Goal: Information Seeking & Learning: Learn about a topic

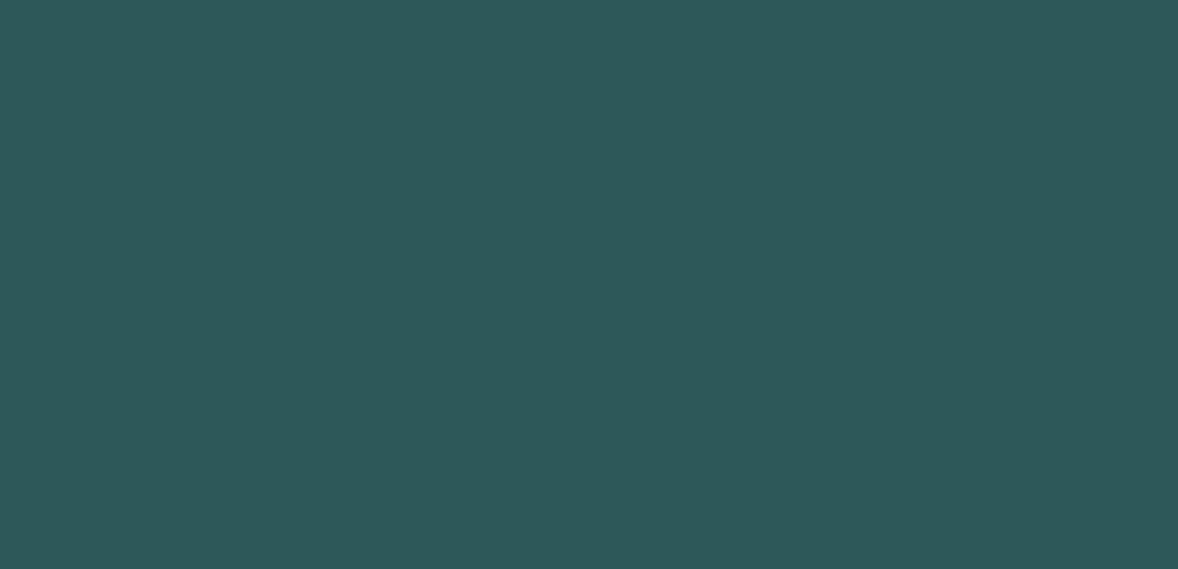
click at [606, 0] on html at bounding box center [589, 0] width 1178 height 0
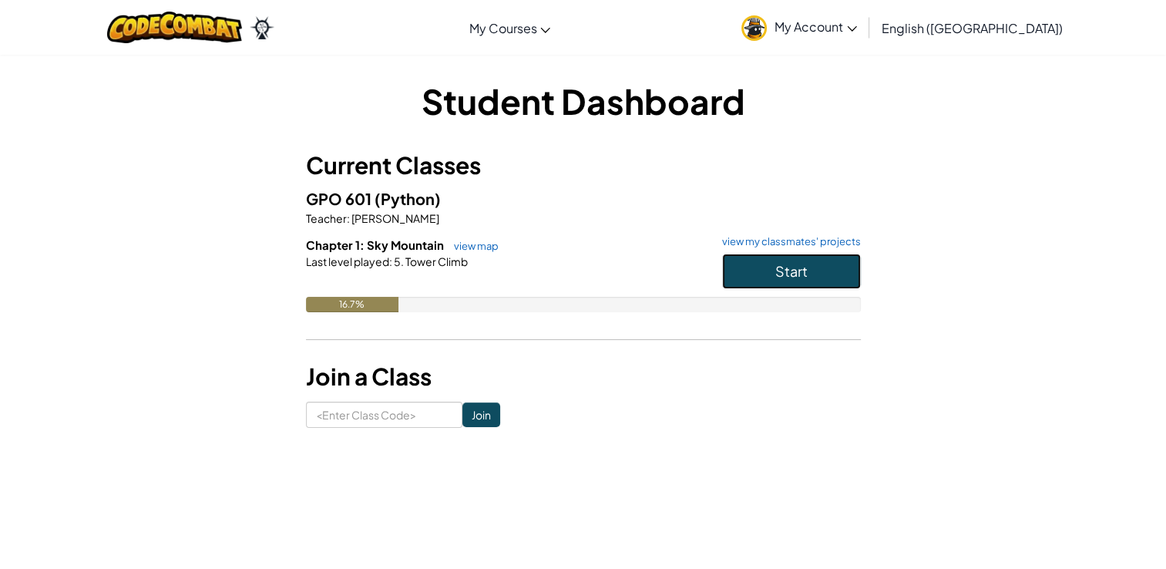
click at [796, 260] on button "Start" at bounding box center [791, 271] width 139 height 35
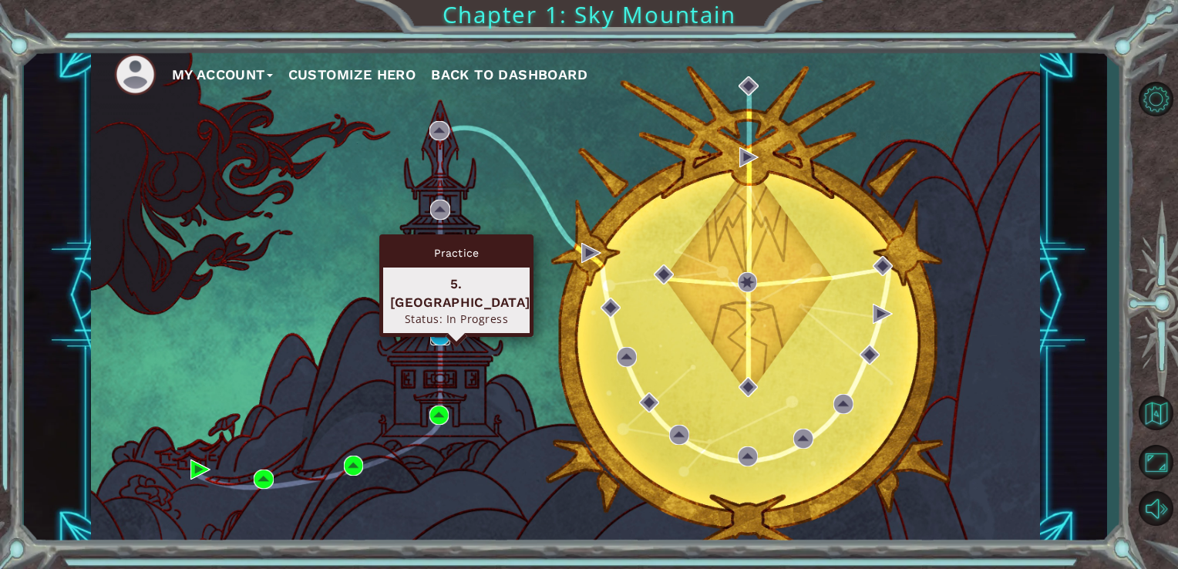
click at [442, 339] on img at bounding box center [440, 335] width 20 height 20
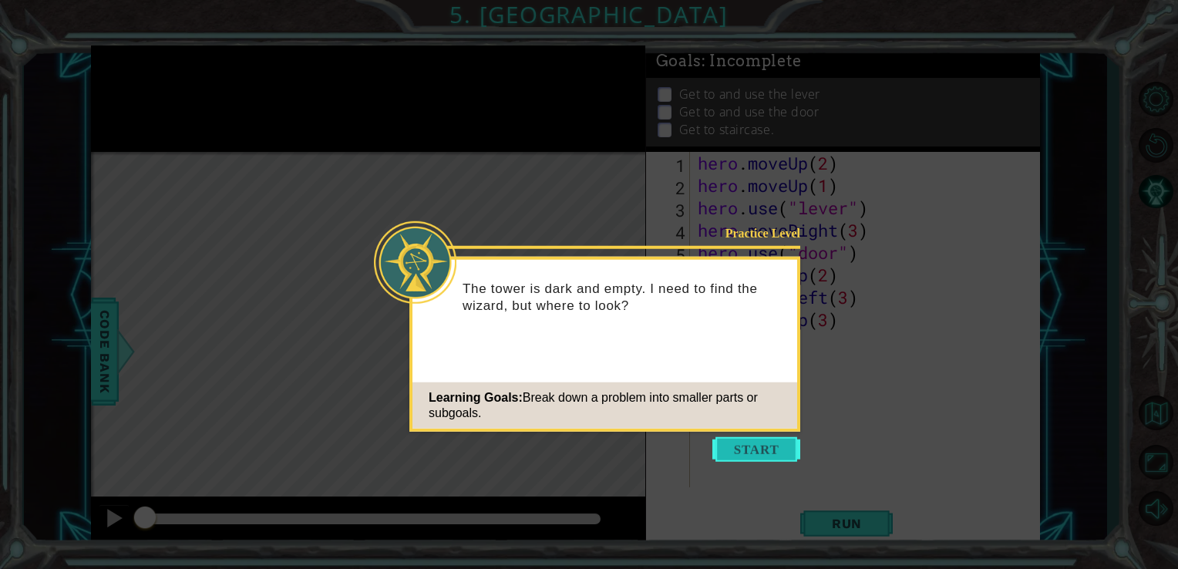
click at [748, 445] on button "Start" at bounding box center [756, 449] width 88 height 25
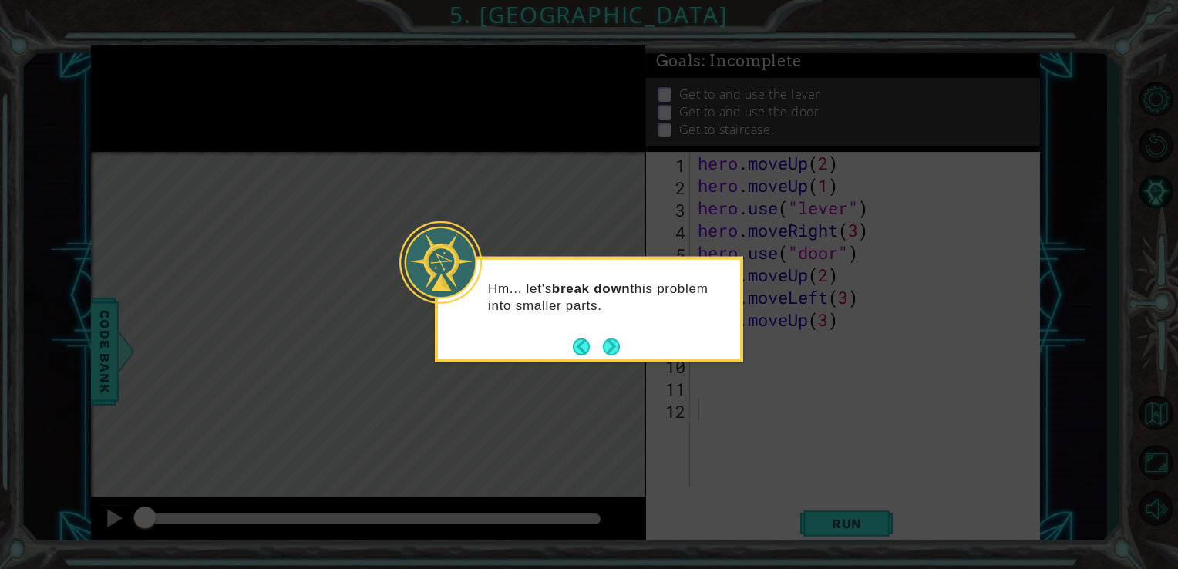
click at [603, 338] on button "Next" at bounding box center [612, 347] width 18 height 18
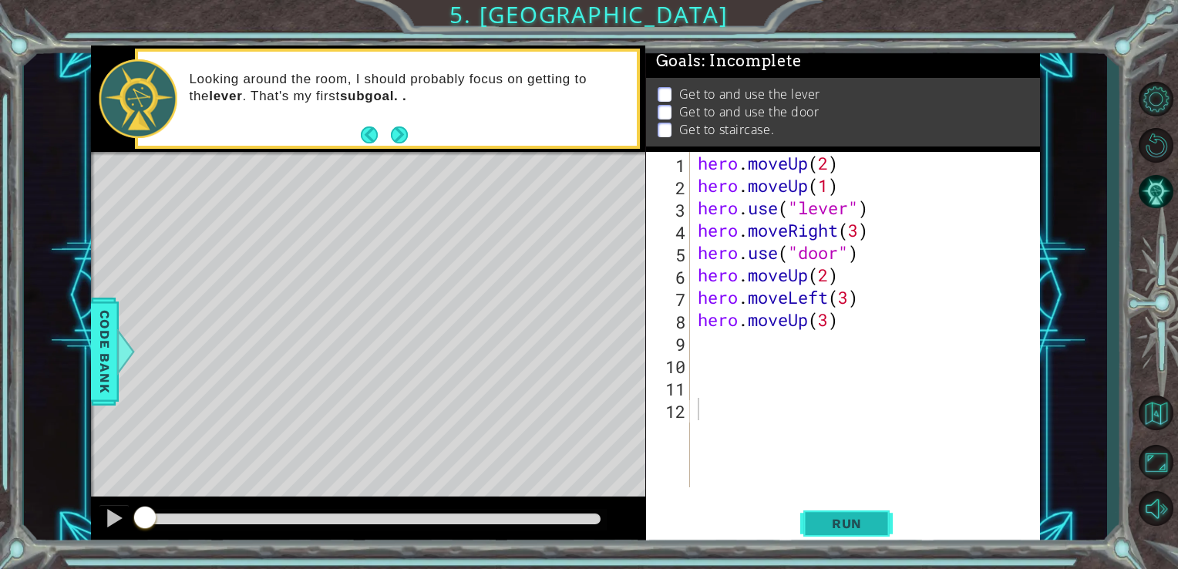
click at [835, 512] on button "Run" at bounding box center [846, 522] width 92 height 39
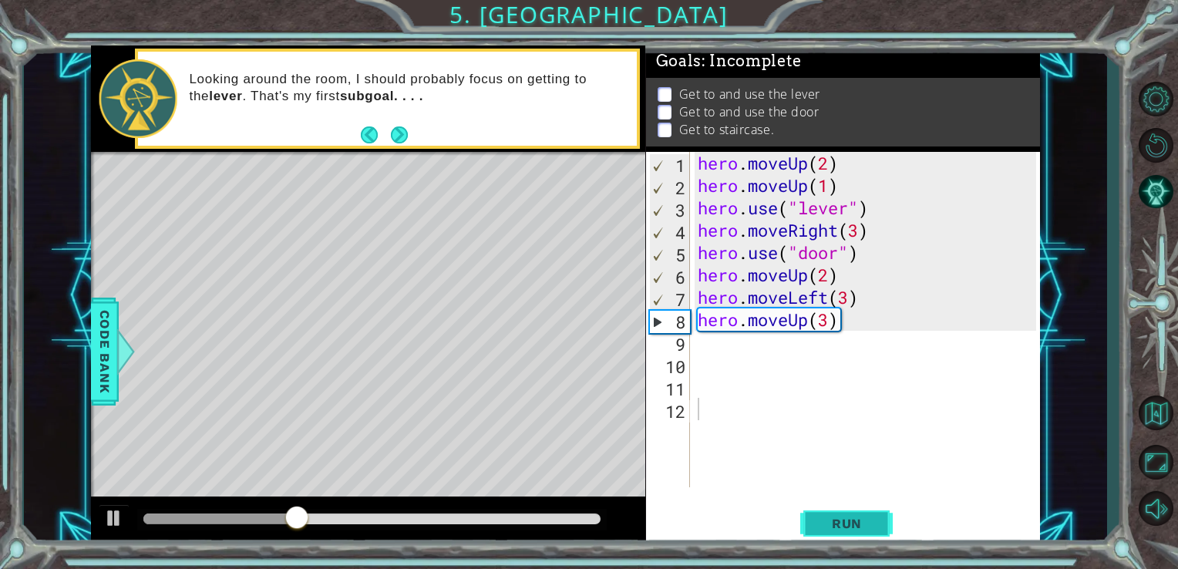
click at [828, 527] on span "Run" at bounding box center [846, 523] width 61 height 15
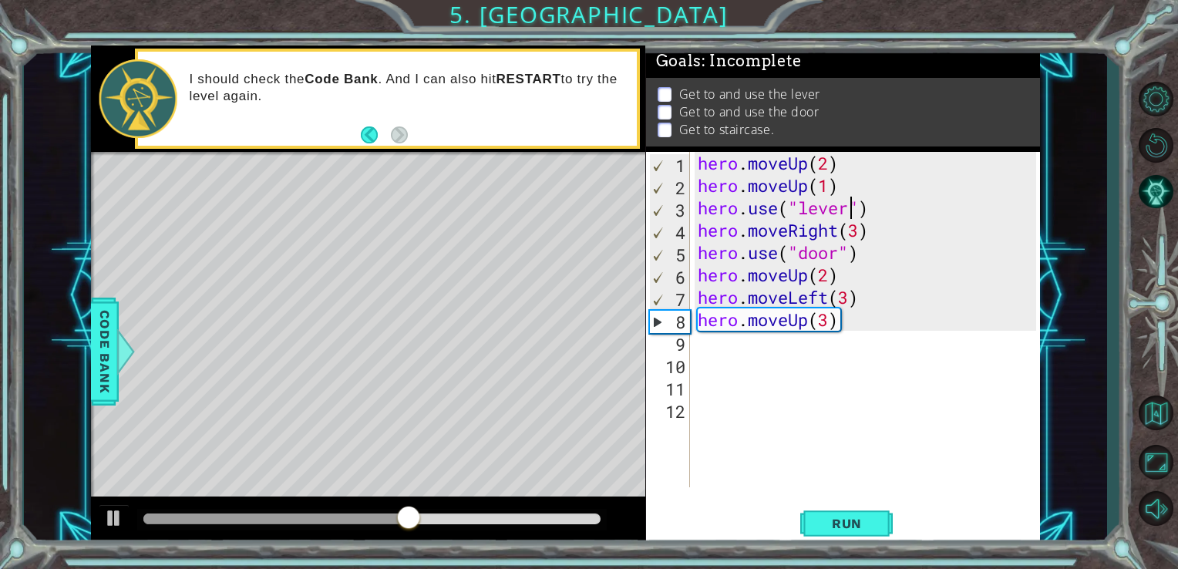
click at [853, 207] on div "hero . moveUp ( 2 ) hero . moveUp ( 1 ) hero . use ( "lever" ) hero . moveRight…" at bounding box center [869, 342] width 350 height 380
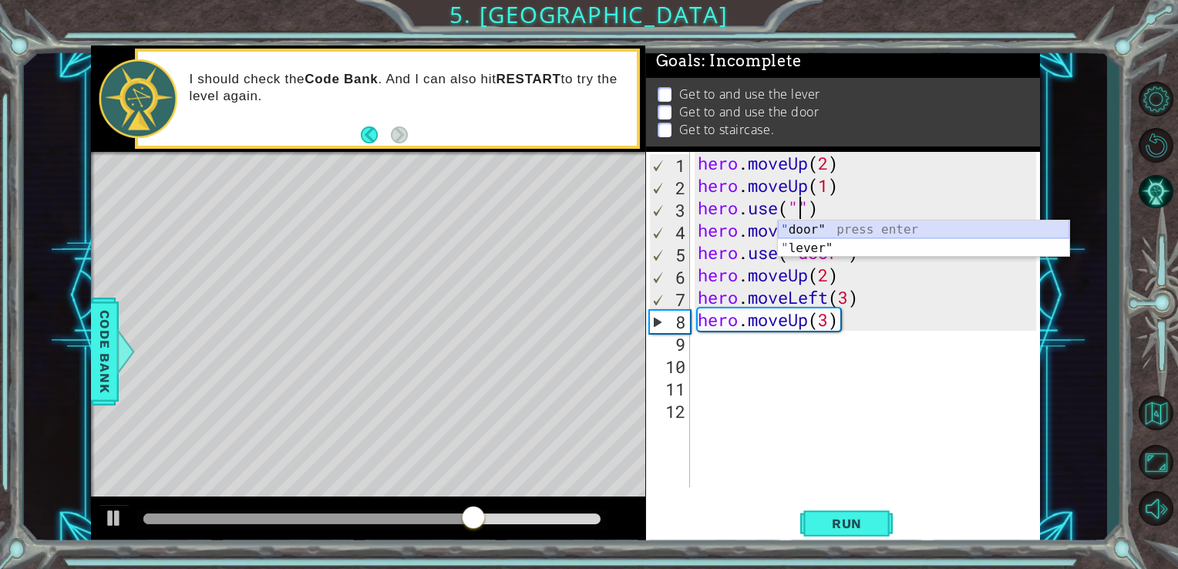
click at [848, 229] on div "" door" press enter " lever" press enter" at bounding box center [923, 257] width 291 height 74
type textarea "hero.use("door")"
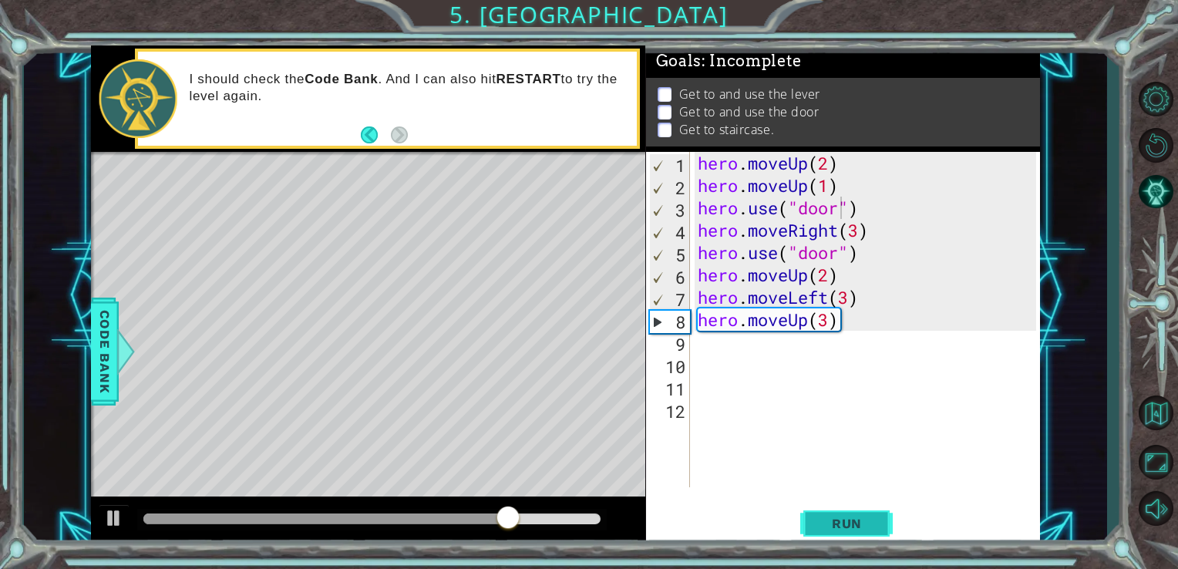
click at [871, 514] on button "Run" at bounding box center [846, 522] width 92 height 39
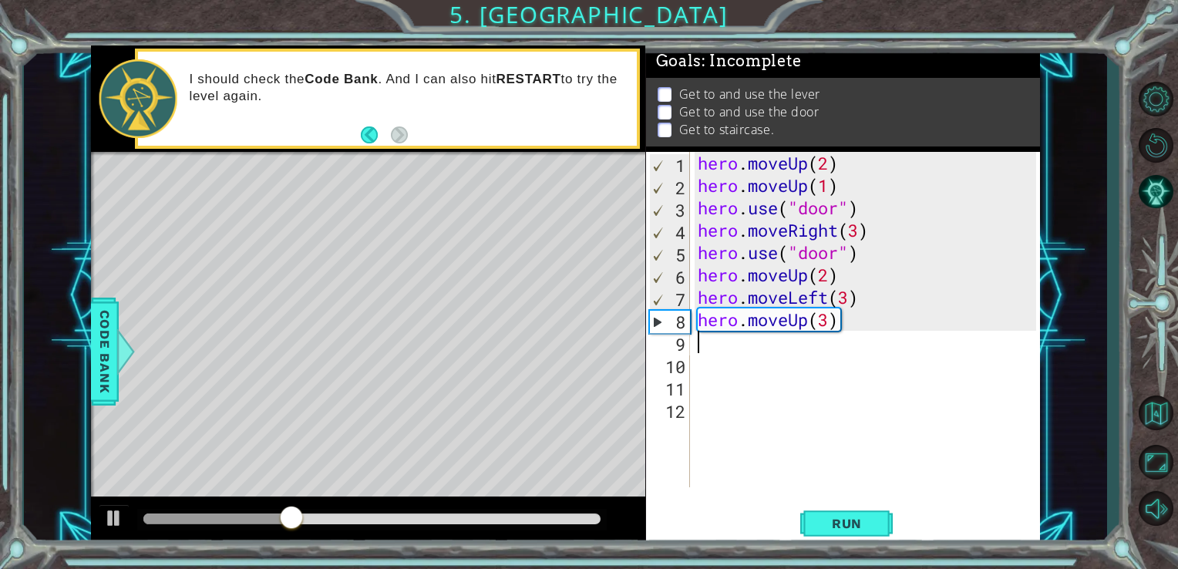
click at [704, 351] on div "hero . moveUp ( 2 ) hero . moveUp ( 1 ) hero . use ( "door" ) hero . moveRight …" at bounding box center [869, 342] width 350 height 380
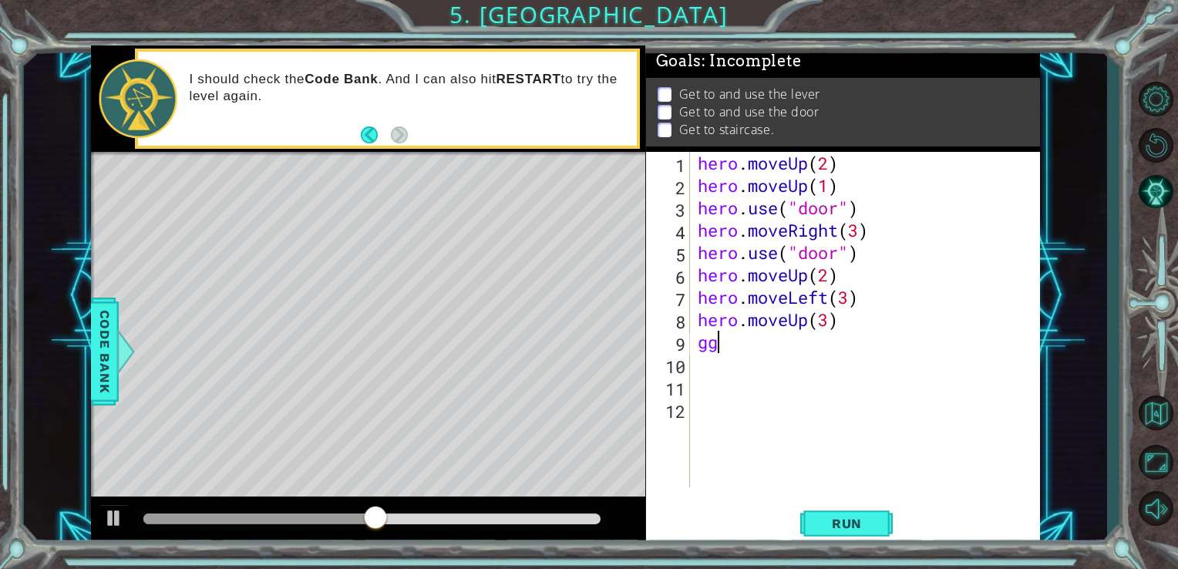
type textarea "g"
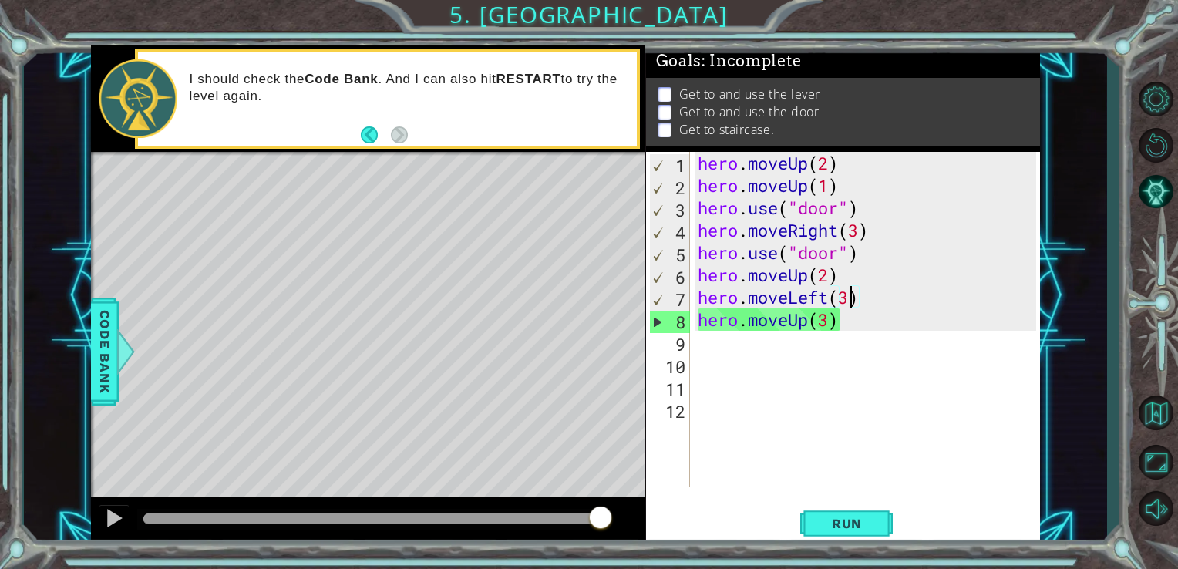
click at [845, 308] on div "hero . moveUp ( 2 ) hero . moveUp ( 1 ) hero . use ( "door" ) hero . moveRight …" at bounding box center [869, 342] width 350 height 380
type textarea "hero.moveLeft(3)"
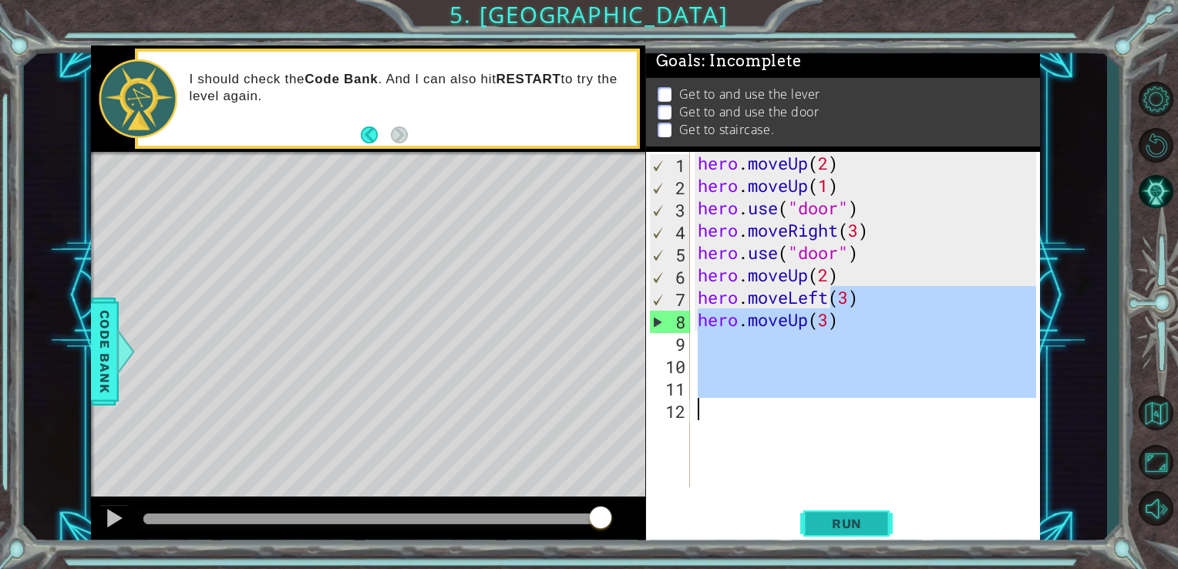
drag, startPoint x: 825, startPoint y: 301, endPoint x: 869, endPoint y: 526, distance: 230.0
click at [869, 526] on div "hero.moveLeft(3) 1 2 3 4 5 6 7 8 9 10 11 12 hero . moveUp ( 2 ) hero . moveUp (…" at bounding box center [843, 349] width 395 height 394
click at [869, 526] on span "Run" at bounding box center [846, 523] width 61 height 15
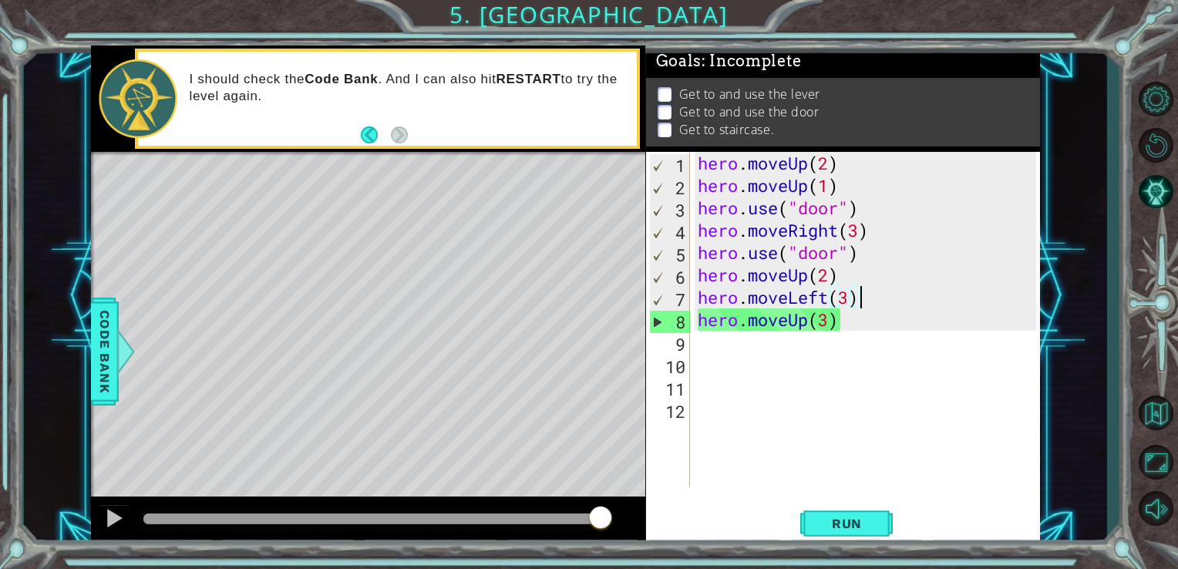
click at [861, 299] on div "hero . moveUp ( 2 ) hero . moveUp ( 1 ) hero . use ( "door" ) hero . moveRight …" at bounding box center [869, 342] width 350 height 380
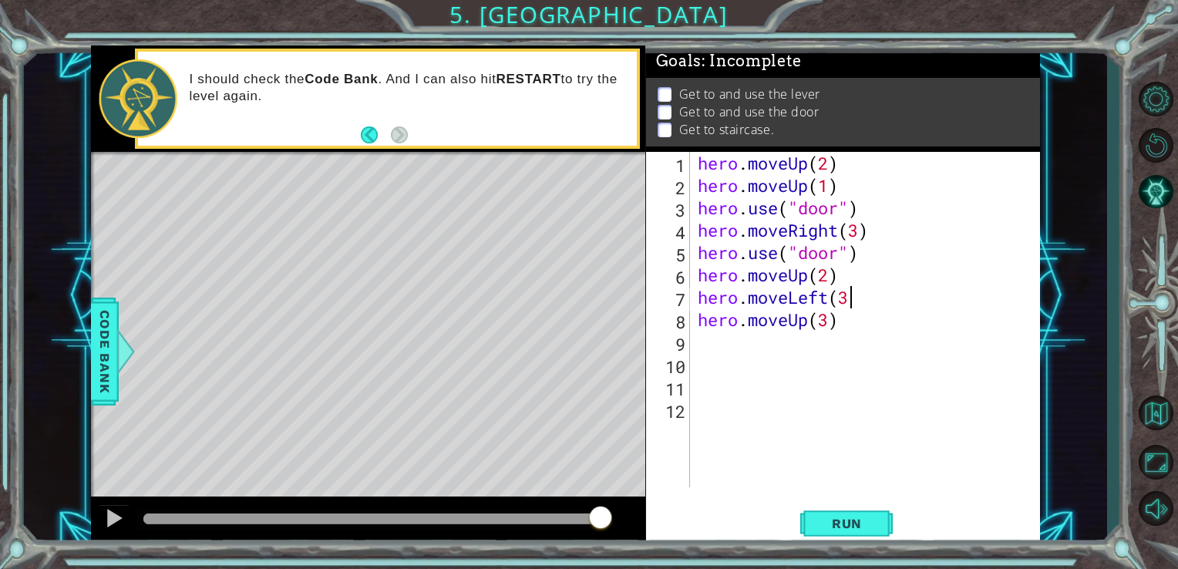
type textarea "hero.moveLeft("
click at [869, 535] on button "Run" at bounding box center [846, 522] width 92 height 39
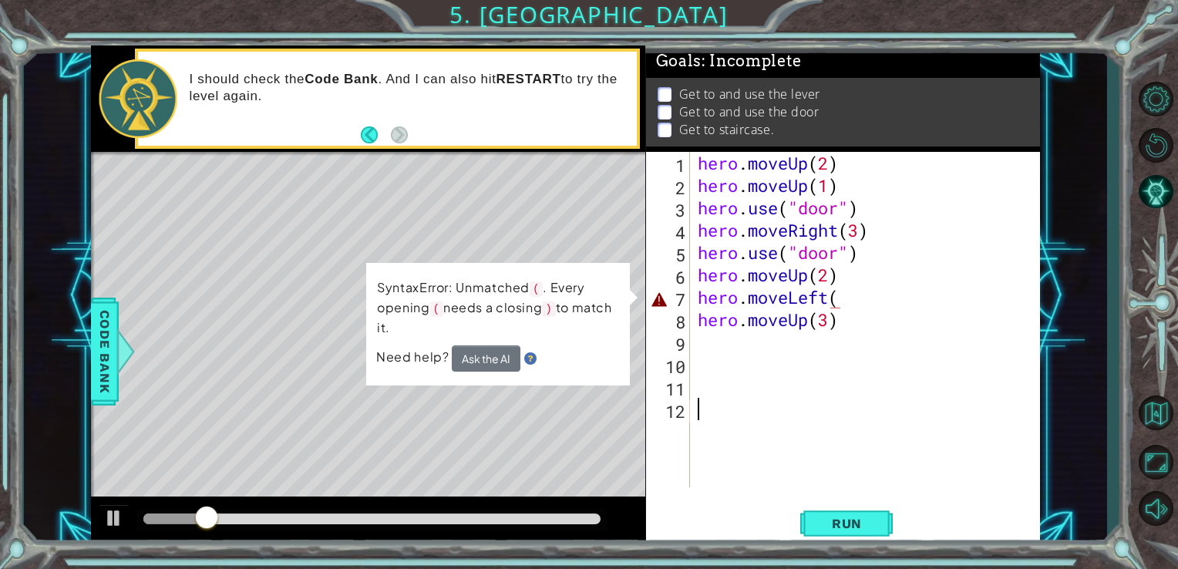
click at [784, 421] on div "hero . moveUp ( 2 ) hero . moveUp ( 1 ) hero . use ( "door" ) hero . moveRight …" at bounding box center [869, 342] width 350 height 380
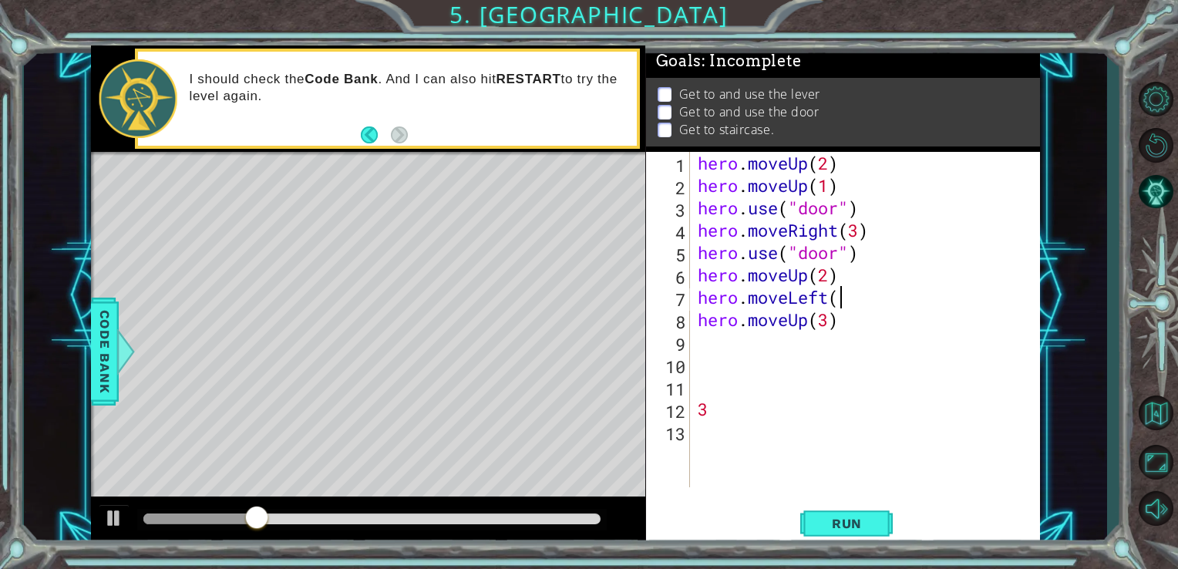
click at [842, 301] on div "hero . moveUp ( 2 ) hero . moveUp ( 1 ) hero . use ( "door" ) hero . moveRight …" at bounding box center [869, 342] width 350 height 380
click at [879, 514] on button "Run" at bounding box center [846, 522] width 92 height 39
click at [839, 516] on span "Run" at bounding box center [846, 523] width 61 height 15
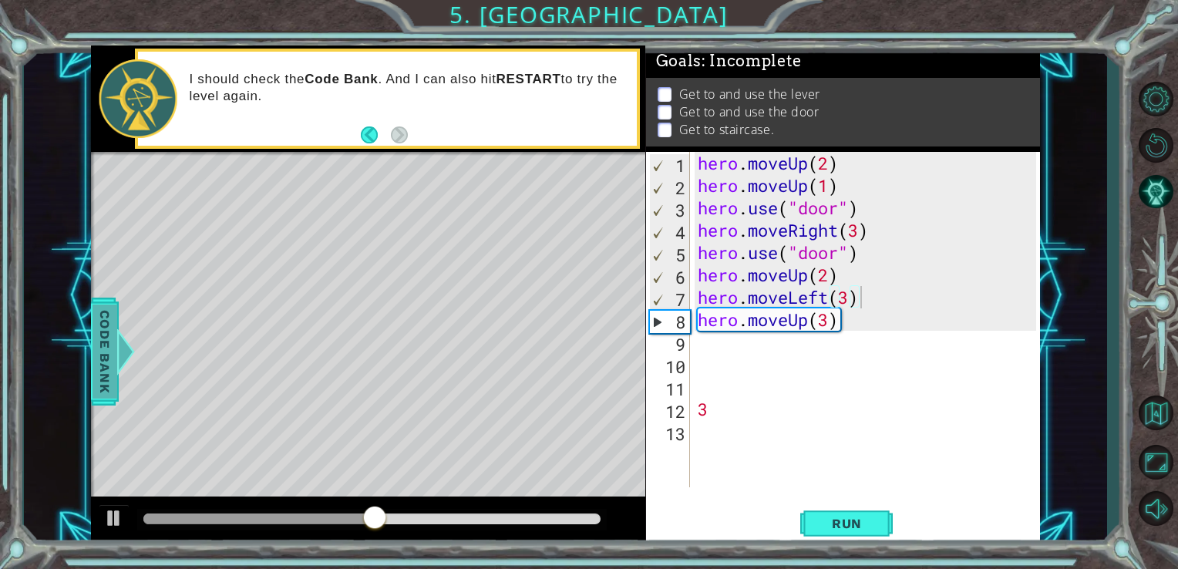
click at [104, 327] on span "Code Bank" at bounding box center [104, 351] width 25 height 94
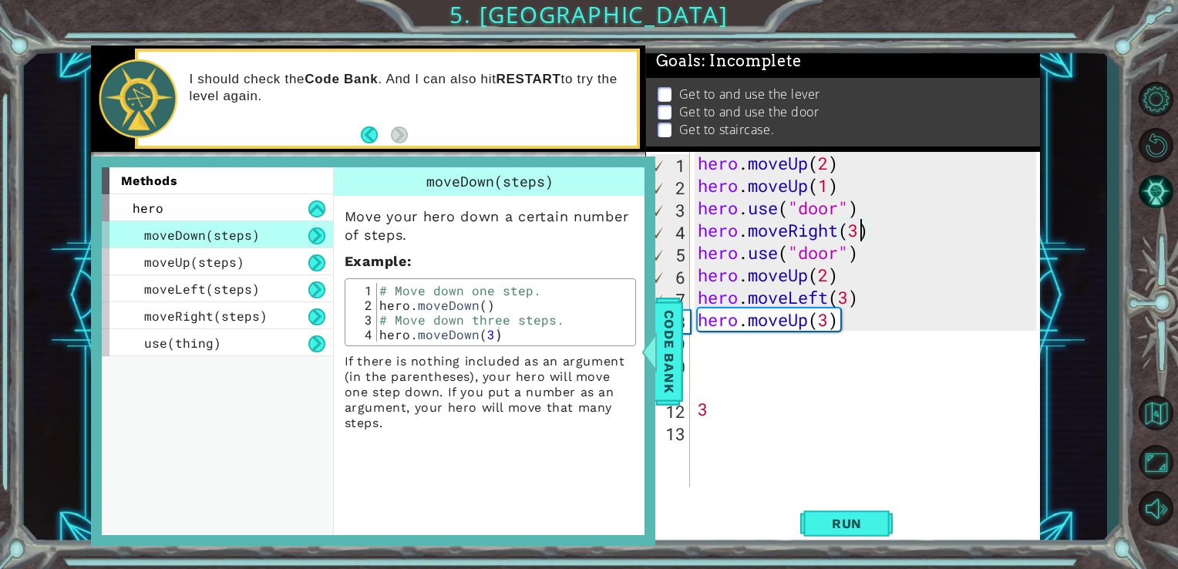
click at [857, 227] on div "hero . moveUp ( 2 ) hero . moveUp ( 1 ) hero . use ( "door" ) hero . moveRight …" at bounding box center [869, 342] width 350 height 380
click at [845, 317] on div "hero . moveUp ( 2 ) hero . moveUp ( 1 ) hero . use ( "door" ) hero . moveRight …" at bounding box center [869, 342] width 350 height 380
type textarea "hero.moveUp(3)"
click at [697, 343] on div "hero . moveUp ( 2 ) hero . moveUp ( 1 ) hero . use ( "door" ) hero . moveRight …" at bounding box center [869, 342] width 350 height 380
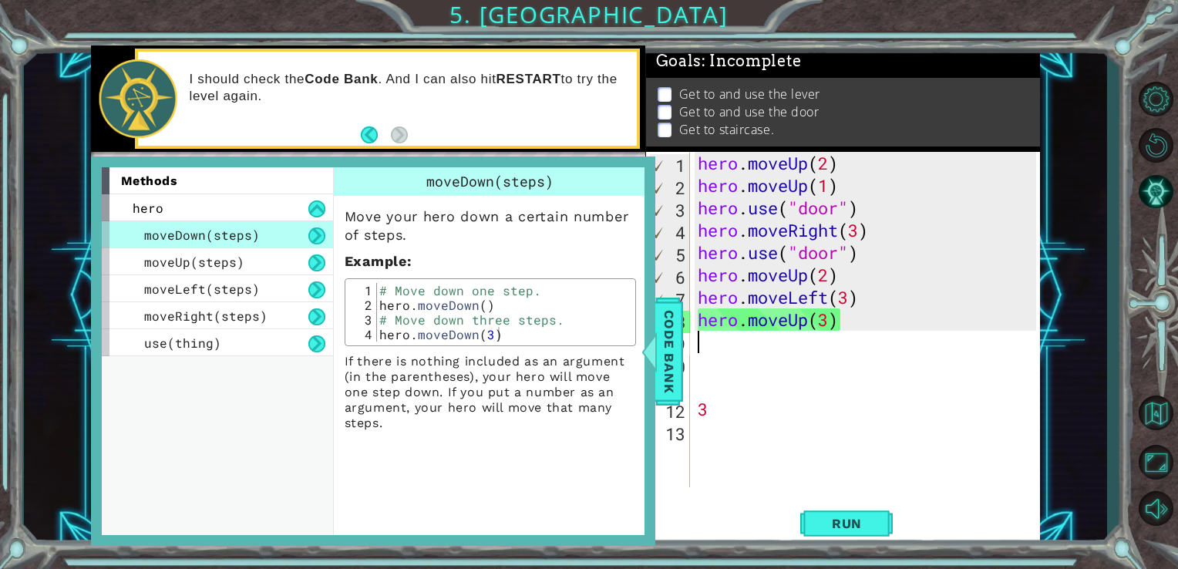
scroll to position [0, 0]
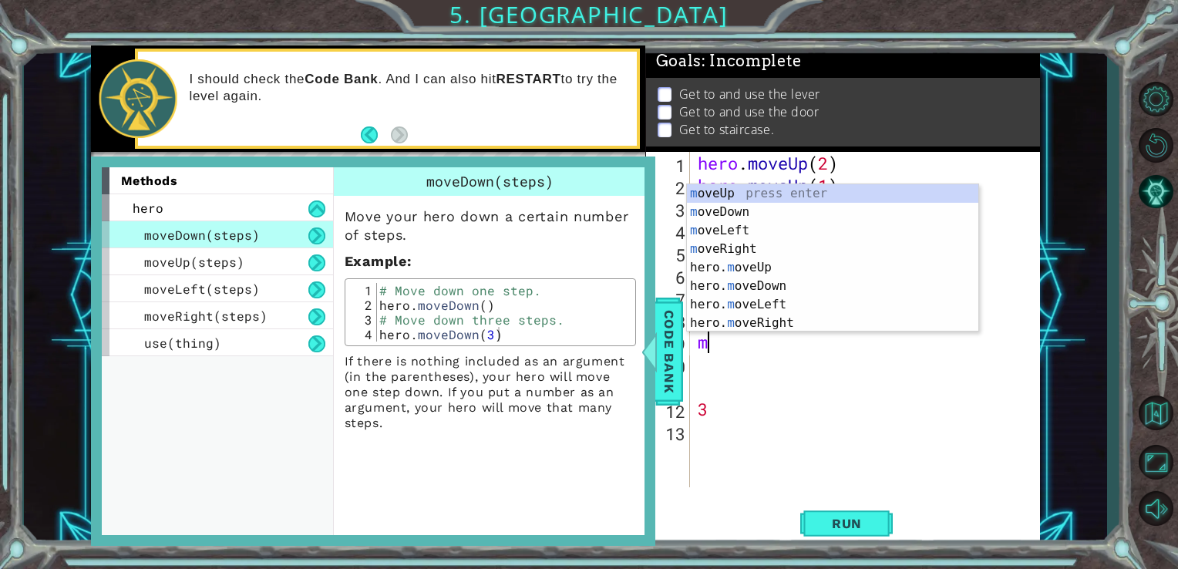
type textarea "mo"
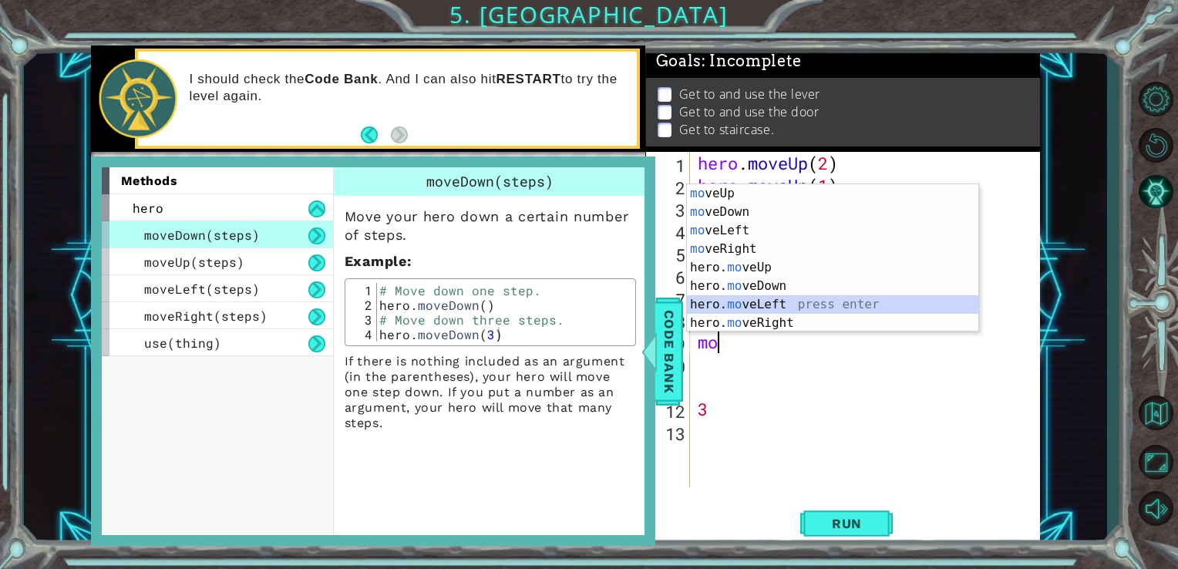
click at [724, 302] on div "mo veUp press enter mo veDown press enter mo veLeft press enter mo veRight pres…" at bounding box center [832, 276] width 291 height 185
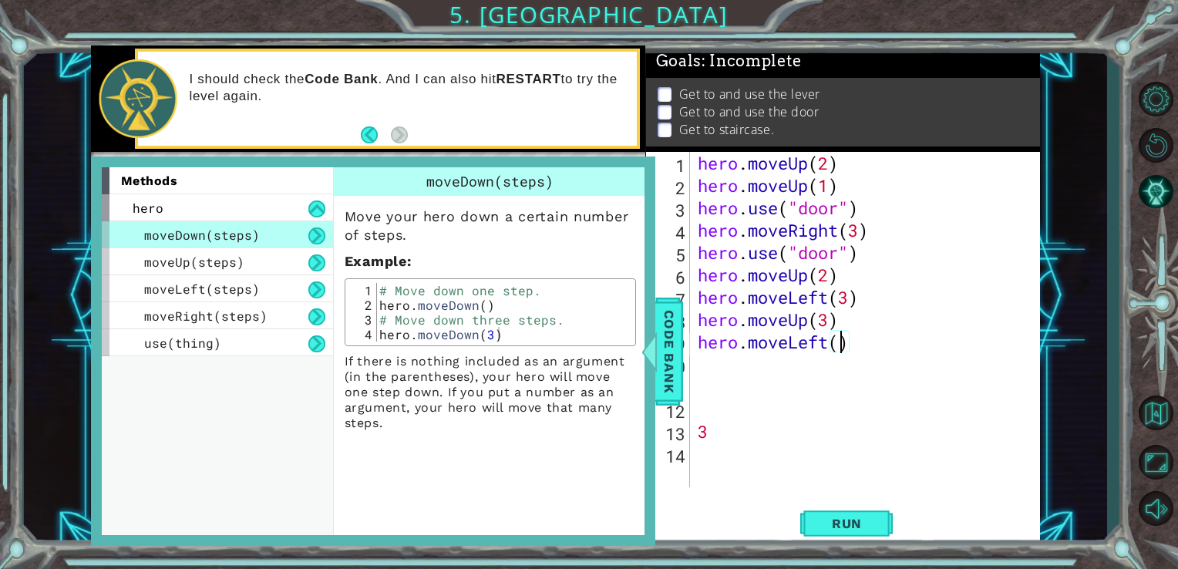
click at [839, 344] on div "hero . moveUp ( 2 ) hero . moveUp ( 1 ) hero . use ( "door" ) hero . moveRight …" at bounding box center [869, 342] width 350 height 380
click at [849, 345] on div "hero . moveUp ( 2 ) hero . moveUp ( 1 ) hero . use ( "door" ) hero . moveRight …" at bounding box center [869, 342] width 350 height 380
type textarea "hero.move"
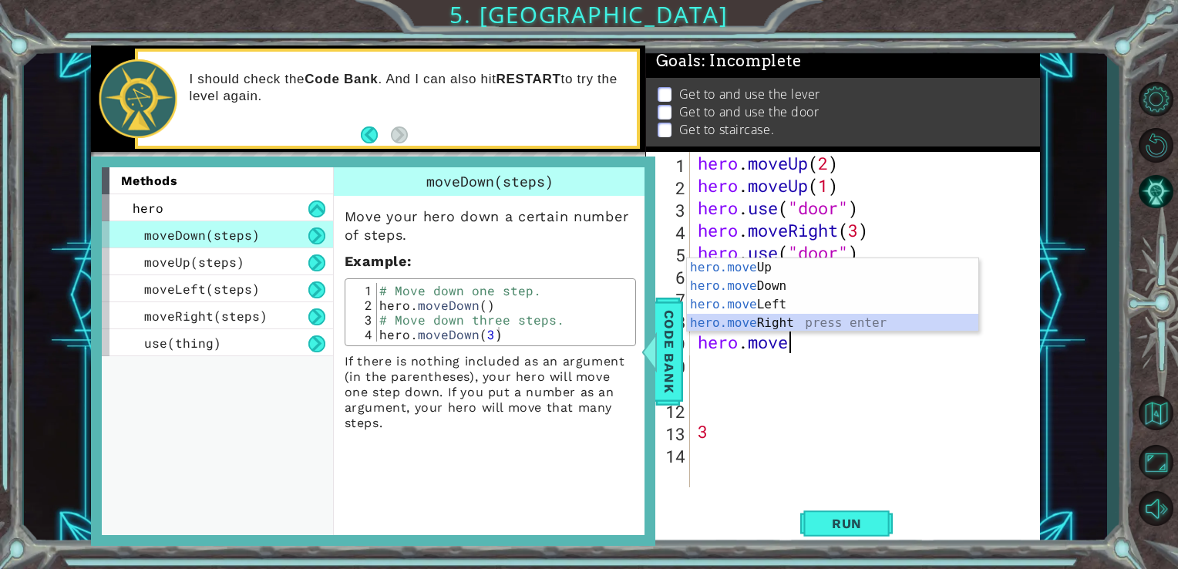
click at [835, 328] on div "hero.move Up press enter hero.move Down press enter hero.move Left press enter …" at bounding box center [832, 313] width 291 height 111
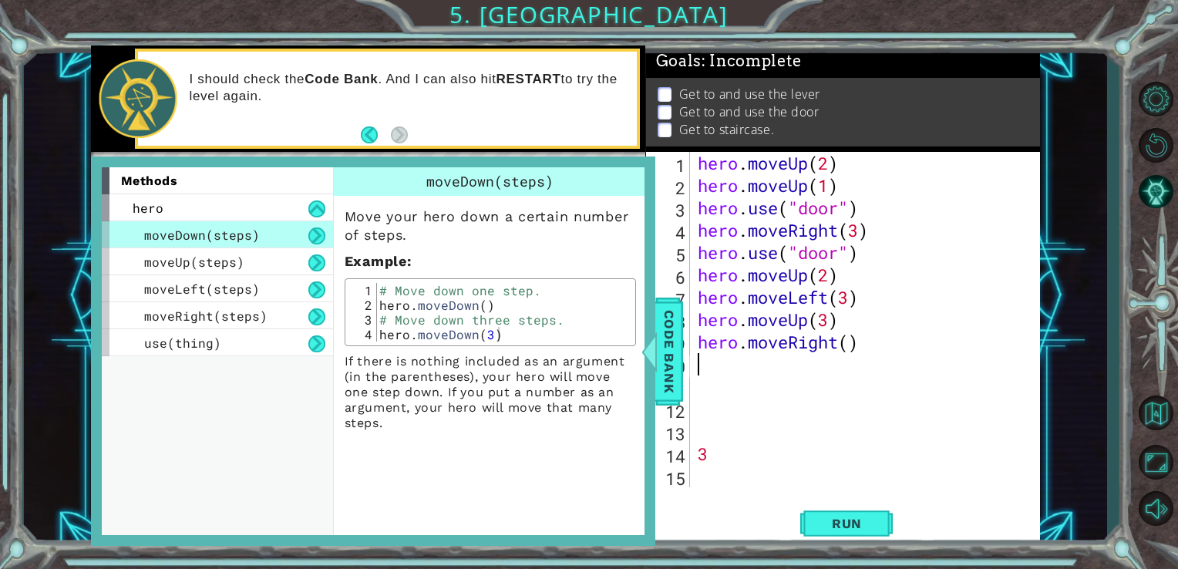
click at [848, 344] on div "hero . moveUp ( 2 ) hero . moveUp ( 1 ) hero . use ( "door" ) hero . moveRight …" at bounding box center [869, 342] width 350 height 380
type textarea "hero.moveRight(1)"
click at [845, 525] on span "Run" at bounding box center [846, 523] width 61 height 15
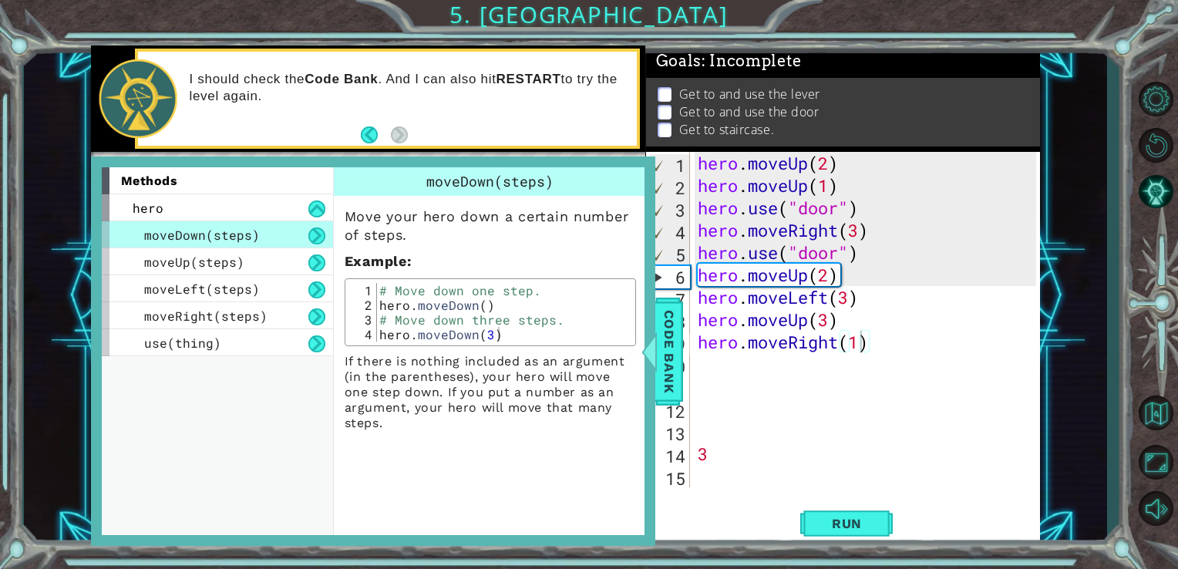
click at [169, 435] on div "methods hero moveDown(steps) moveUp(steps) moveLeft(steps) moveRight(steps) use…" at bounding box center [223, 351] width 243 height 368
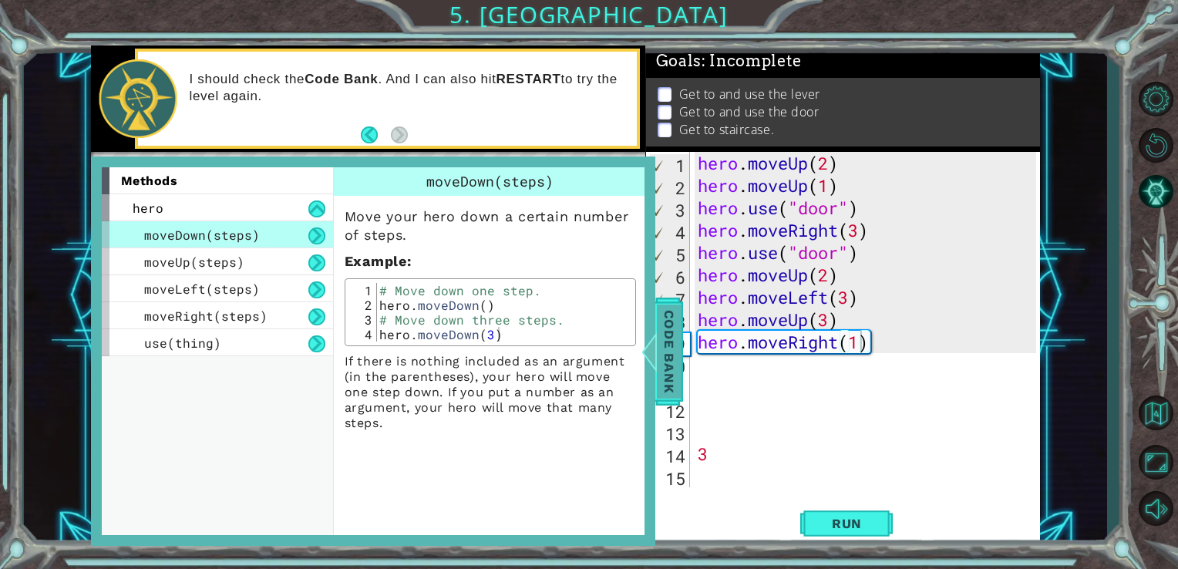
click at [680, 383] on span "Code Bank" at bounding box center [669, 351] width 25 height 94
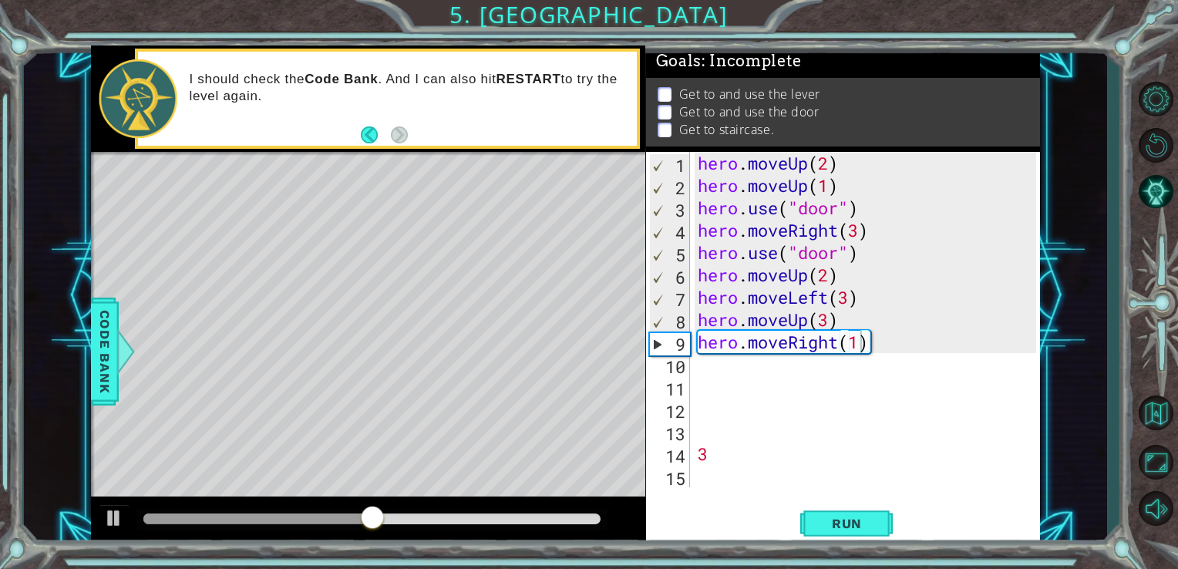
click at [890, 344] on div "hero . moveUp ( 2 ) hero . moveUp ( 1 ) hero . use ( "door" ) hero . moveRight …" at bounding box center [869, 342] width 350 height 380
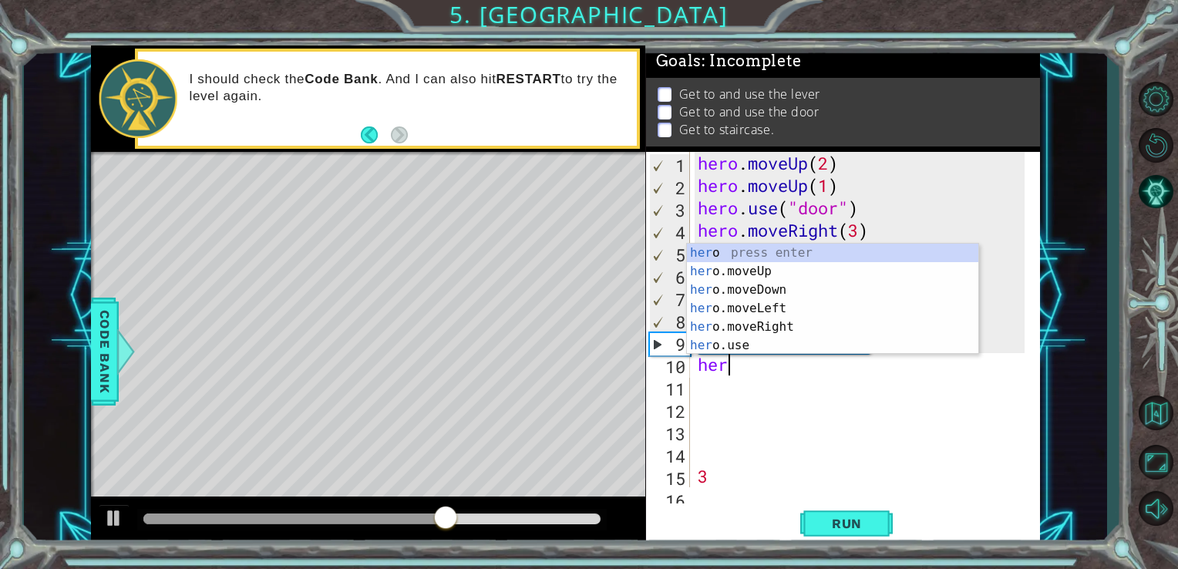
scroll to position [0, 0]
click at [736, 346] on div "her o press enter her o.moveUp press enter her o.moveDown press enter her o.mov…" at bounding box center [832, 318] width 291 height 148
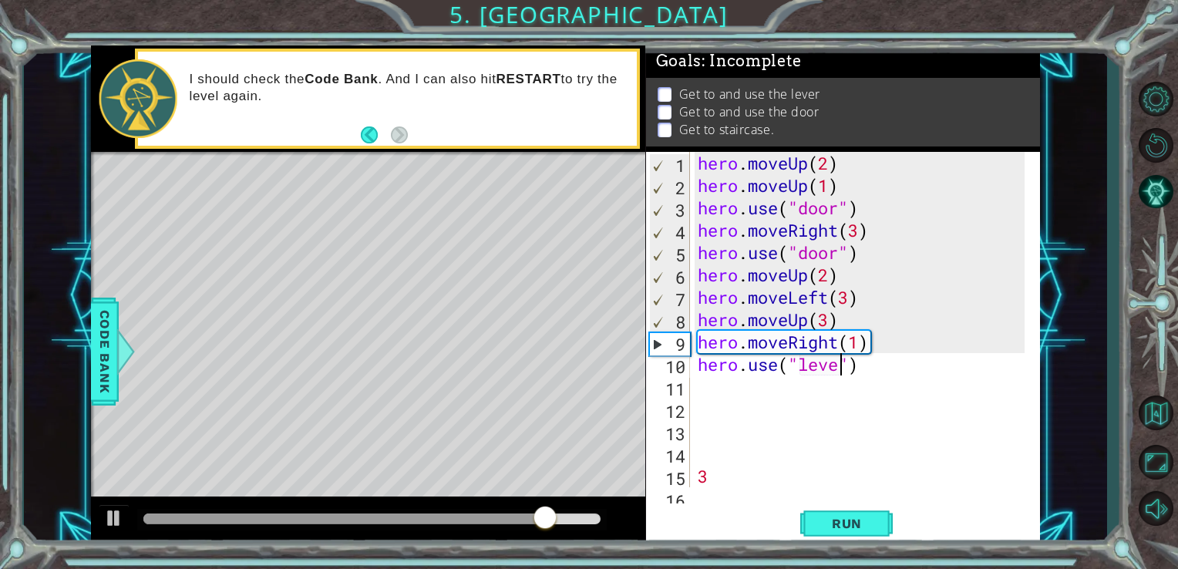
scroll to position [0, 6]
type textarea "hero.use("lever")"
click at [863, 510] on button "Run" at bounding box center [846, 522] width 92 height 39
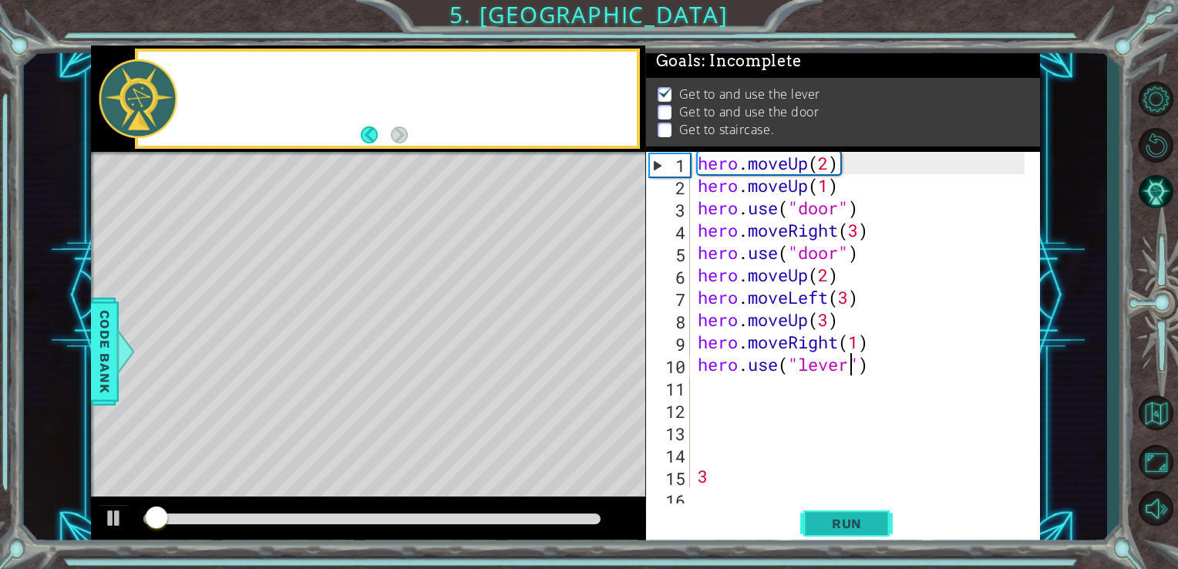
scroll to position [6, 0]
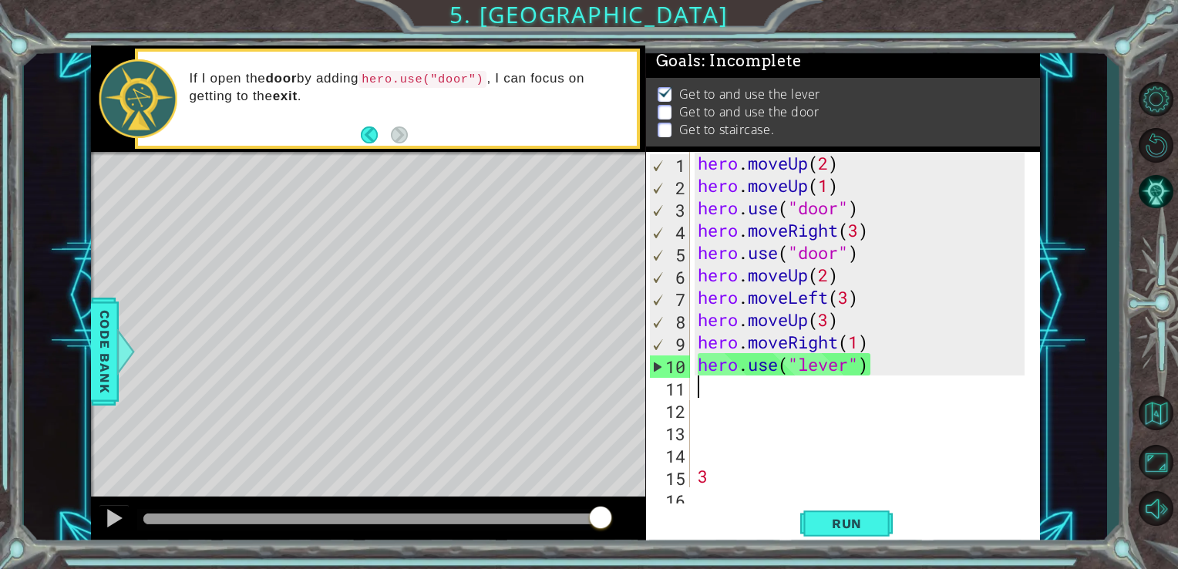
click at [892, 377] on div "hero . moveUp ( 2 ) hero . moveUp ( 1 ) hero . use ( "door" ) hero . moveRight …" at bounding box center [863, 342] width 338 height 380
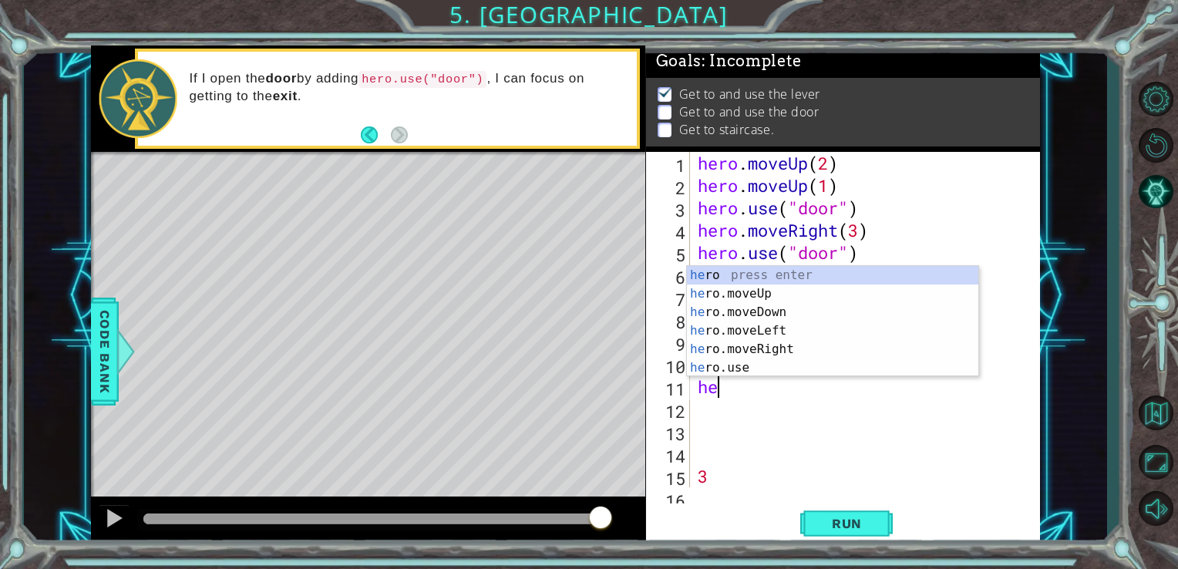
type textarea "her"
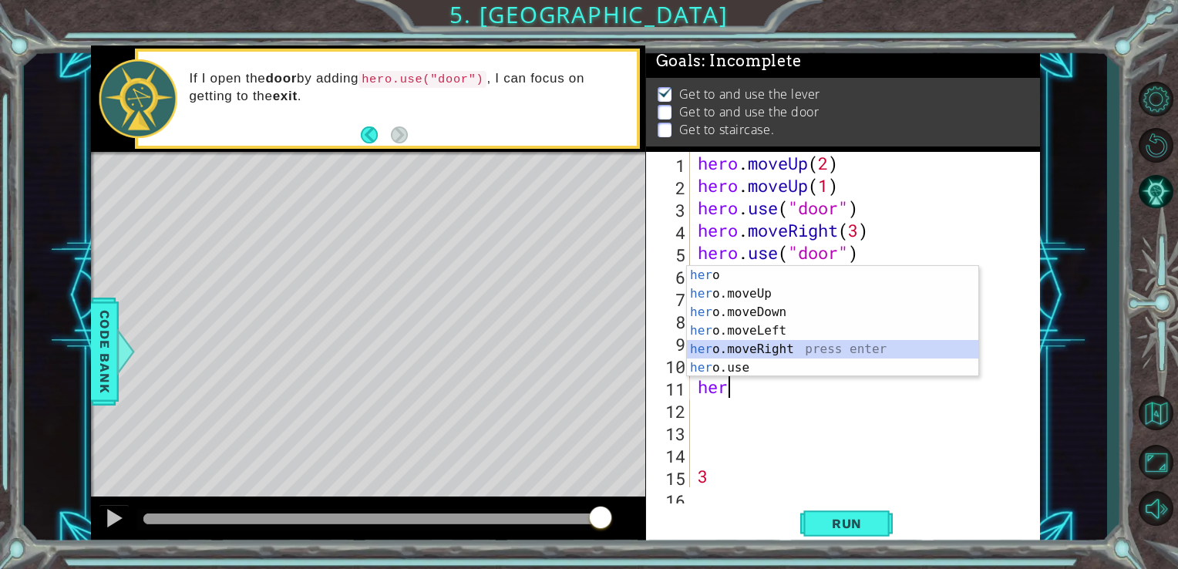
click at [780, 344] on div "her o press enter her o.moveUp press enter her o.moveDown press enter her o.mov…" at bounding box center [832, 340] width 291 height 148
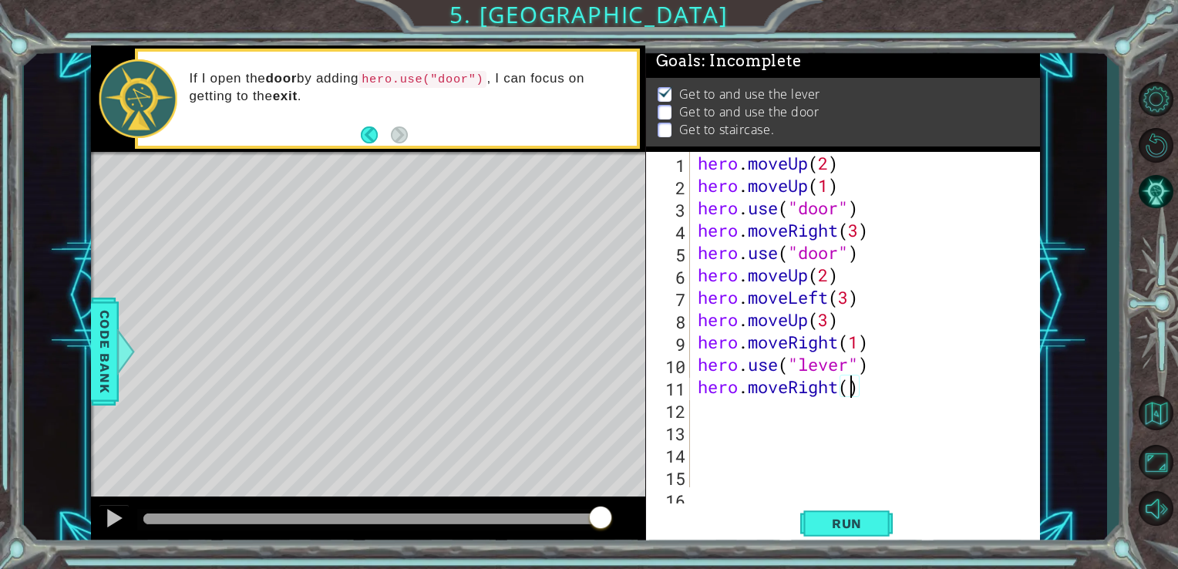
click at [845, 395] on div "hero . moveUp ( 2 ) hero . moveUp ( 1 ) hero . use ( "door" ) hero . moveRight …" at bounding box center [863, 342] width 338 height 380
click at [849, 519] on span "Run" at bounding box center [846, 523] width 61 height 15
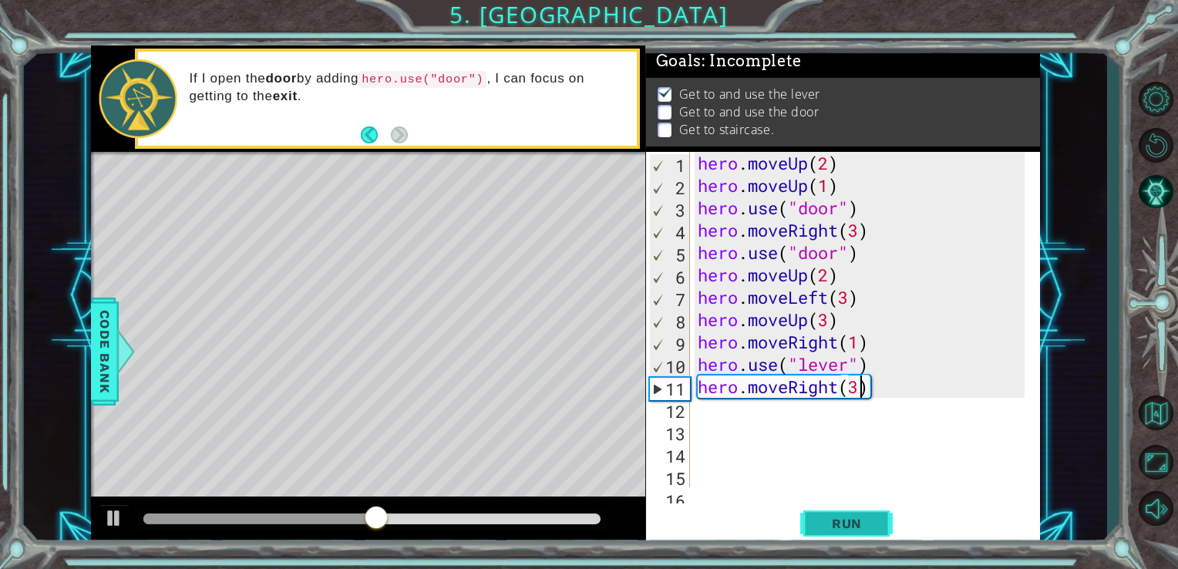
type textarea "hero.moveRight(3)"
click at [852, 523] on span "Run" at bounding box center [846, 523] width 61 height 15
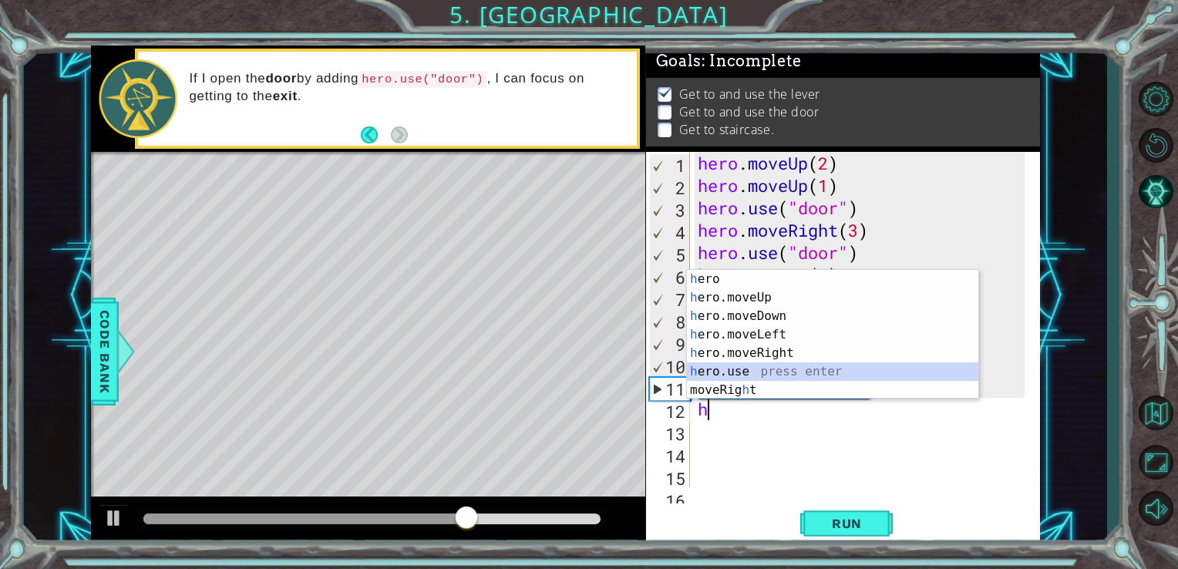
click at [787, 366] on div "h ero press enter h ero.moveUp press enter h ero.moveDown press enter h ero.mov…" at bounding box center [832, 353] width 291 height 166
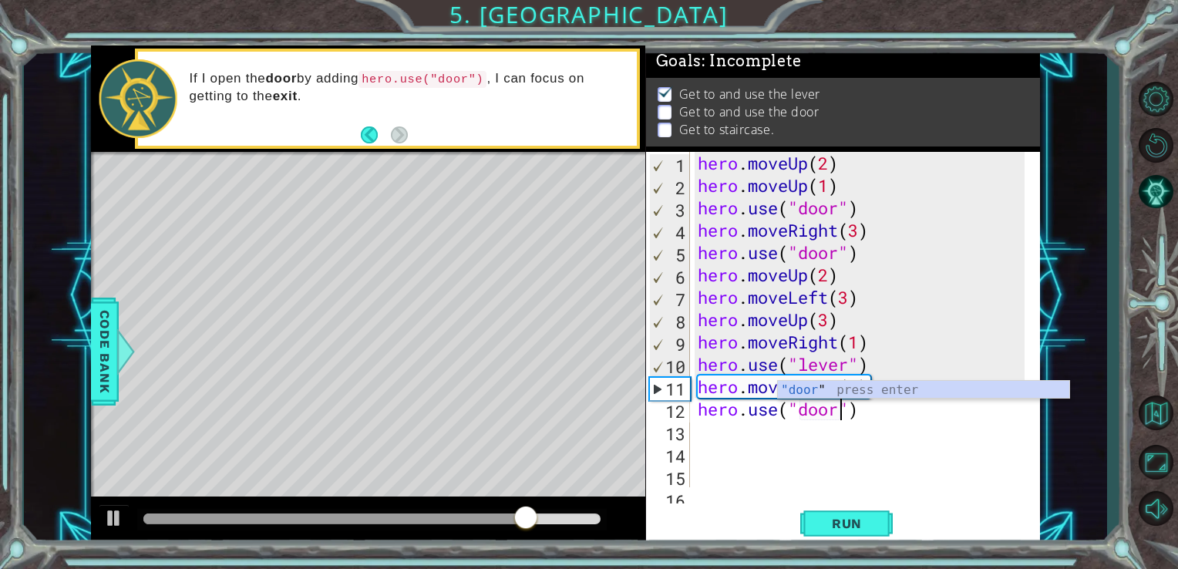
scroll to position [0, 6]
type textarea "hero.use("door")"
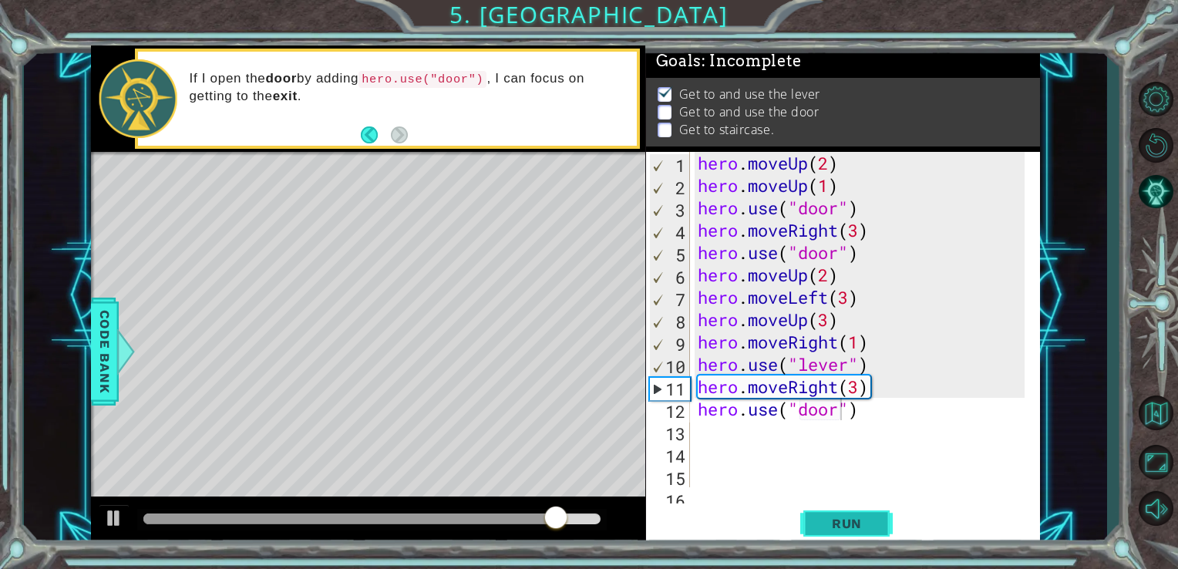
click at [848, 516] on span "Run" at bounding box center [846, 523] width 61 height 15
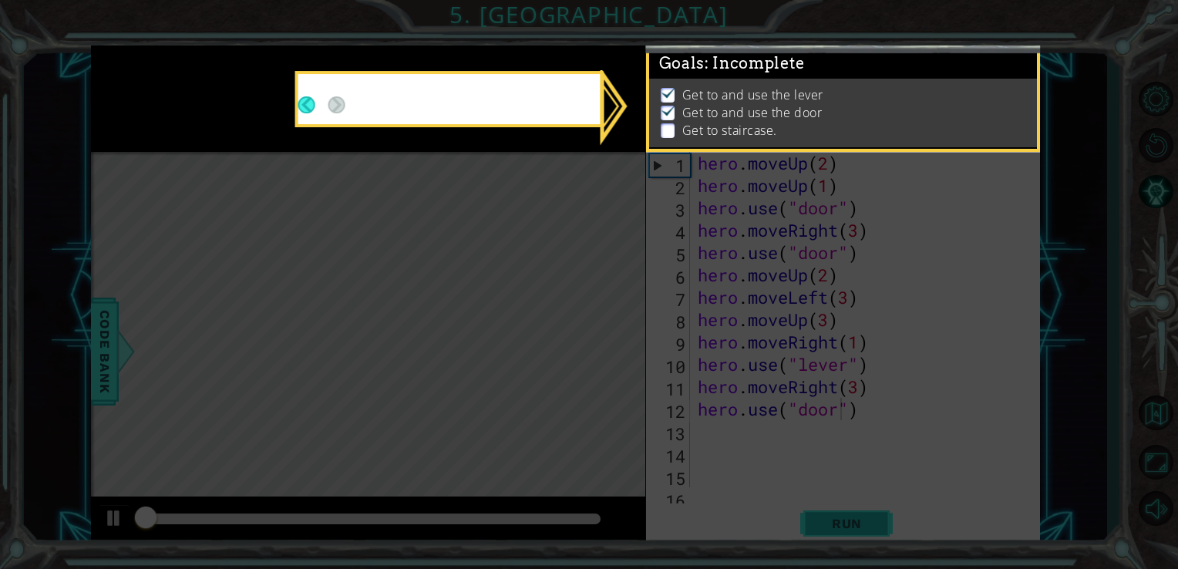
scroll to position [6, 0]
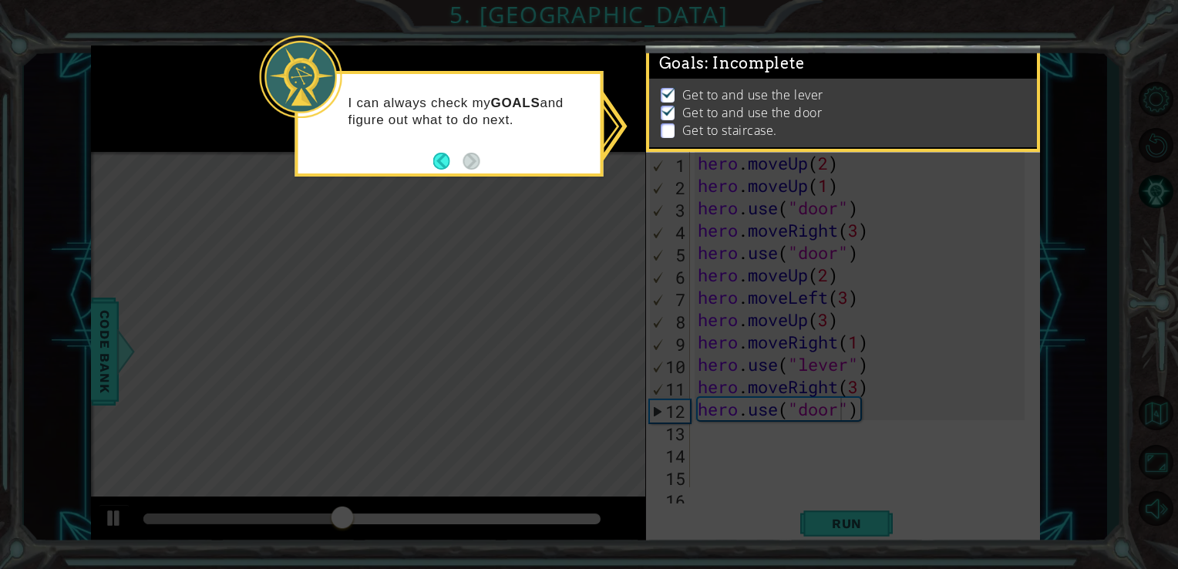
click at [739, 382] on icon at bounding box center [589, 284] width 1178 height 569
click at [441, 162] on button "Back" at bounding box center [448, 161] width 30 height 17
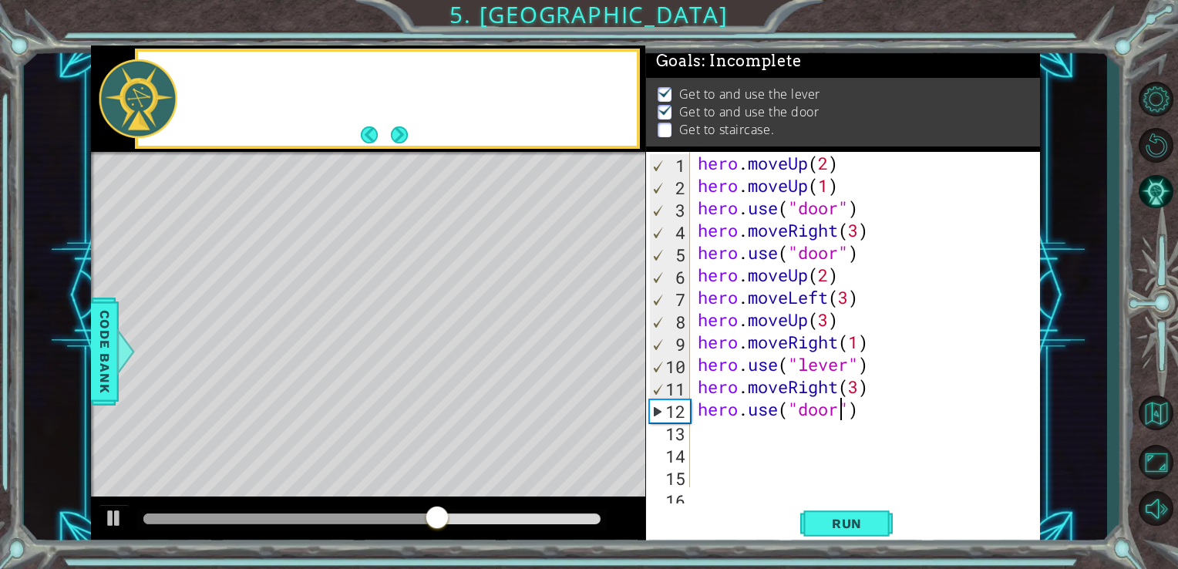
scroll to position [4, 0]
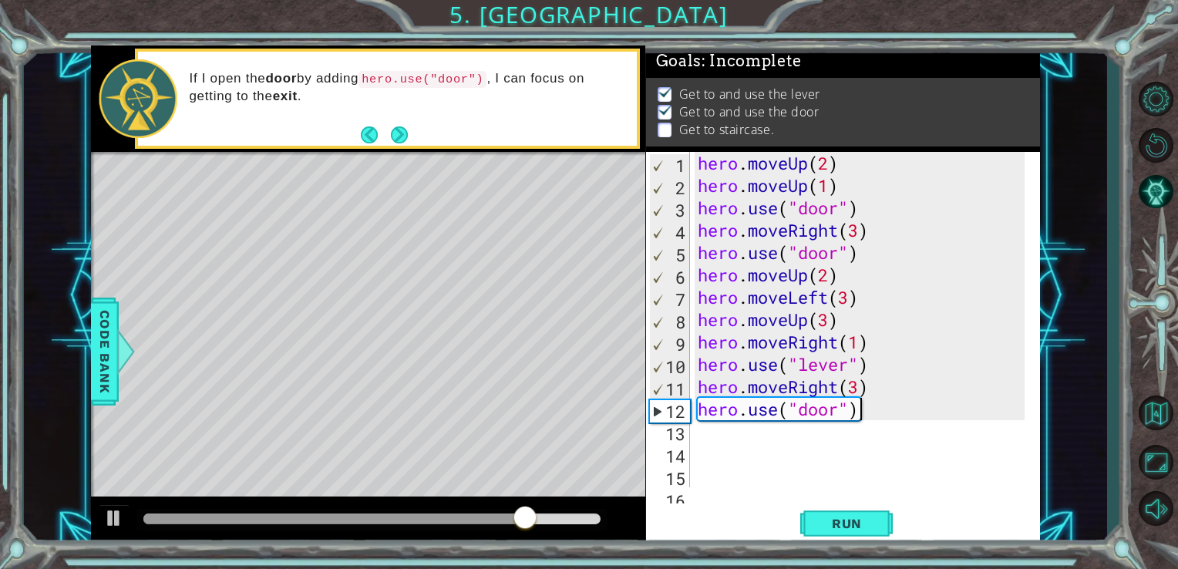
click at [862, 416] on div "hero . moveUp ( 2 ) hero . moveUp ( 1 ) hero . use ( "door" ) hero . moveRight …" at bounding box center [863, 342] width 338 height 380
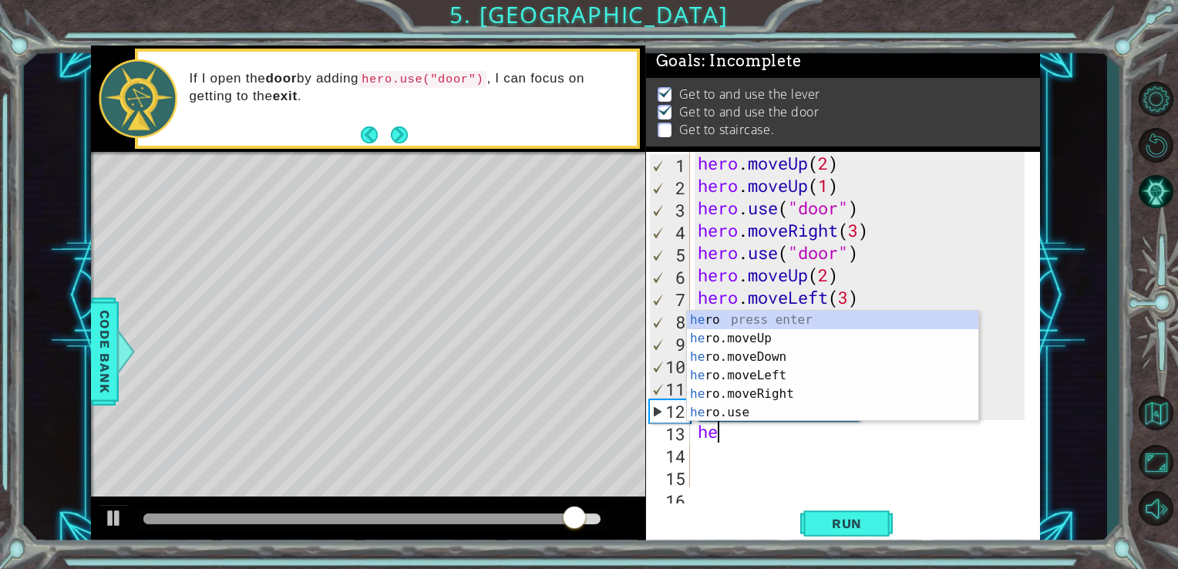
type textarea "her"
click at [830, 338] on div "her o press enter her o.moveUp press enter her o.moveDown press enter her o.mov…" at bounding box center [832, 385] width 291 height 148
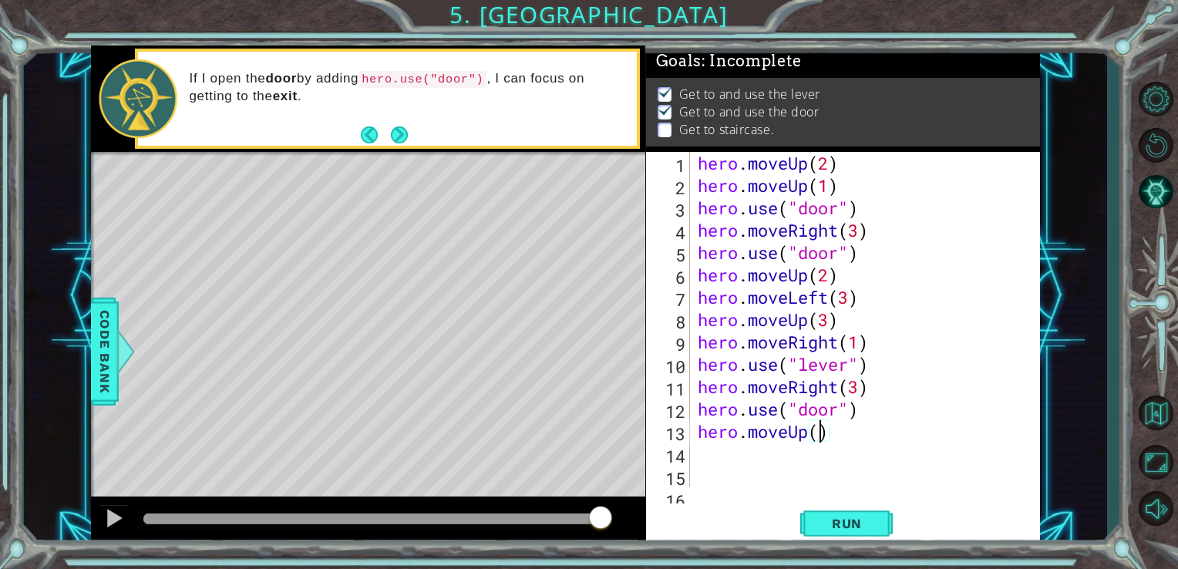
click at [817, 436] on div "hero . moveUp ( 2 ) hero . moveUp ( 1 ) hero . use ( "door" ) hero . moveRight …" at bounding box center [863, 342] width 338 height 380
type textarea "hero.moveUp(2)"
click at [843, 522] on span "Run" at bounding box center [846, 523] width 61 height 15
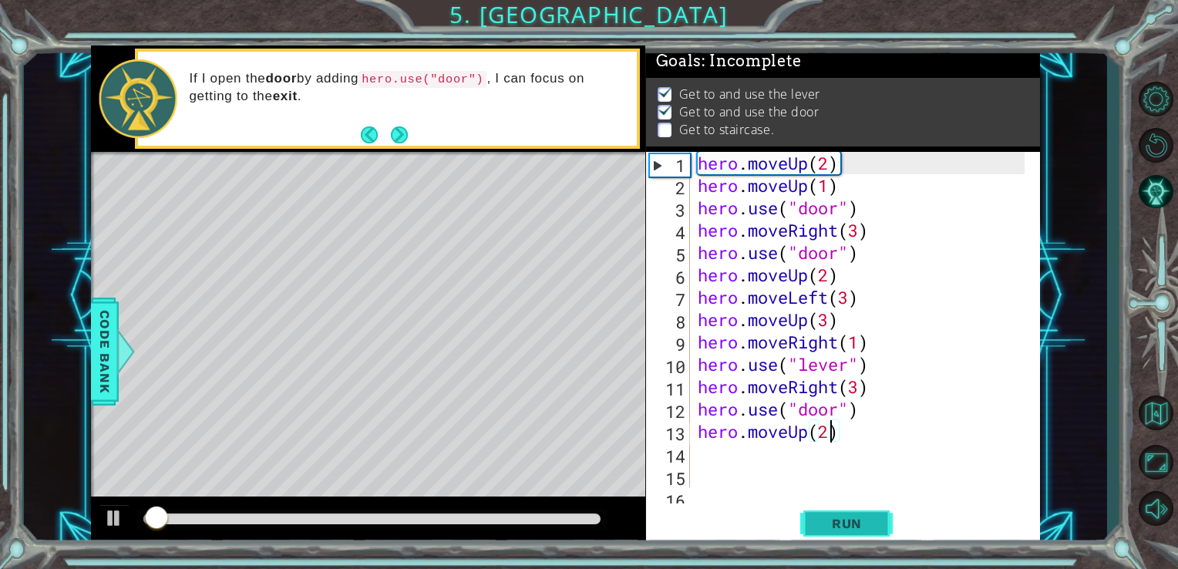
scroll to position [6, 0]
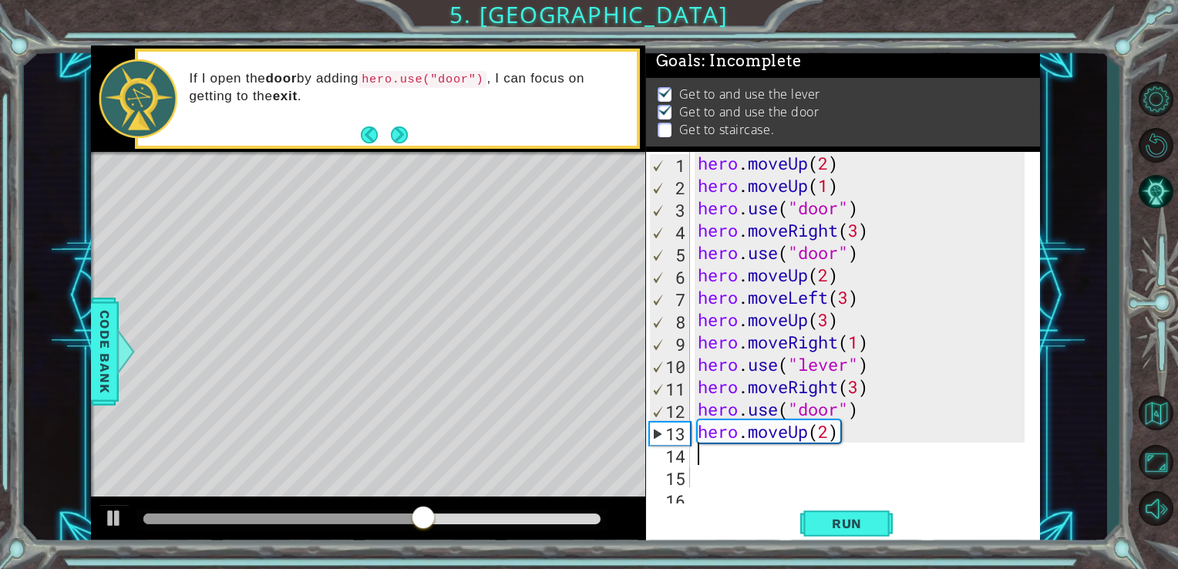
click at [704, 455] on div "hero . moveUp ( 2 ) hero . moveUp ( 1 ) hero . use ( "door" ) hero . moveRight …" at bounding box center [863, 342] width 338 height 380
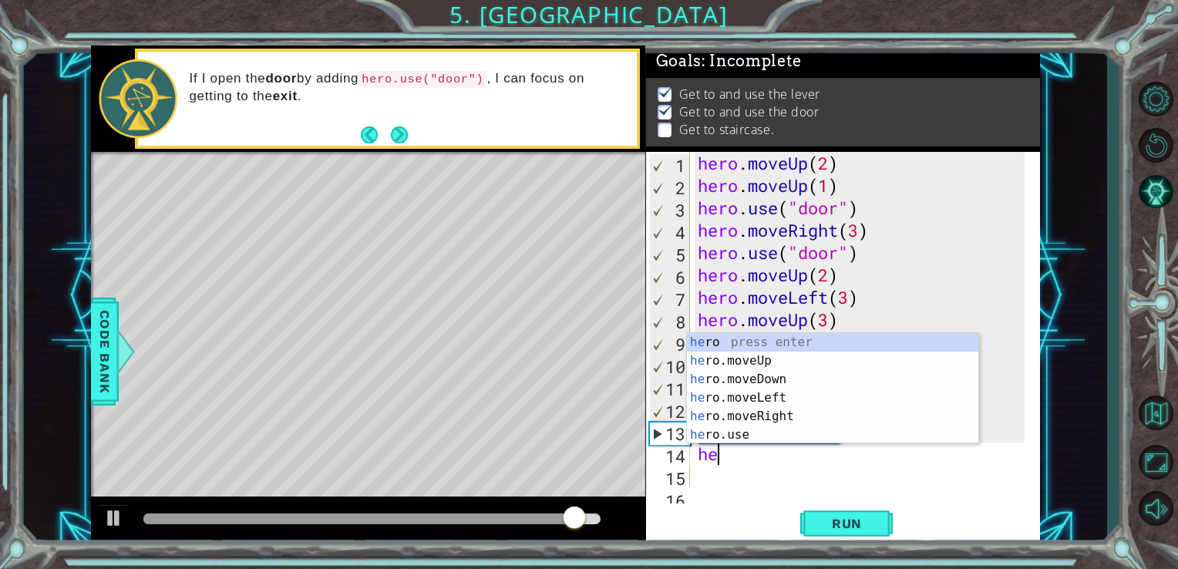
type textarea "her"
click at [733, 409] on div "her o press enter her o.moveUp press enter her o.moveDown press enter her o.mov…" at bounding box center [832, 407] width 291 height 148
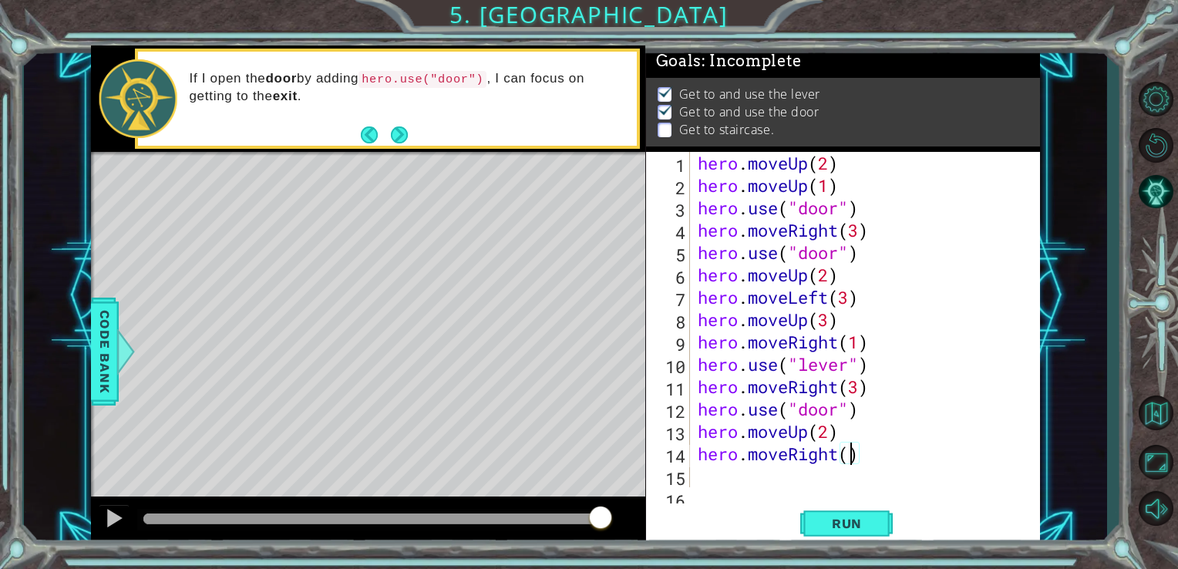
click at [846, 454] on div "hero . moveUp ( 2 ) hero . moveUp ( 1 ) hero . use ( "door" ) hero . moveRight …" at bounding box center [863, 342] width 338 height 380
click at [866, 517] on span "Run" at bounding box center [846, 523] width 61 height 15
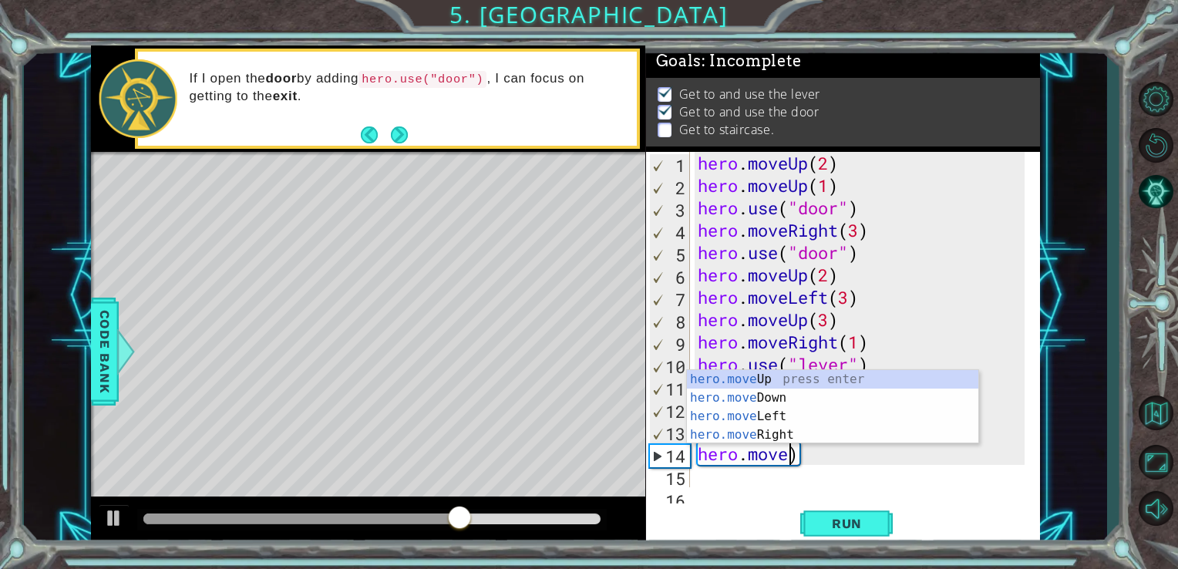
scroll to position [0, 3]
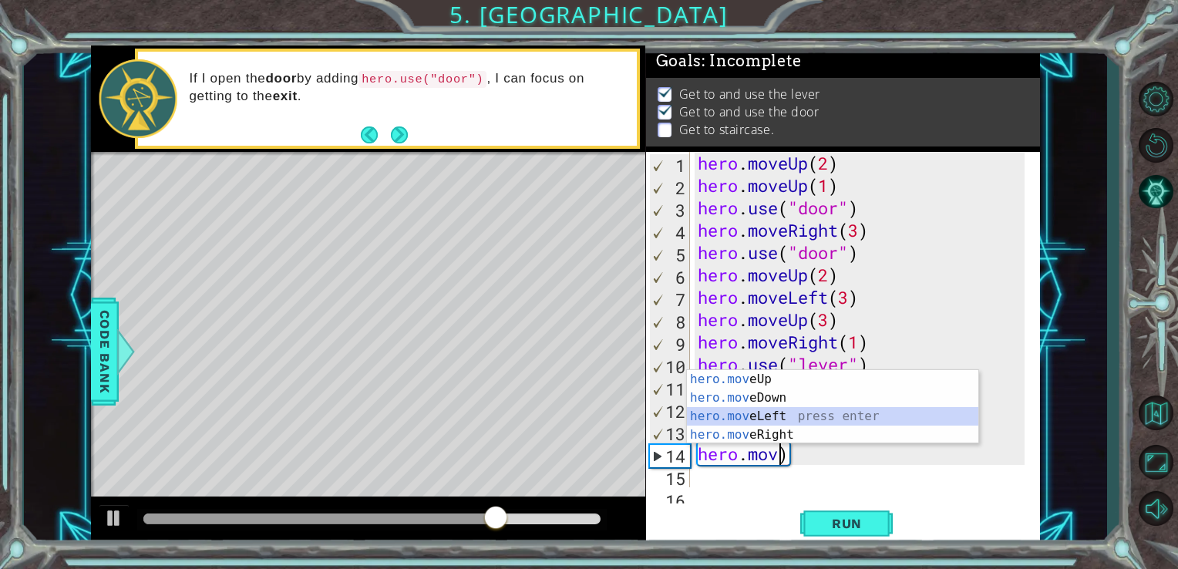
click at [820, 418] on div "hero.mov eUp press enter hero.mov eDown press enter hero.mov eLeft press enter …" at bounding box center [832, 425] width 291 height 111
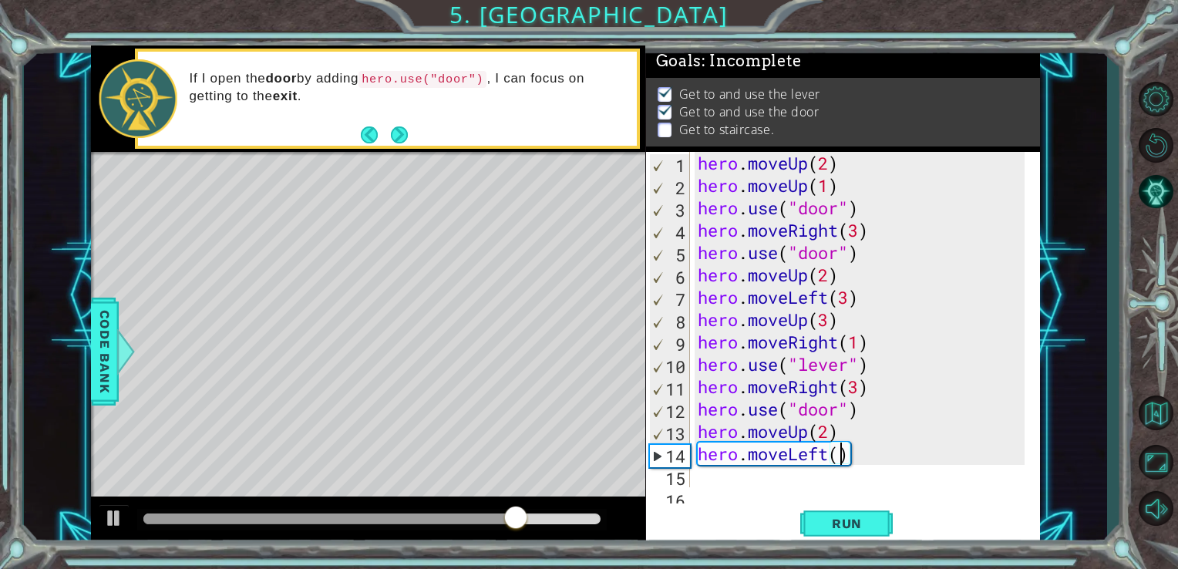
scroll to position [0, 6]
type textarea "hero.moveLeft(4)"
click at [833, 523] on span "Run" at bounding box center [846, 523] width 61 height 15
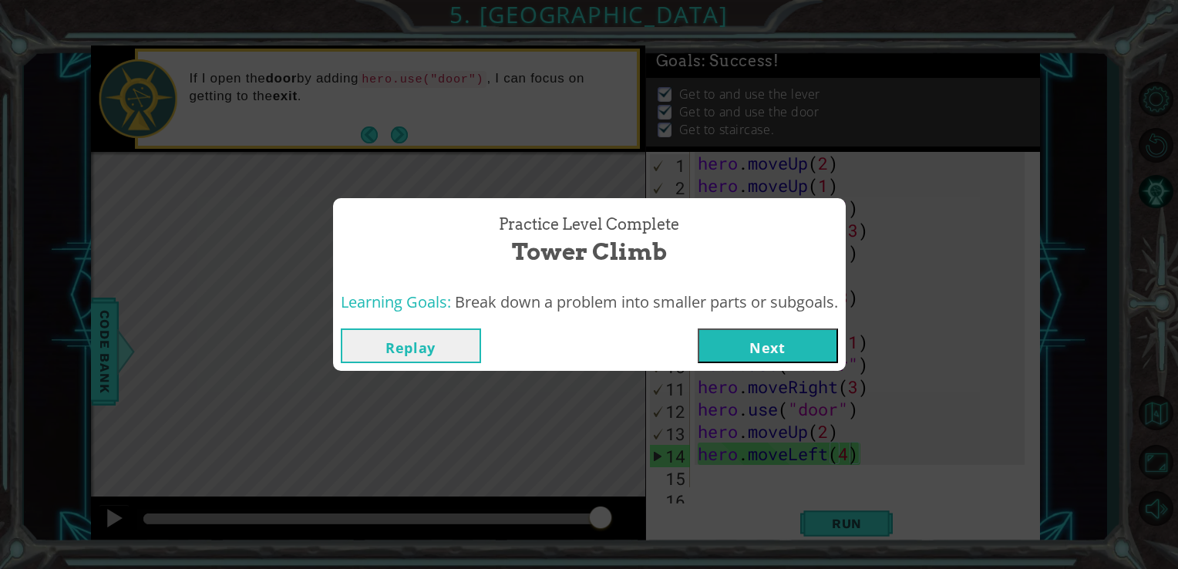
click at [818, 336] on button "Next" at bounding box center [767, 345] width 140 height 35
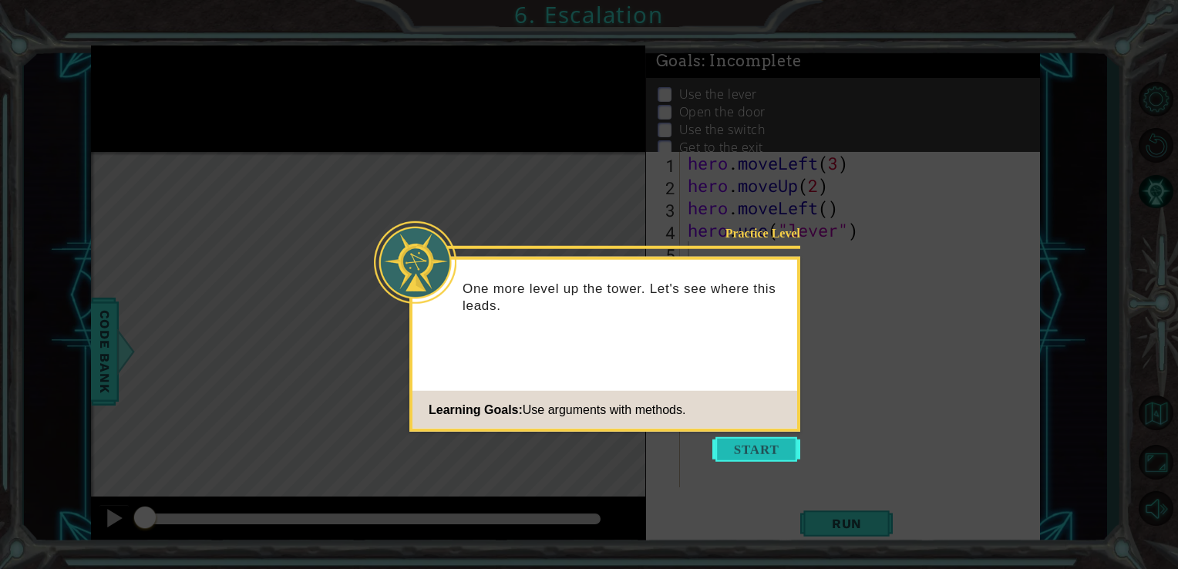
click at [734, 446] on button "Start" at bounding box center [756, 449] width 88 height 25
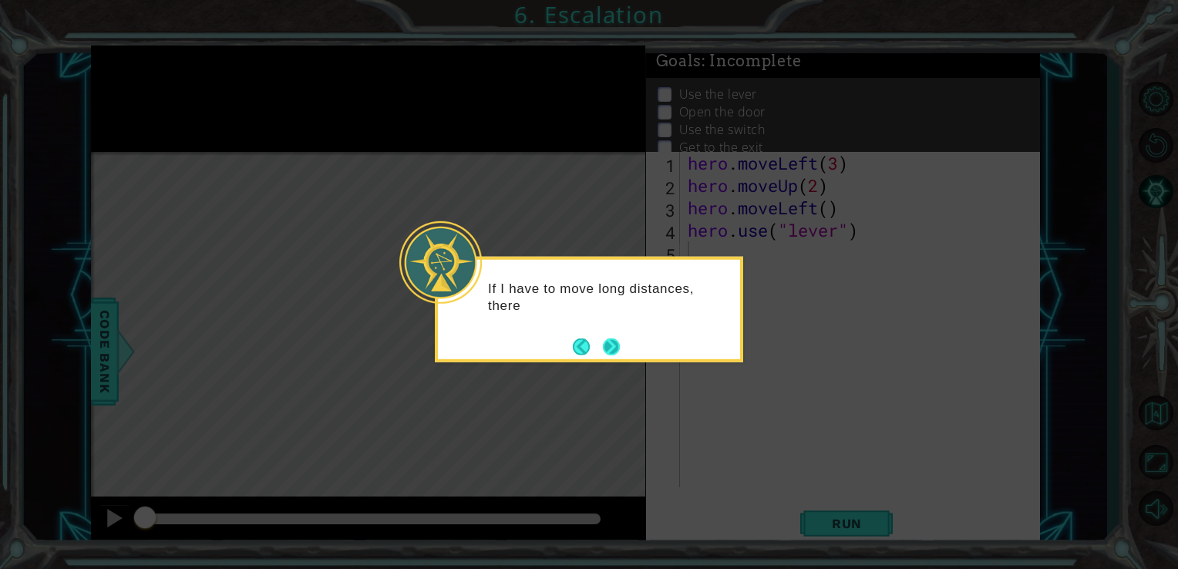
click at [612, 346] on button "Next" at bounding box center [611, 347] width 26 height 26
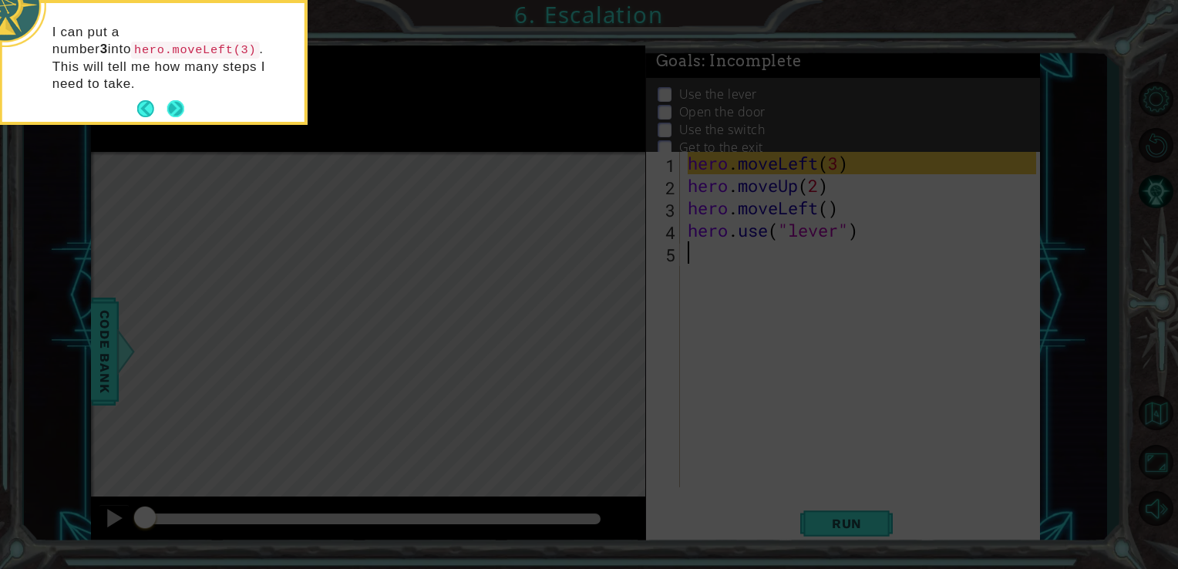
click at [170, 96] on button "Next" at bounding box center [175, 108] width 25 height 25
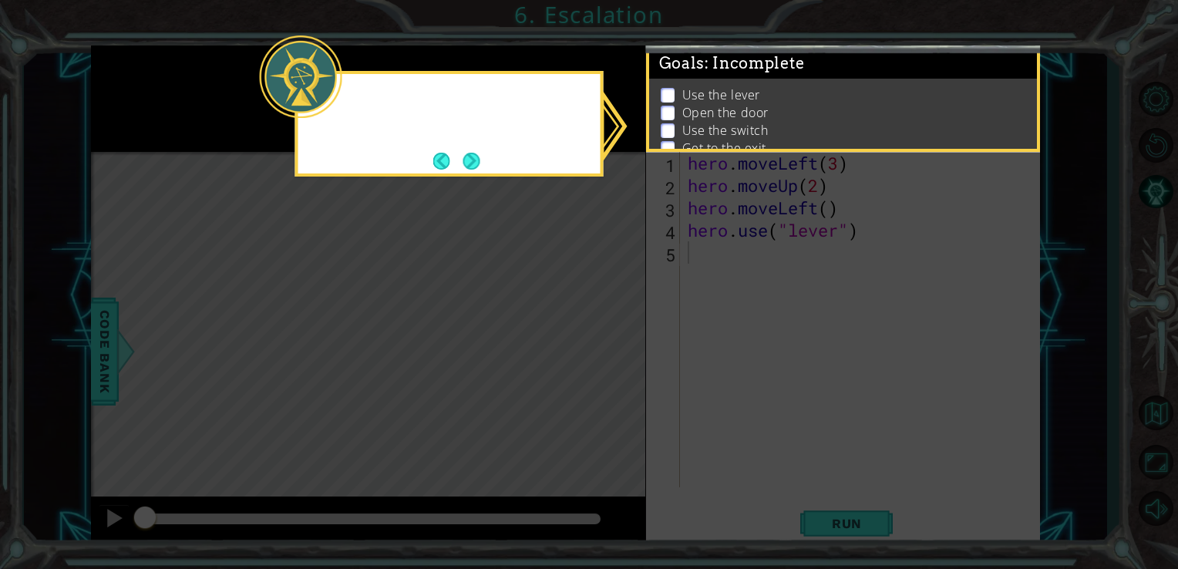
click at [170, 94] on icon at bounding box center [589, 284] width 1178 height 569
click at [471, 161] on button "Next" at bounding box center [472, 161] width 20 height 20
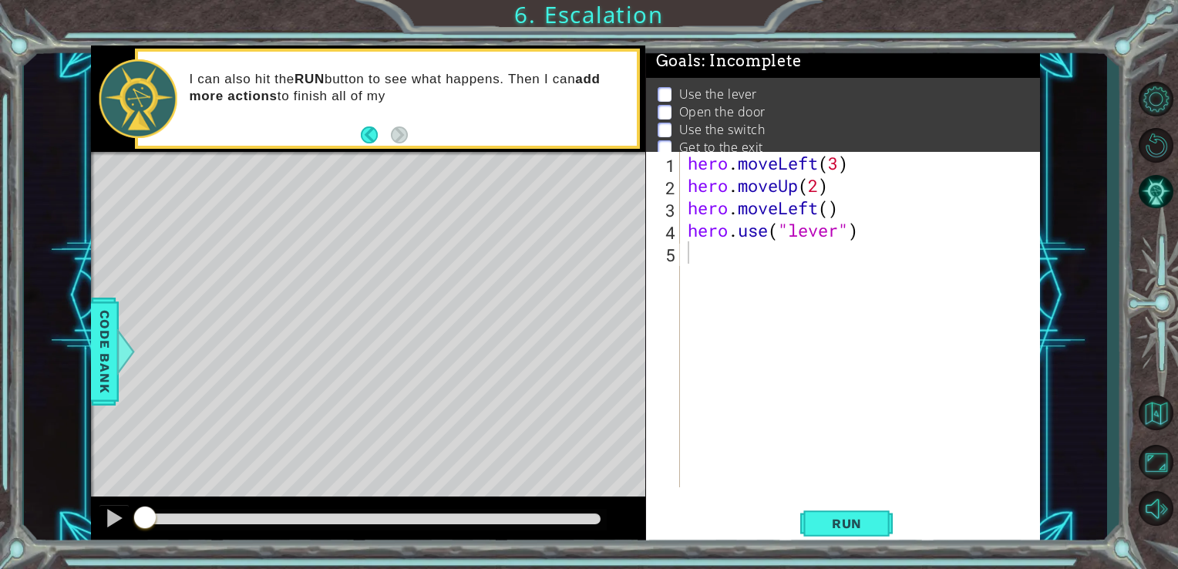
click at [662, 92] on p at bounding box center [664, 94] width 14 height 15
click at [663, 109] on p at bounding box center [664, 112] width 14 height 15
click at [365, 131] on button "Back" at bounding box center [376, 134] width 30 height 17
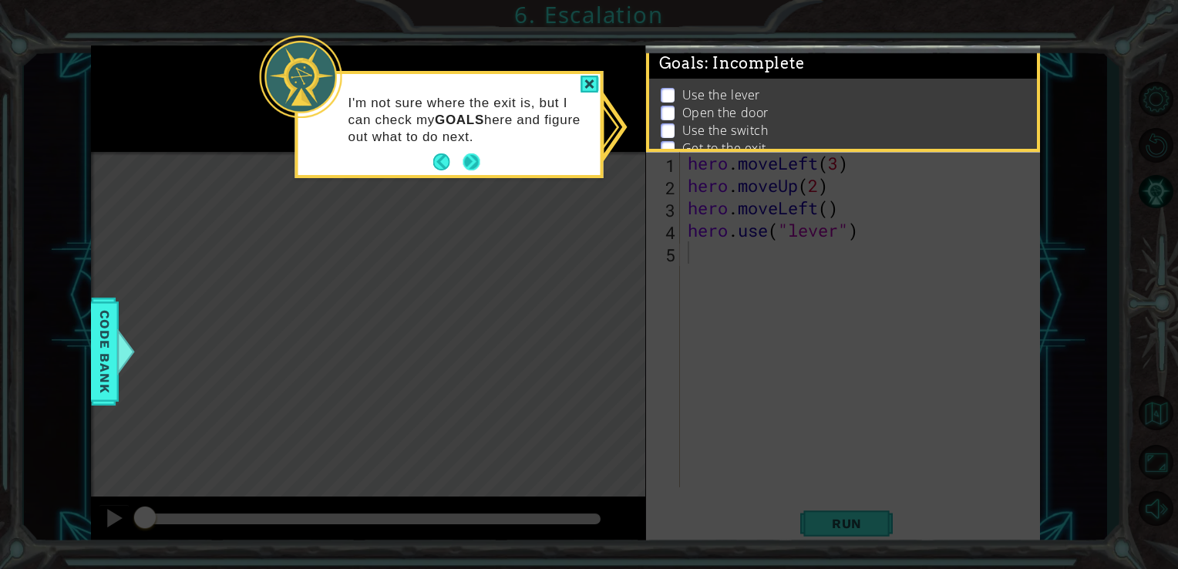
click at [462, 161] on button "Next" at bounding box center [471, 162] width 18 height 18
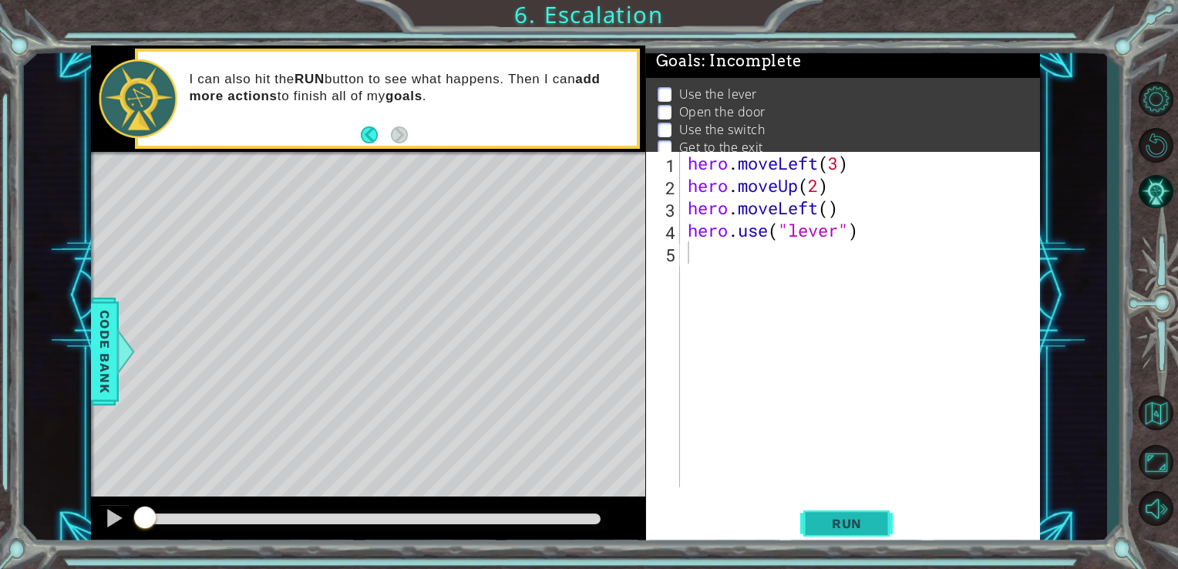
click at [856, 512] on button "Run" at bounding box center [846, 522] width 92 height 39
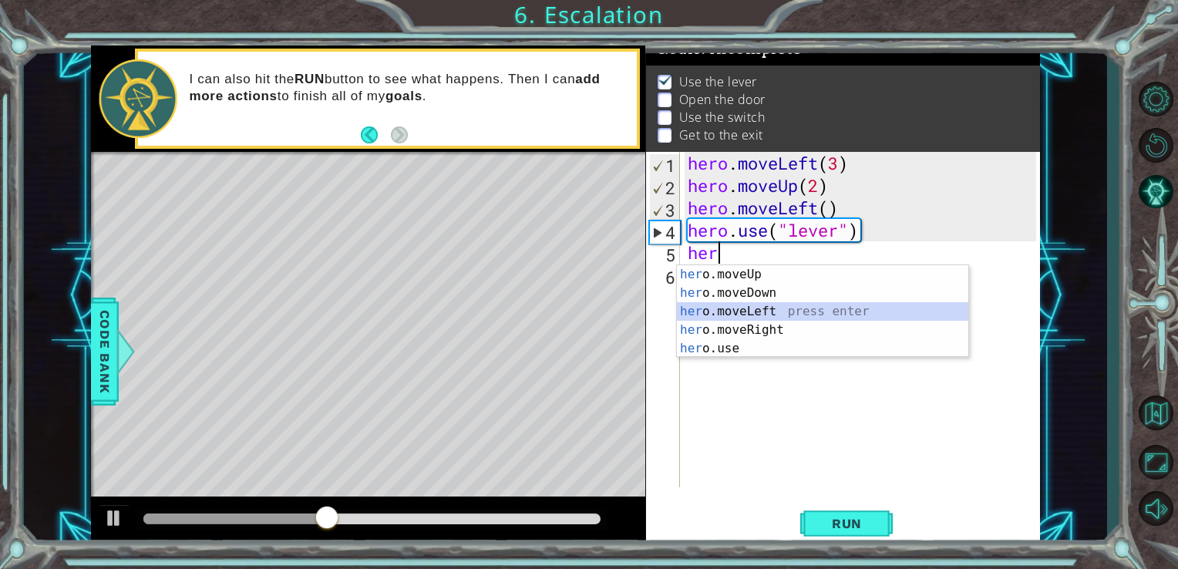
click at [724, 318] on div "her o.moveUp press enter her o.moveDown press enter her o.moveLeft press enter …" at bounding box center [822, 329] width 291 height 129
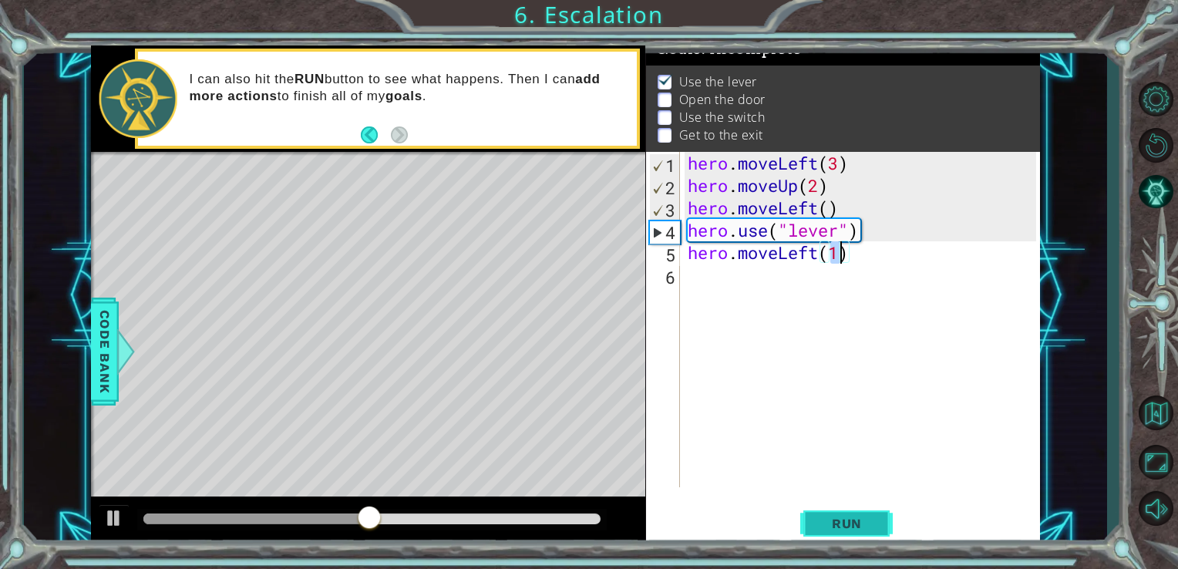
type textarea "hero.moveLeft(1)"
click at [855, 509] on button "Run" at bounding box center [846, 522] width 92 height 39
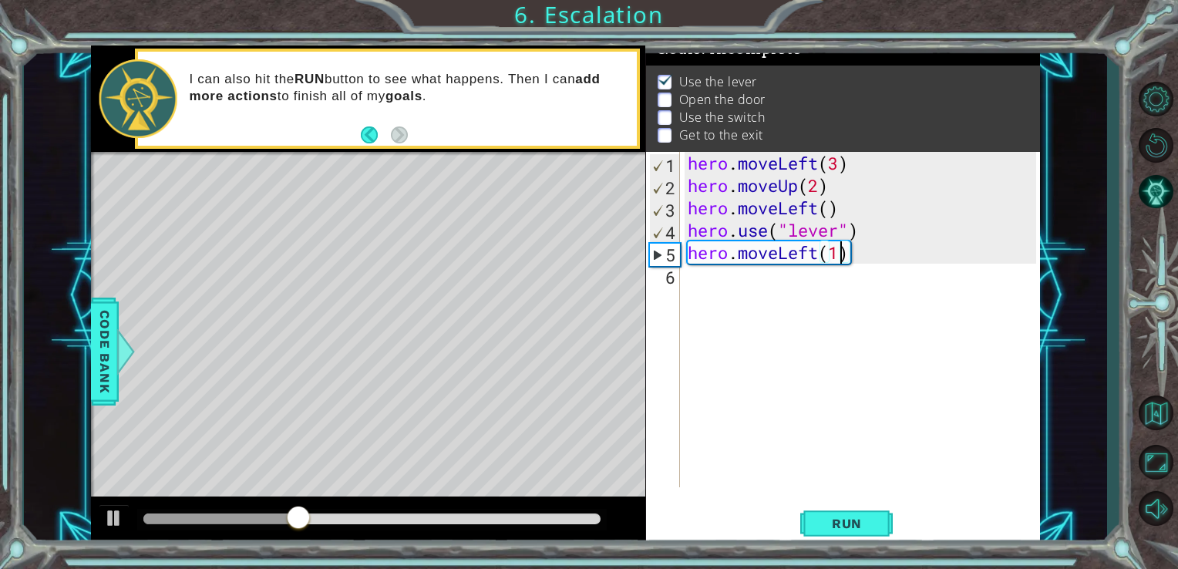
click at [689, 281] on div "hero . moveLeft ( 3 ) hero . moveUp ( 2 ) hero . moveLeft ( ) hero . use ( "lev…" at bounding box center [864, 342] width 360 height 380
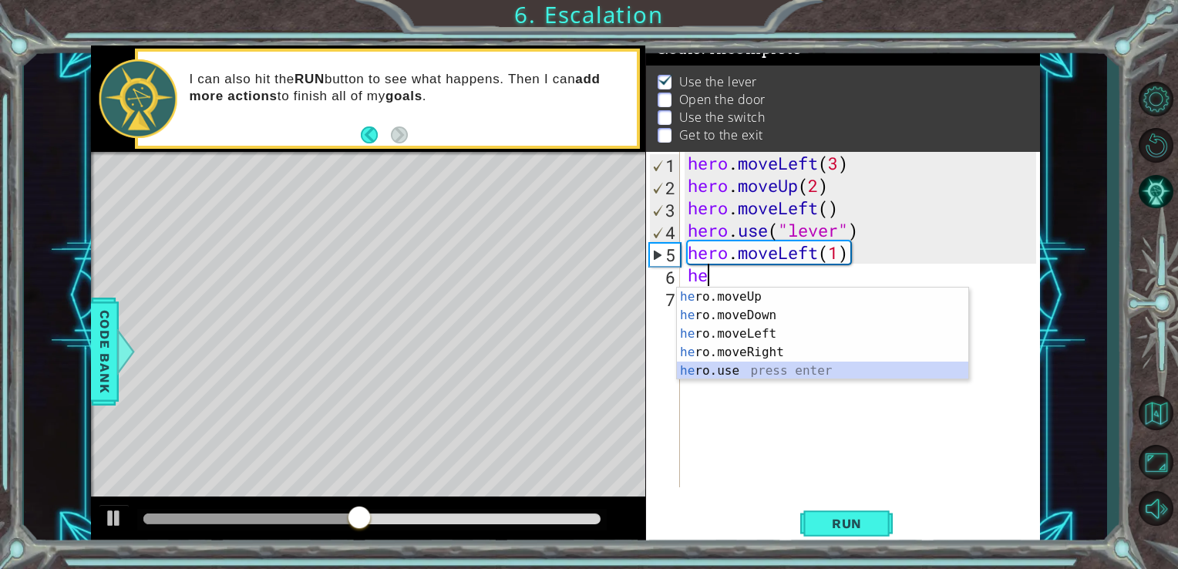
click at [701, 372] on div "he ro.moveUp press enter he ro.moveDown press enter he ro.moveLeft press enter …" at bounding box center [822, 351] width 291 height 129
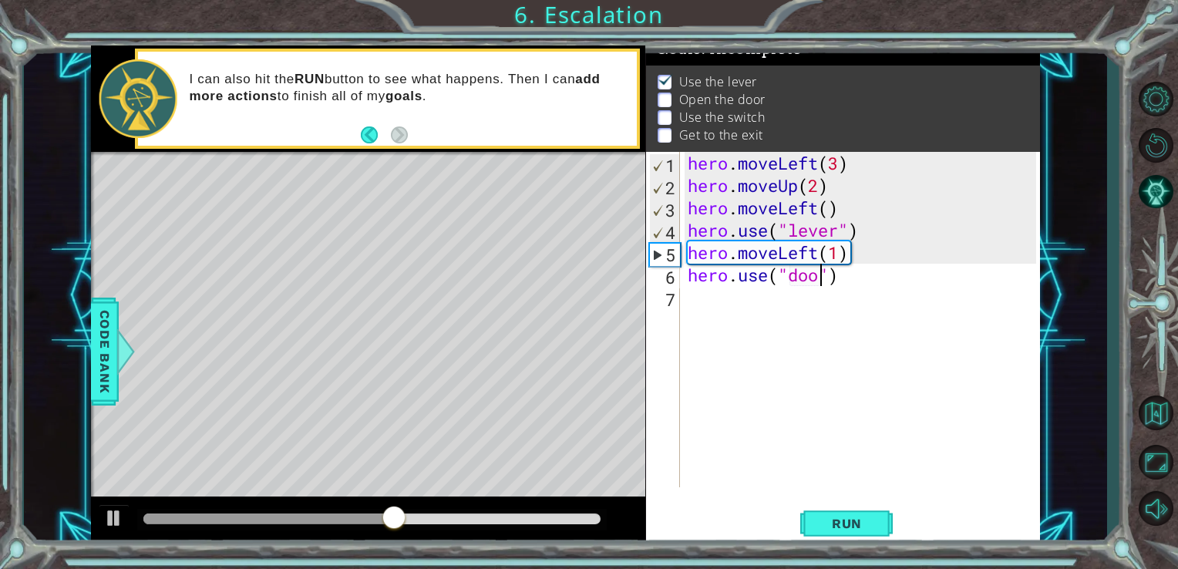
scroll to position [0, 6]
type textarea "hero.use("door")"
click at [836, 523] on span "Run" at bounding box center [846, 523] width 61 height 15
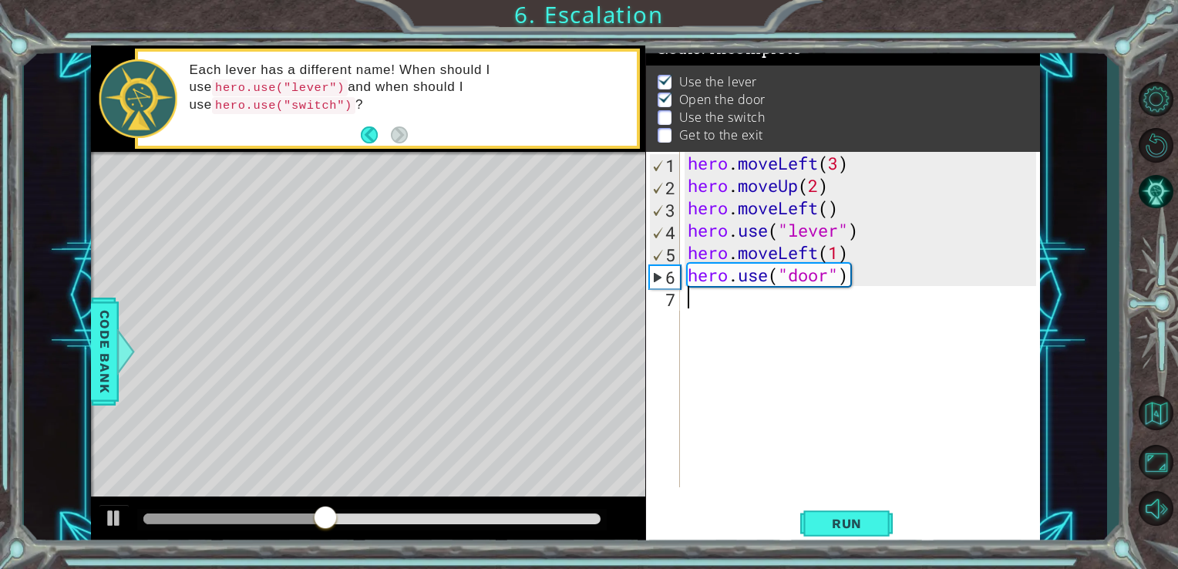
click at [697, 303] on div "hero . moveLeft ( 3 ) hero . moveUp ( 2 ) hero . moveLeft ( ) hero . use ( "lev…" at bounding box center [864, 342] width 360 height 380
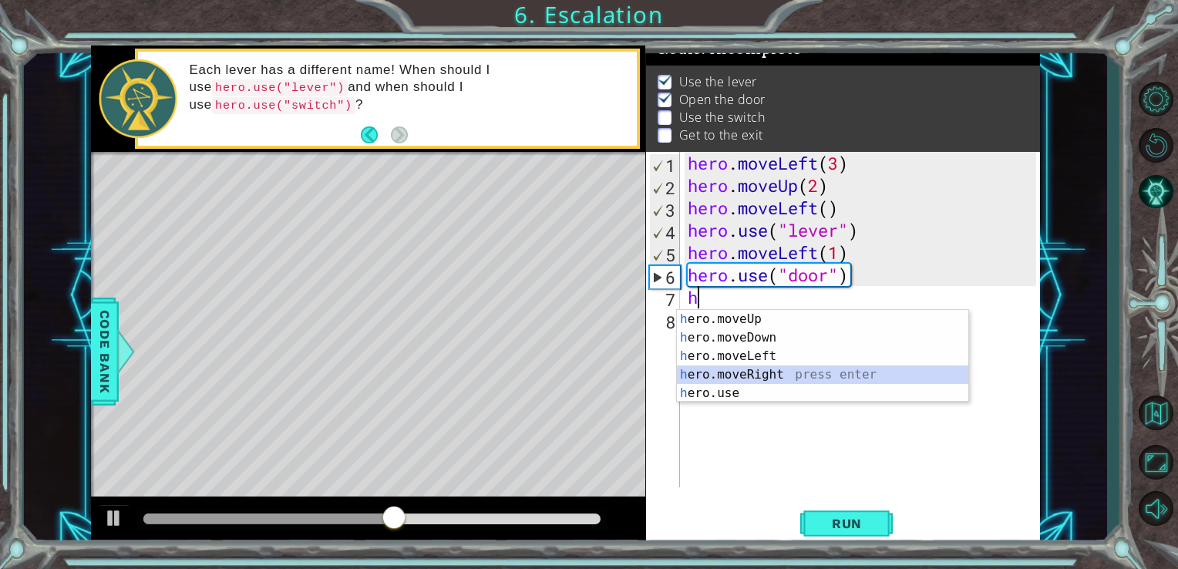
click at [739, 372] on div "h ero.moveUp press enter h ero.moveDown press enter h ero.moveLeft press enter …" at bounding box center [822, 374] width 291 height 129
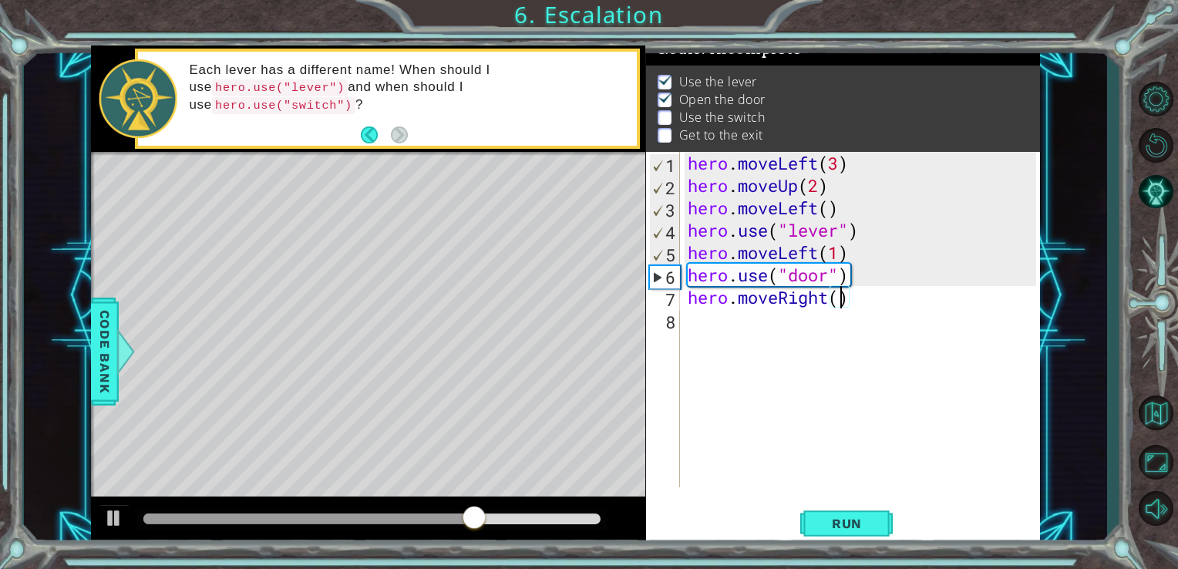
scroll to position [0, 6]
click at [845, 518] on span "Run" at bounding box center [846, 523] width 61 height 15
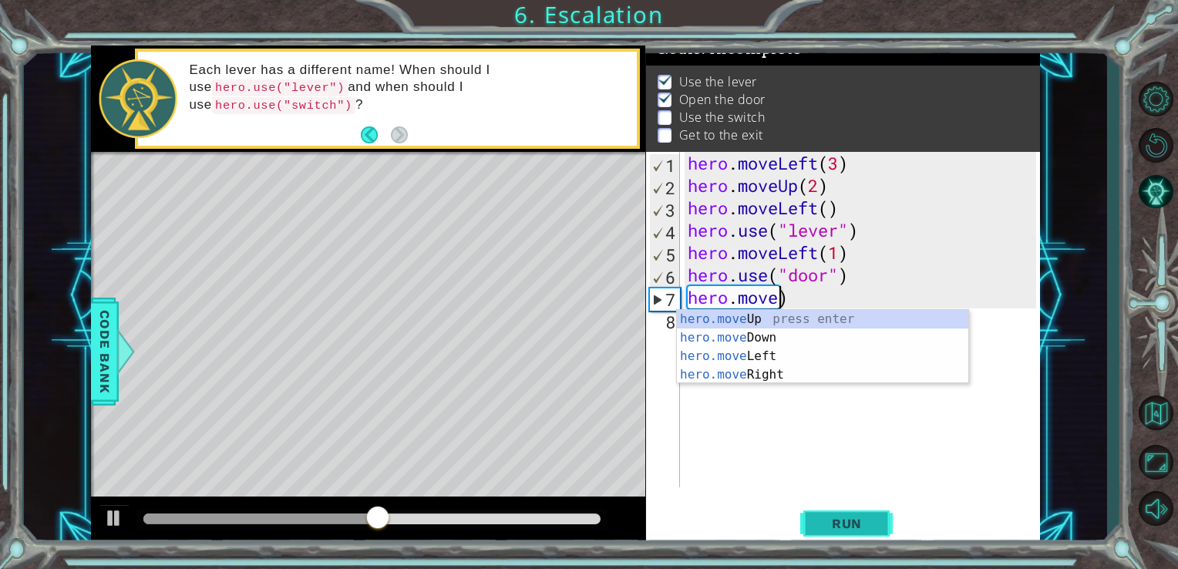
scroll to position [0, 3]
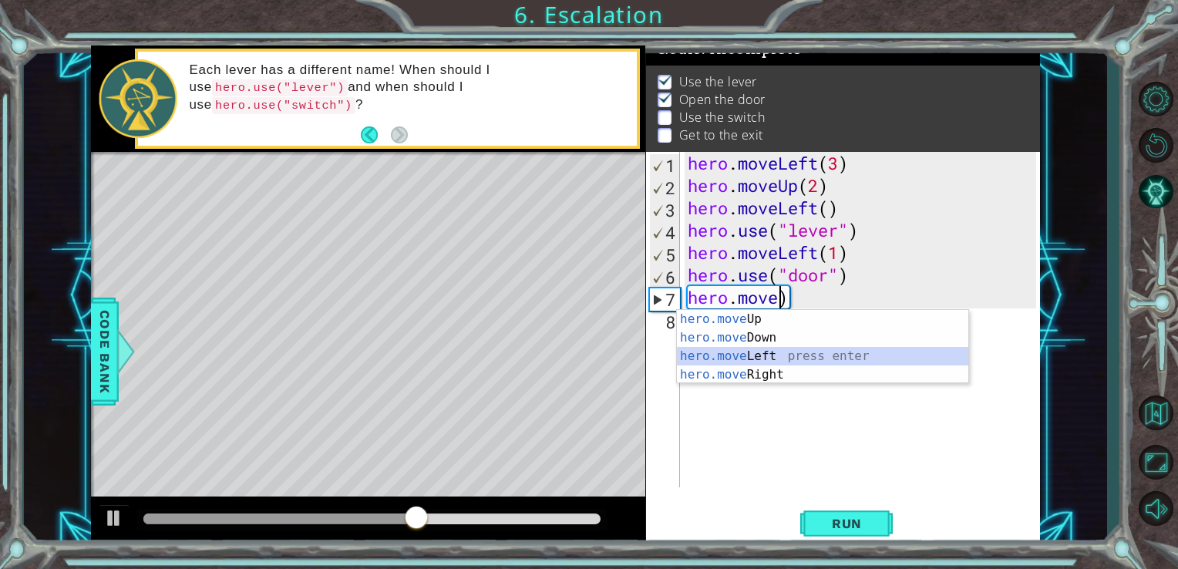
click at [803, 355] on div "hero.move Up press enter hero.move Down press enter hero.move Left press enter …" at bounding box center [822, 365] width 291 height 111
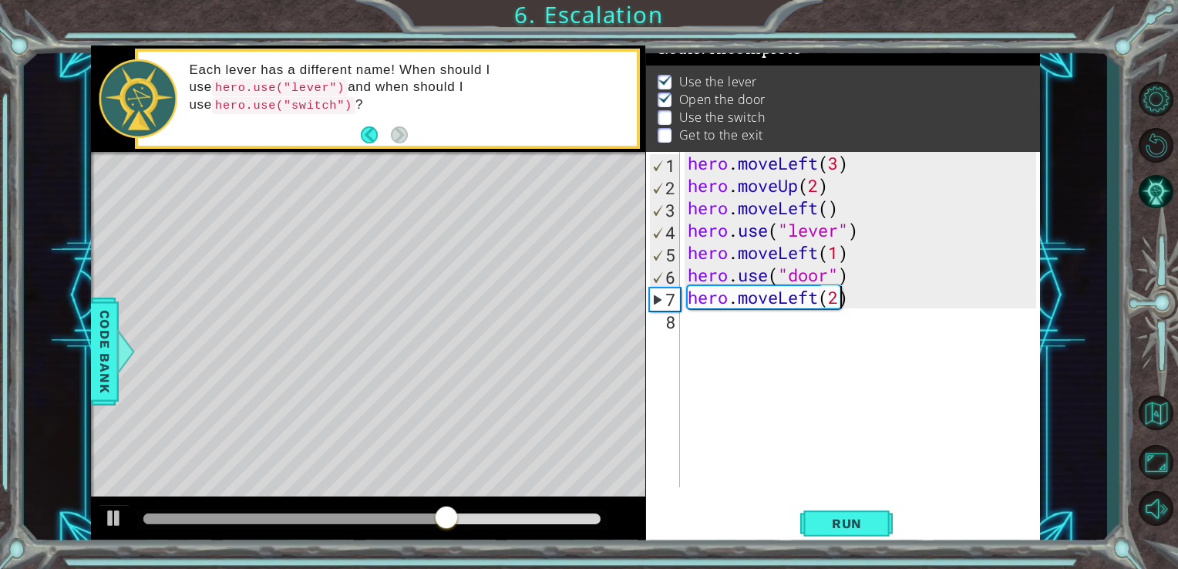
scroll to position [0, 6]
click at [846, 515] on button "Run" at bounding box center [846, 522] width 92 height 39
click at [817, 301] on div "hero . moveLeft ( 3 ) hero . moveUp ( 2 ) hero . moveLeft ( ) hero . use ( "lev…" at bounding box center [864, 342] width 360 height 380
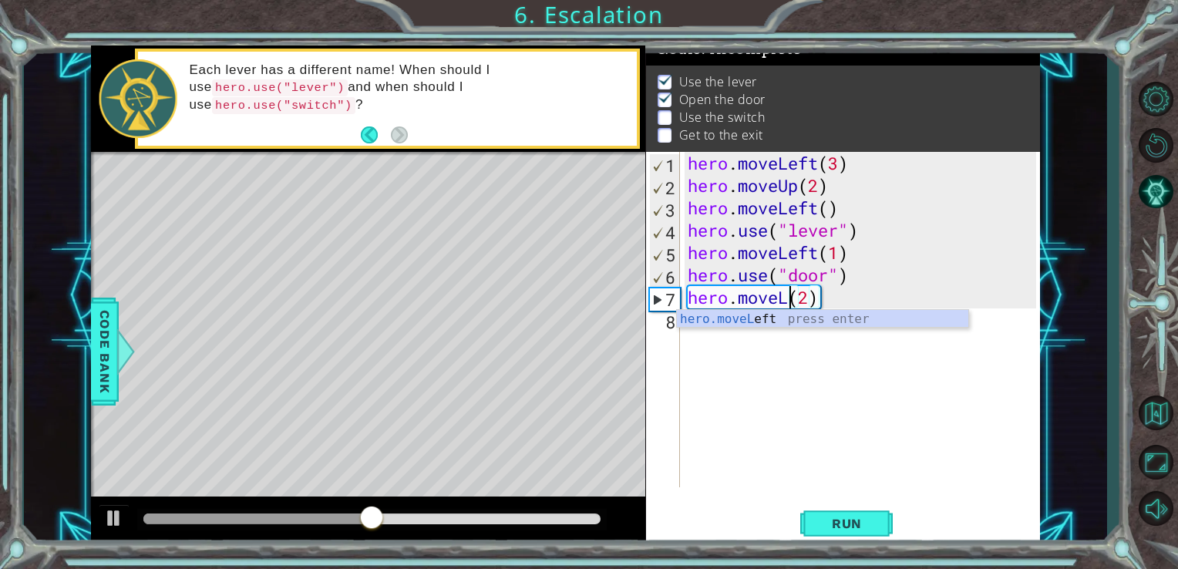
scroll to position [0, 4]
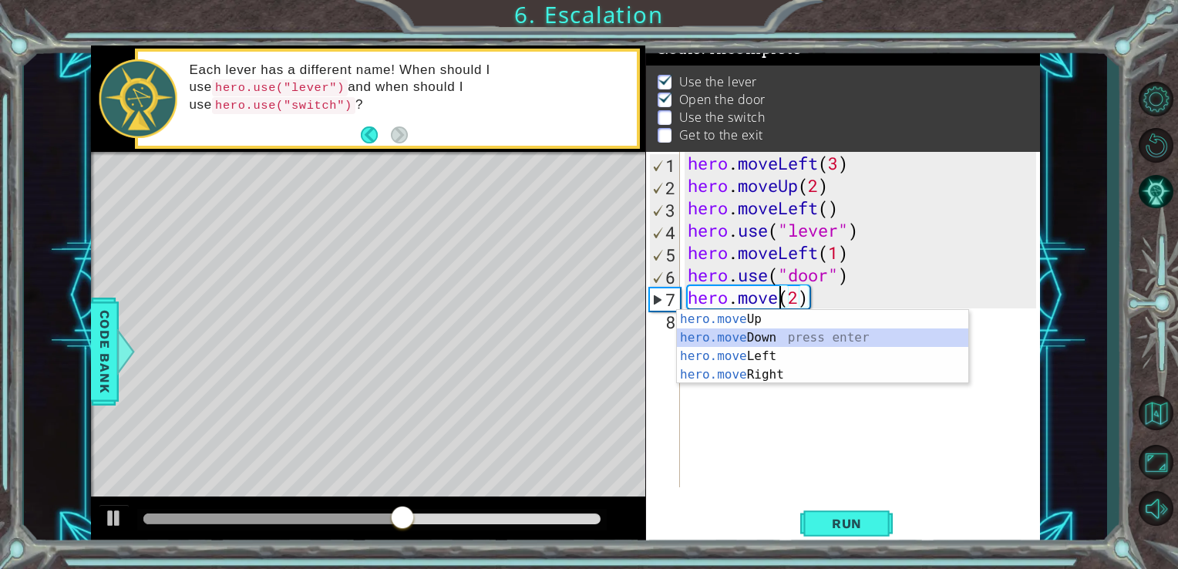
click at [792, 343] on div "hero.move Up press enter hero.move Down press enter hero.move Left press enter …" at bounding box center [822, 365] width 291 height 111
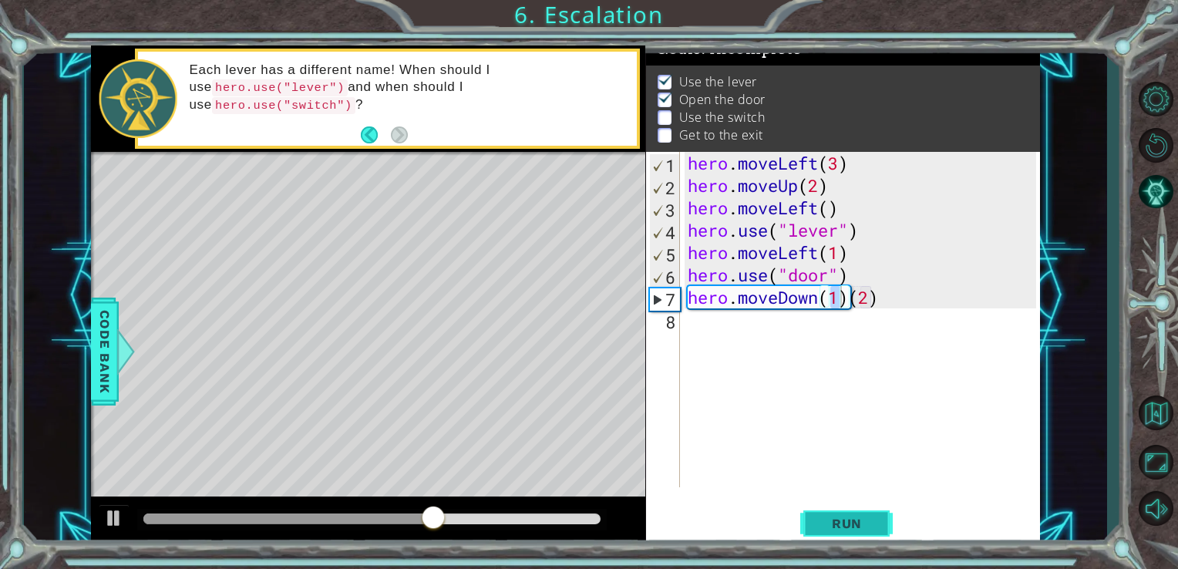
click at [851, 528] on span "Run" at bounding box center [846, 523] width 61 height 15
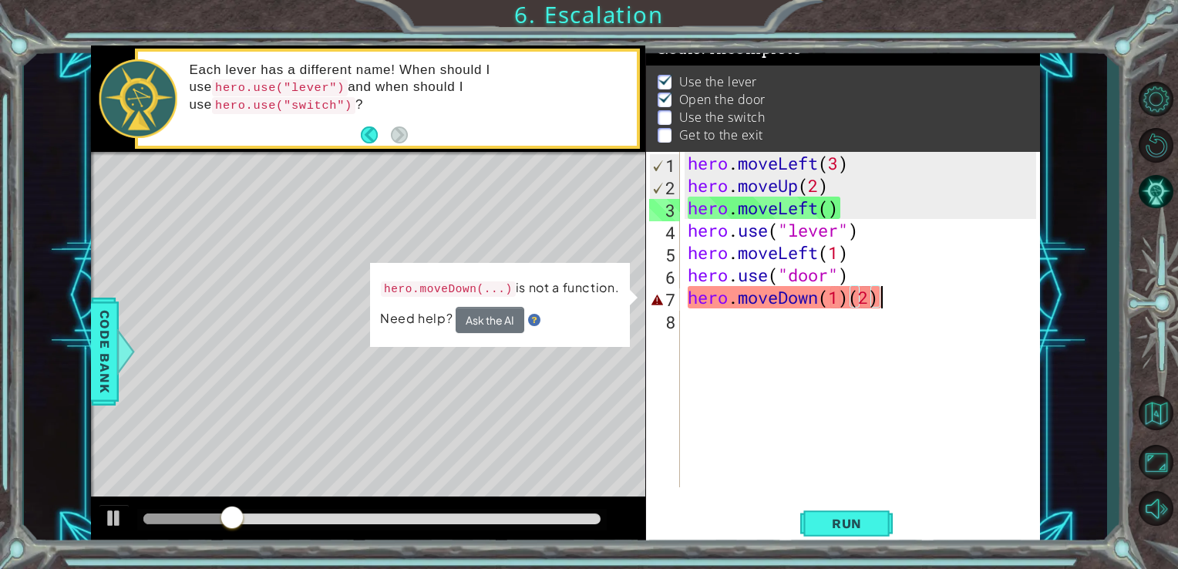
click at [882, 307] on div "hero . moveLeft ( 3 ) hero . moveUp ( 2 ) hero . moveLeft ( ) hero . use ( "lev…" at bounding box center [864, 342] width 360 height 380
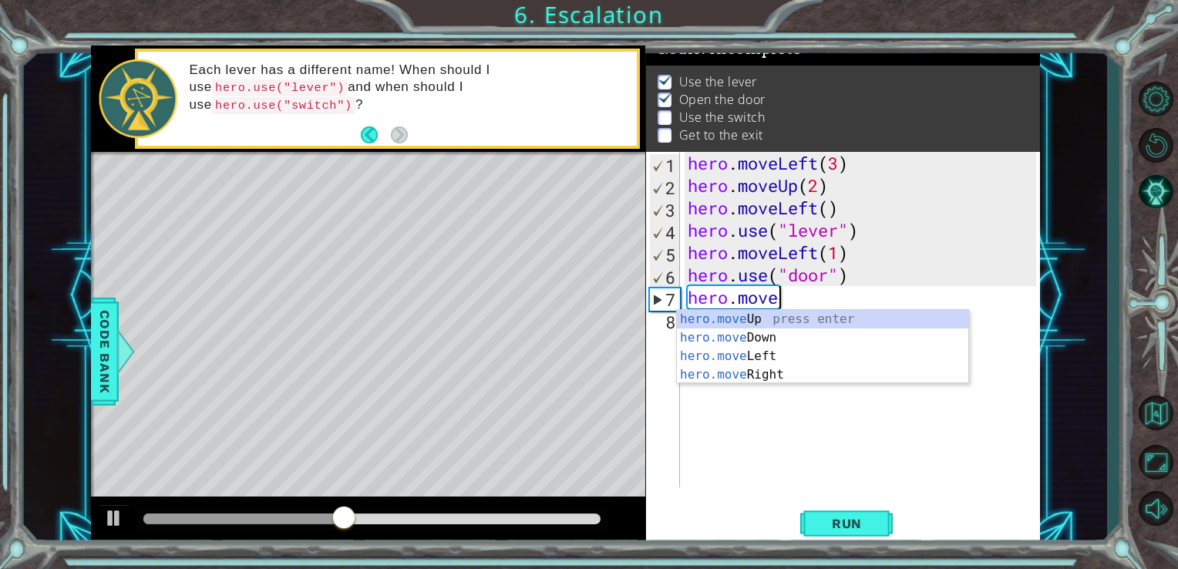
scroll to position [0, 3]
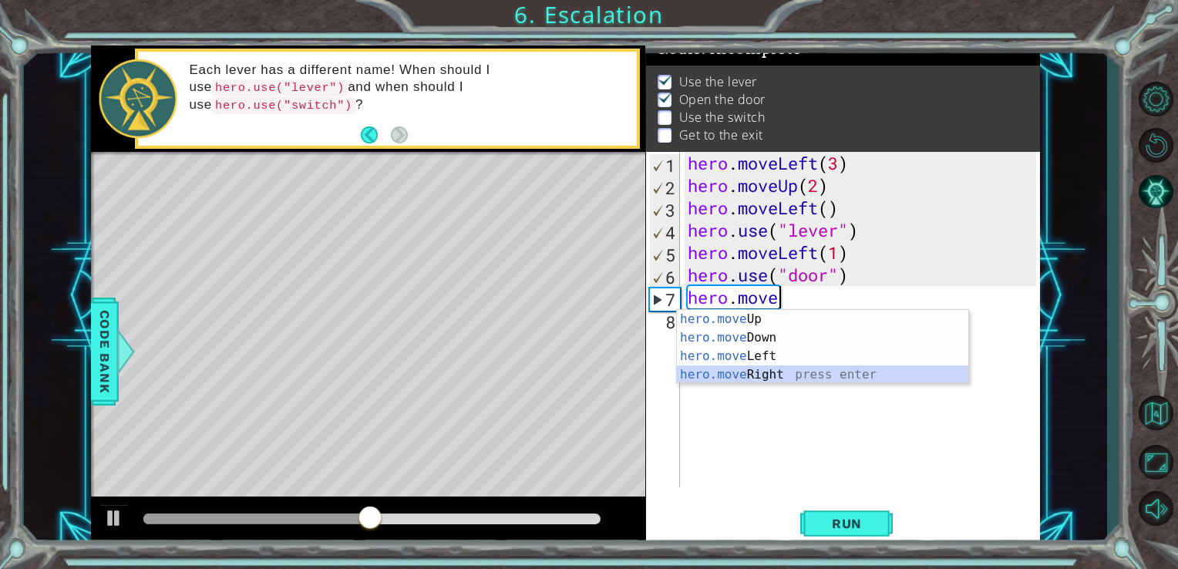
click at [885, 369] on div "hero.move Up press enter hero.move Down press enter hero.move Left press enter …" at bounding box center [822, 365] width 291 height 111
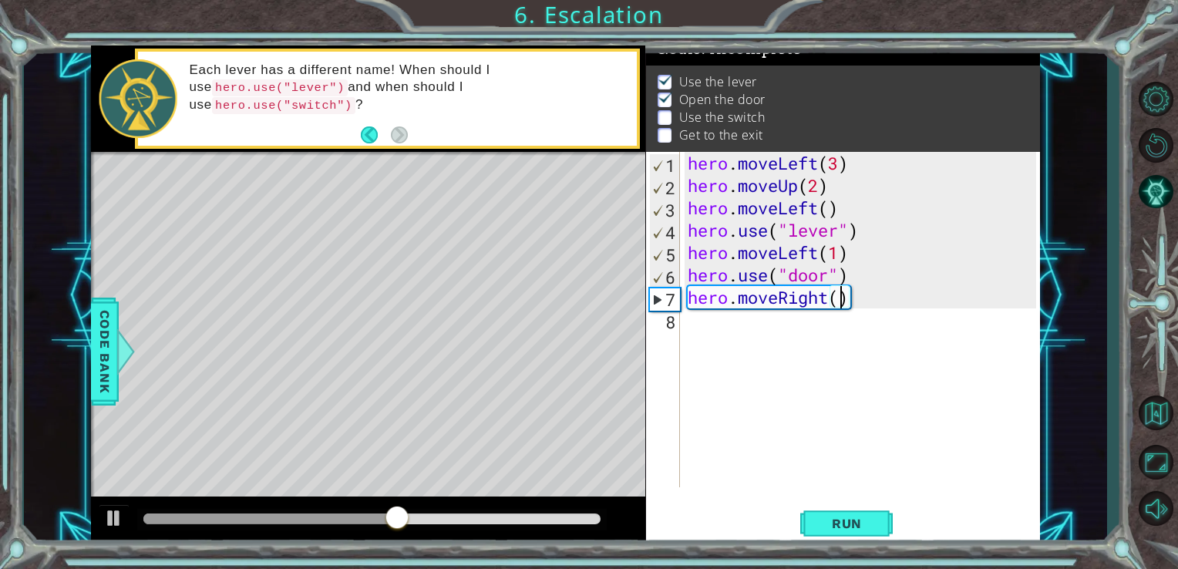
scroll to position [0, 6]
click at [861, 511] on button "Run" at bounding box center [846, 522] width 92 height 39
click at [828, 296] on div "hero . moveLeft ( 3 ) hero . moveUp ( 2 ) hero . moveLeft ( ) hero . use ( "lev…" at bounding box center [864, 342] width 360 height 380
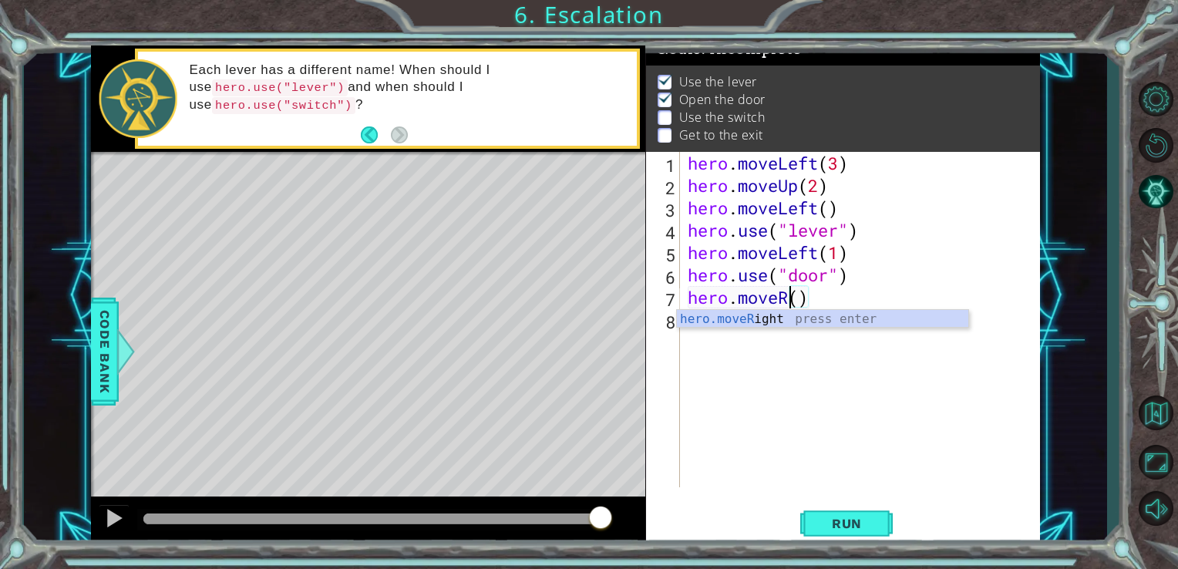
scroll to position [0, 4]
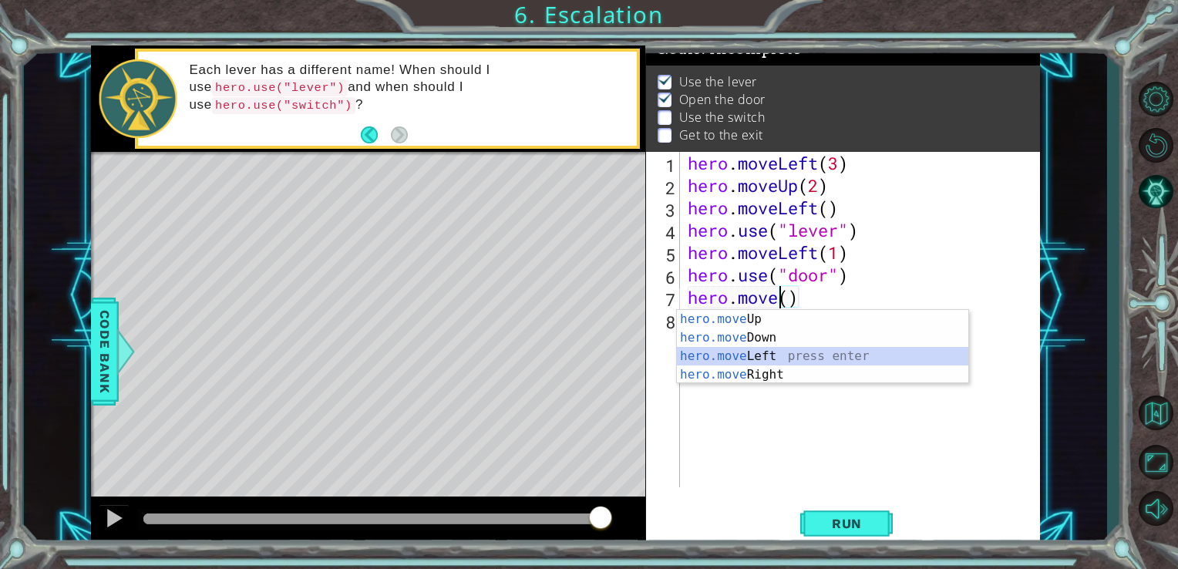
click at [802, 354] on div "hero.move Up press enter hero.move Down press enter hero.move Left press enter …" at bounding box center [822, 365] width 291 height 111
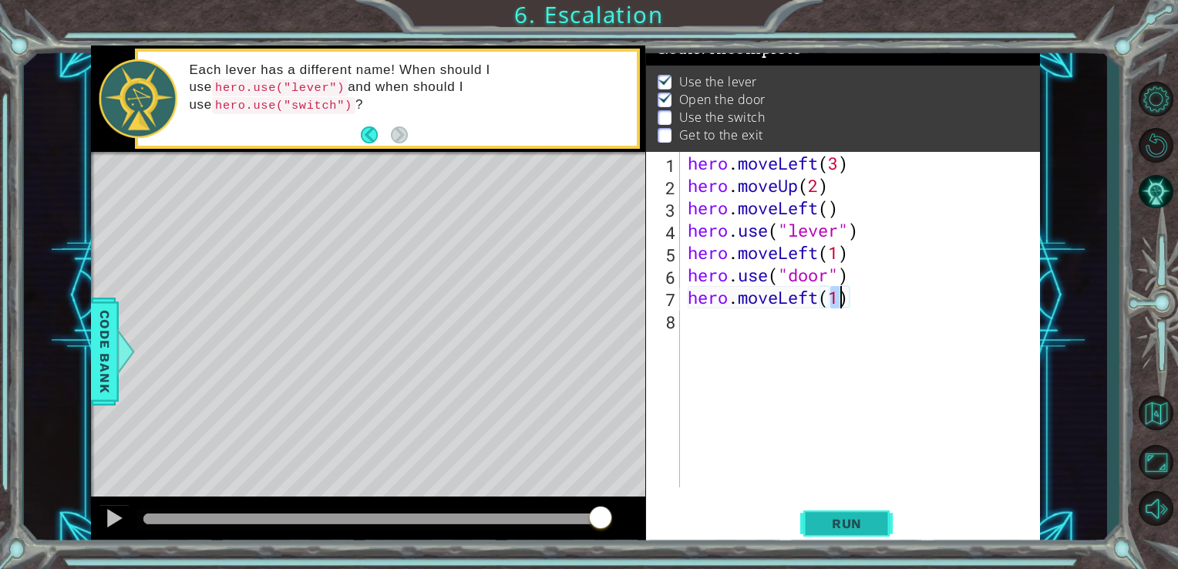
click at [859, 523] on span "Run" at bounding box center [846, 523] width 61 height 15
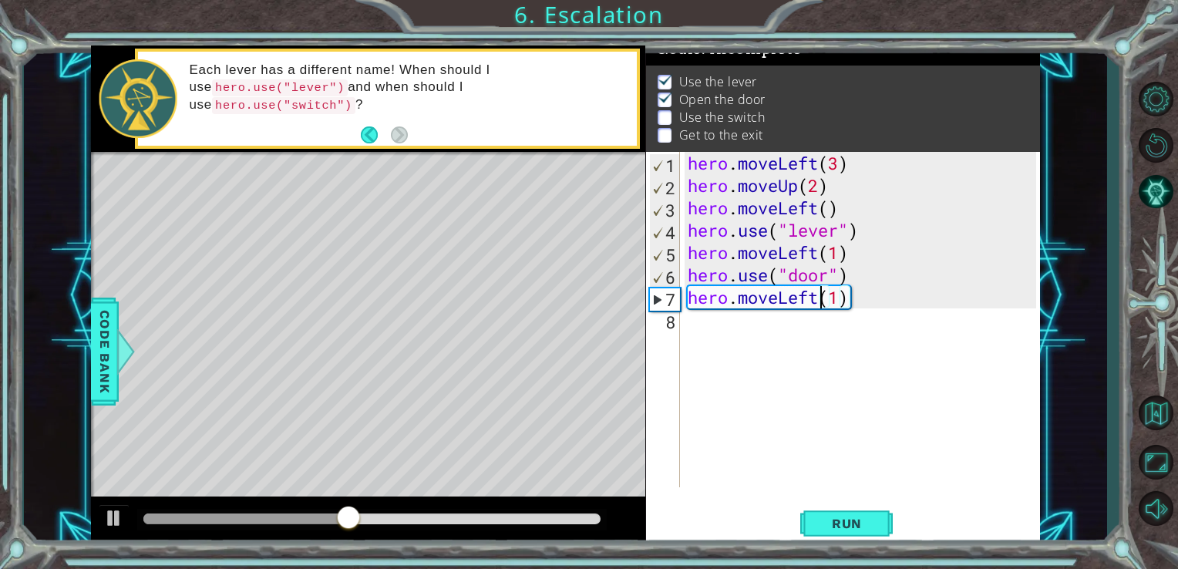
click at [818, 300] on div "hero . moveLeft ( 3 ) hero . moveUp ( 2 ) hero . moveLeft ( ) hero . use ( "lev…" at bounding box center [864, 342] width 360 height 380
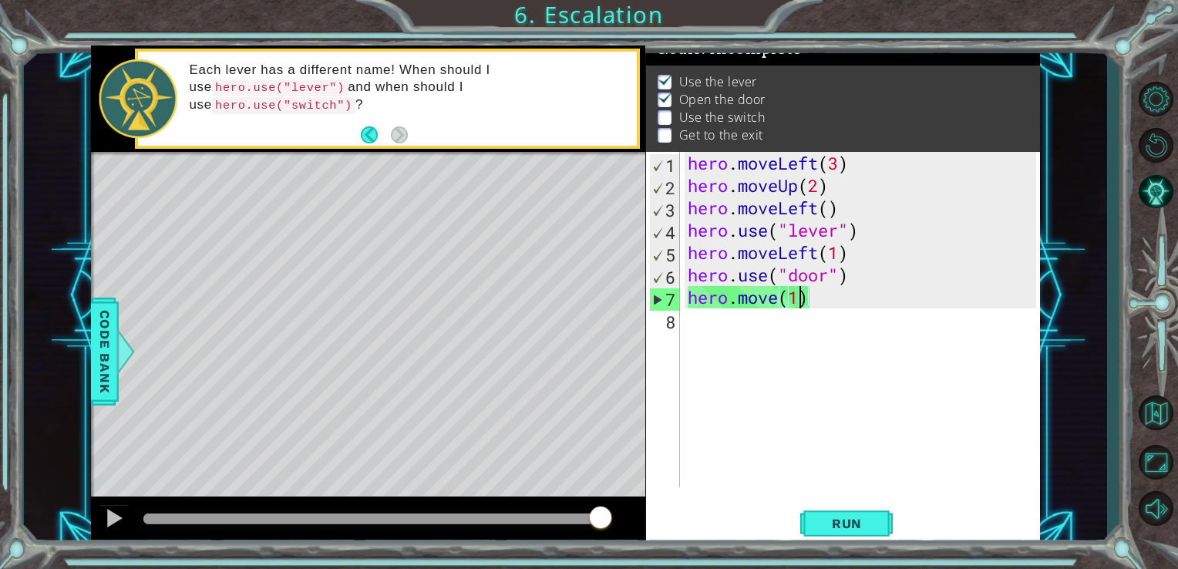
click at [803, 301] on div "hero . moveLeft ( 3 ) hero . moveUp ( 2 ) hero . moveLeft ( ) hero . use ( "lev…" at bounding box center [864, 342] width 360 height 380
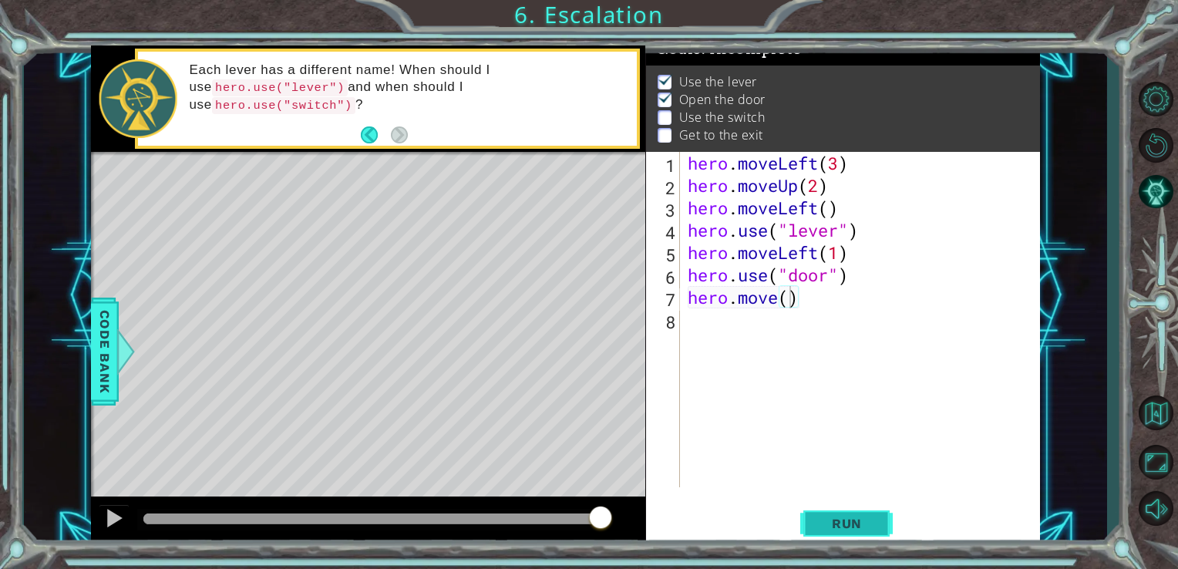
click at [820, 526] on span "Run" at bounding box center [846, 523] width 61 height 15
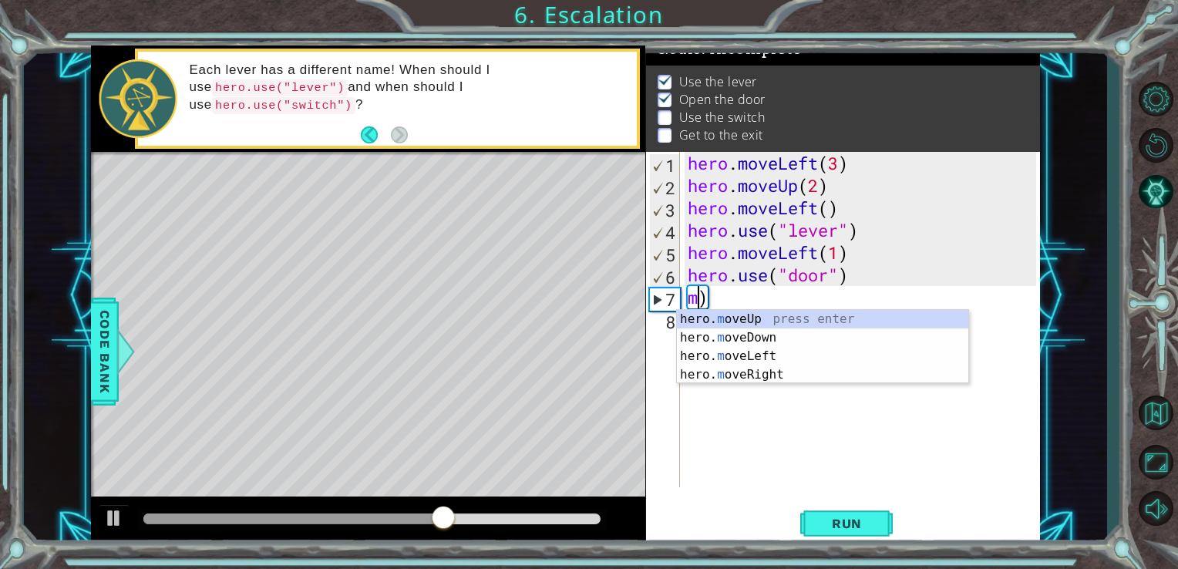
scroll to position [0, 0]
click at [818, 318] on div "hero. mov eUp press enter hero. mov eDown press enter hero. mov eLeft press ent…" at bounding box center [822, 365] width 291 height 111
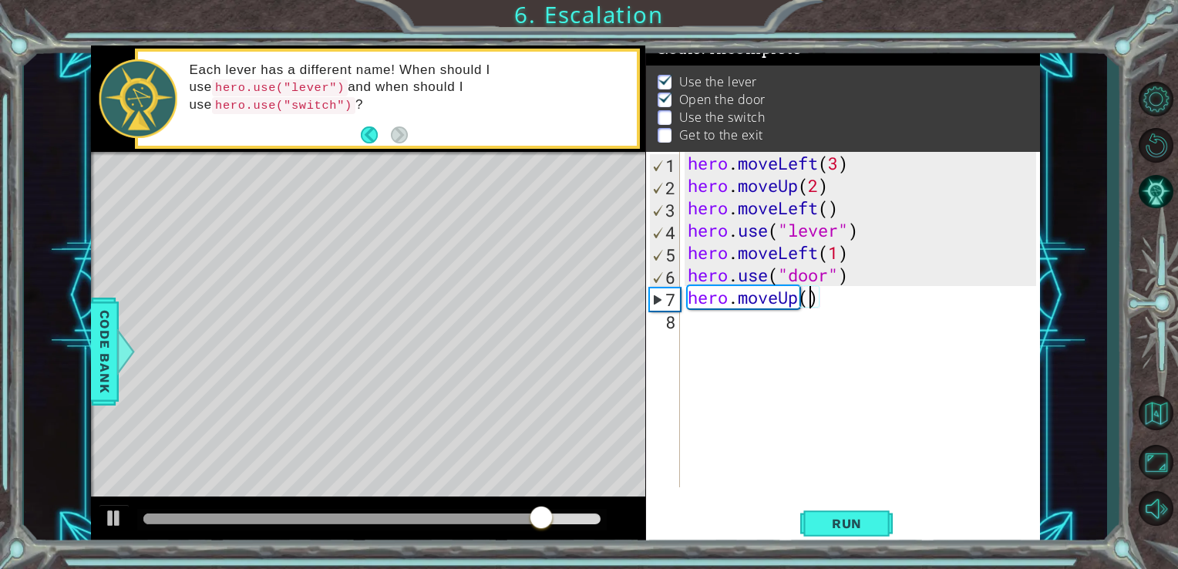
scroll to position [0, 5]
type textarea "hero.moveUp(2)"
click at [845, 533] on button "Run" at bounding box center [846, 522] width 92 height 39
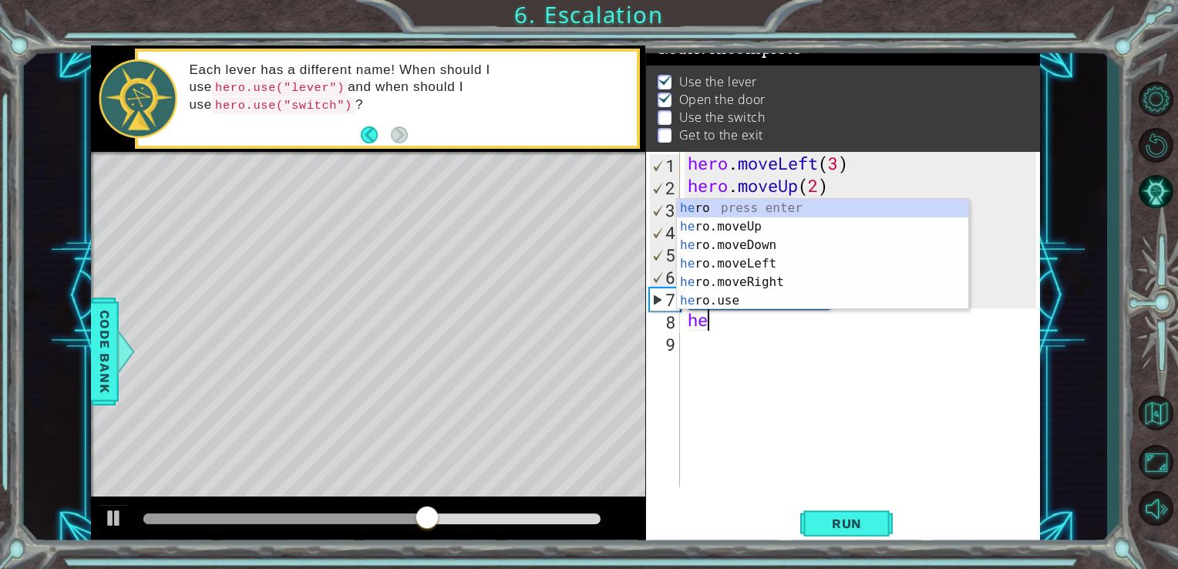
scroll to position [0, 0]
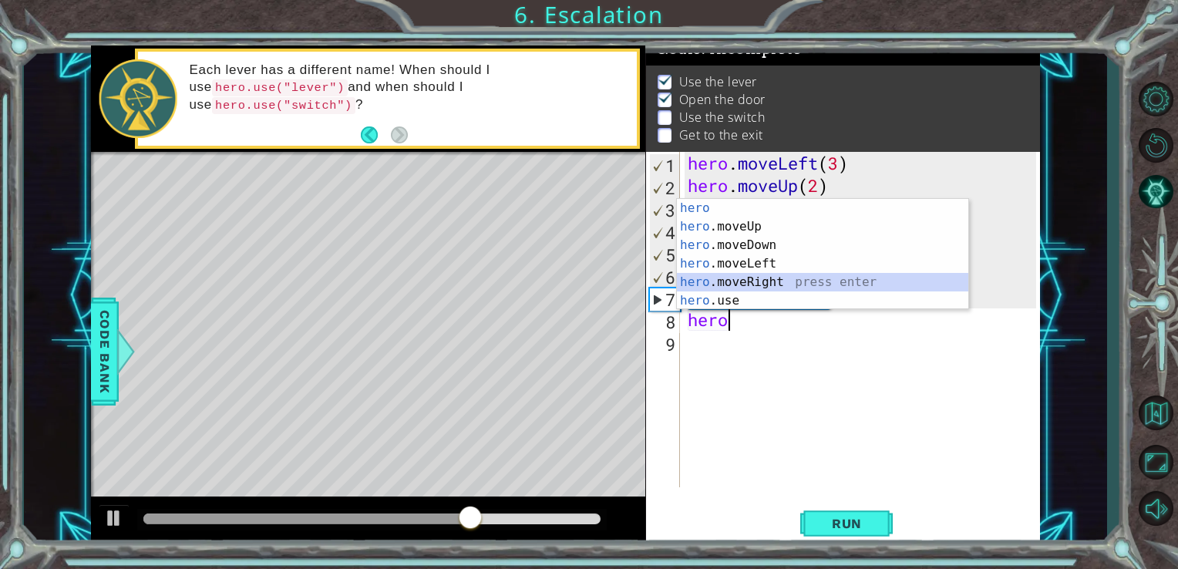
click at [765, 278] on div "hero press enter hero .moveUp press enter hero .moveDown press enter hero .move…" at bounding box center [822, 273] width 291 height 148
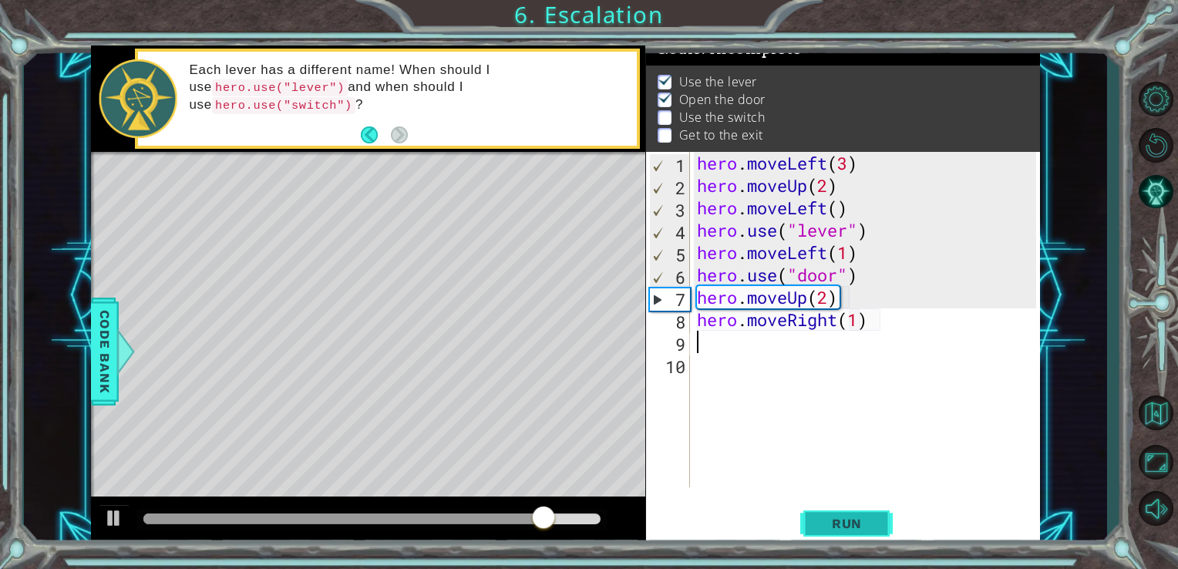
type textarea "hero.moveRight(1)"
click at [860, 529] on span "Run" at bounding box center [846, 523] width 61 height 15
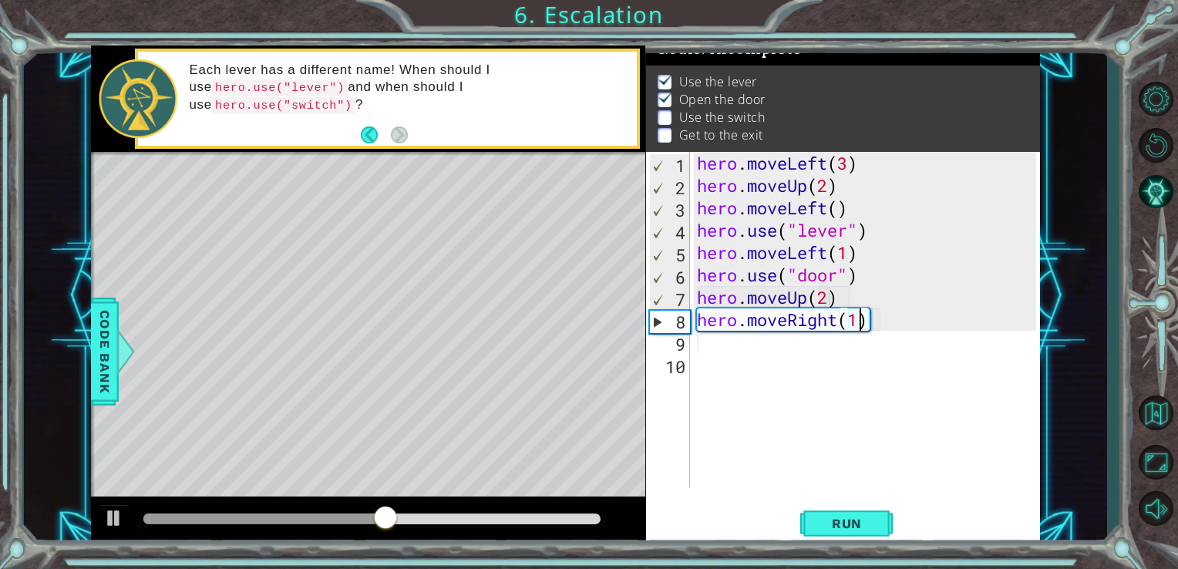
click at [860, 316] on div "hero . moveLeft ( 3 ) hero . moveUp ( 2 ) hero . moveLeft ( ) hero . use ( "lev…" at bounding box center [869, 342] width 351 height 380
type textarea "hero.moveRight(2)"
click at [705, 347] on div "hero . moveLeft ( 3 ) hero . moveUp ( 2 ) hero . moveLeft ( ) hero . use ( "lev…" at bounding box center [869, 342] width 351 height 380
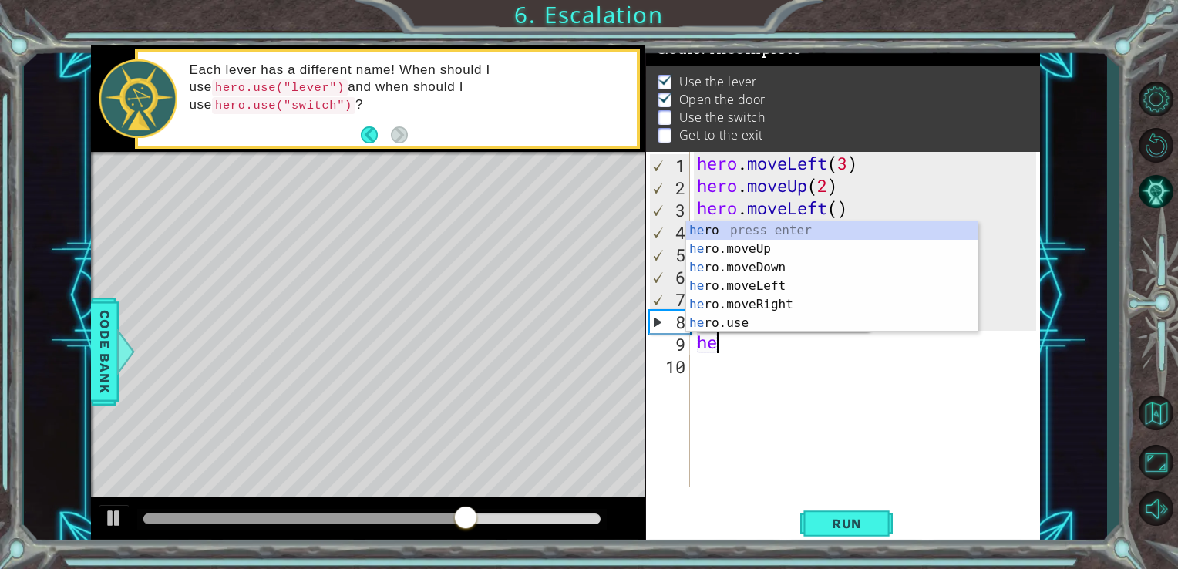
scroll to position [0, 0]
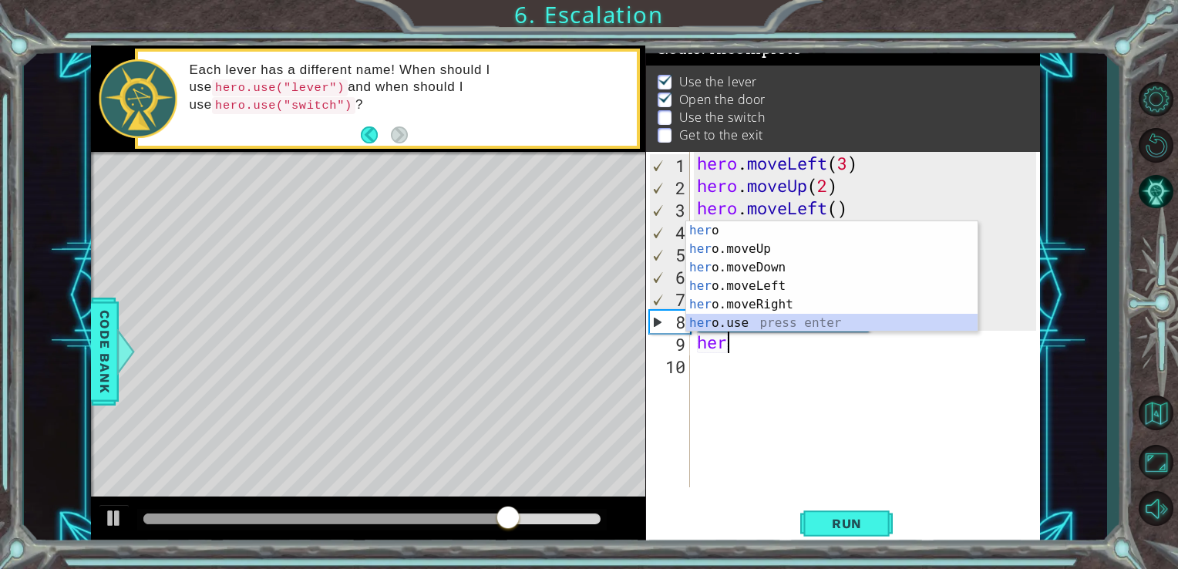
click at [706, 320] on div "her o press enter her o.moveUp press enter her o.moveDown press enter her o.mov…" at bounding box center [831, 295] width 291 height 148
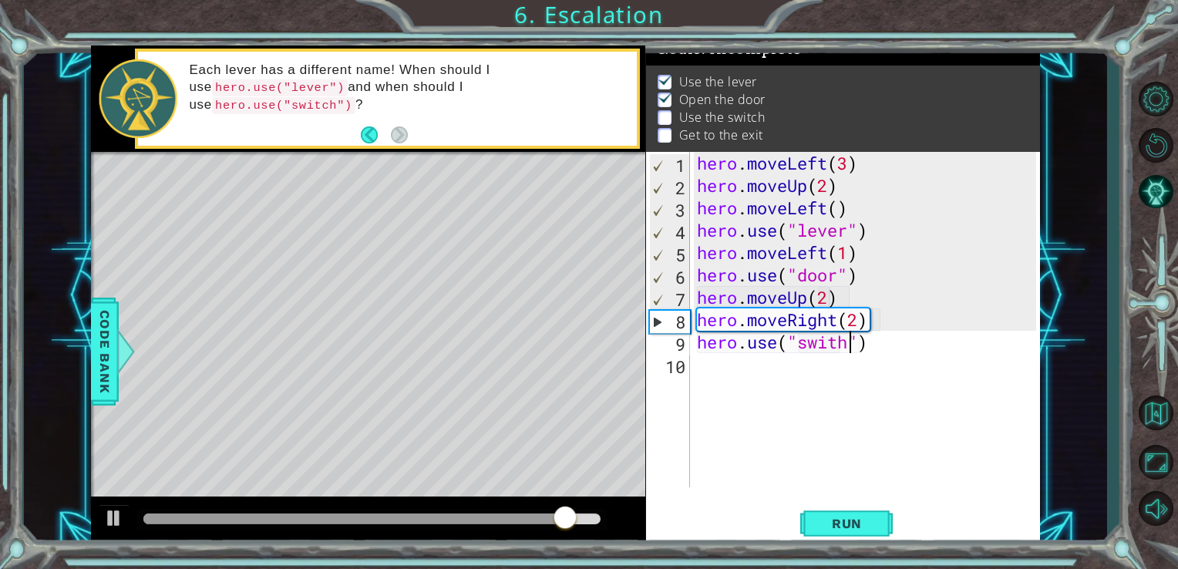
scroll to position [0, 6]
type textarea "hero.use("swithc")"
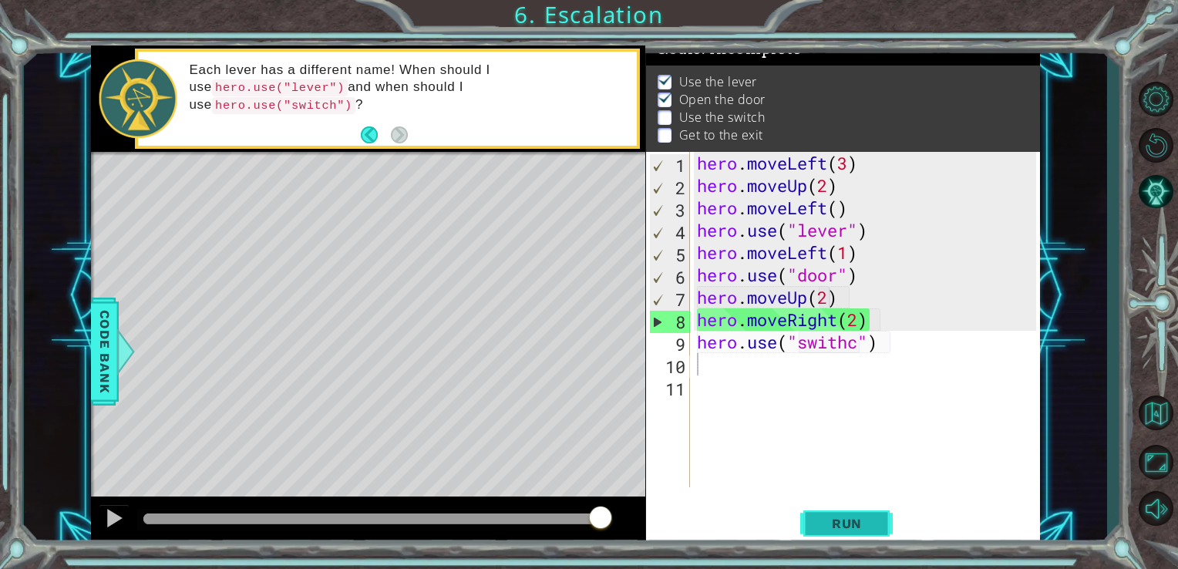
click at [853, 518] on span "Run" at bounding box center [846, 523] width 61 height 15
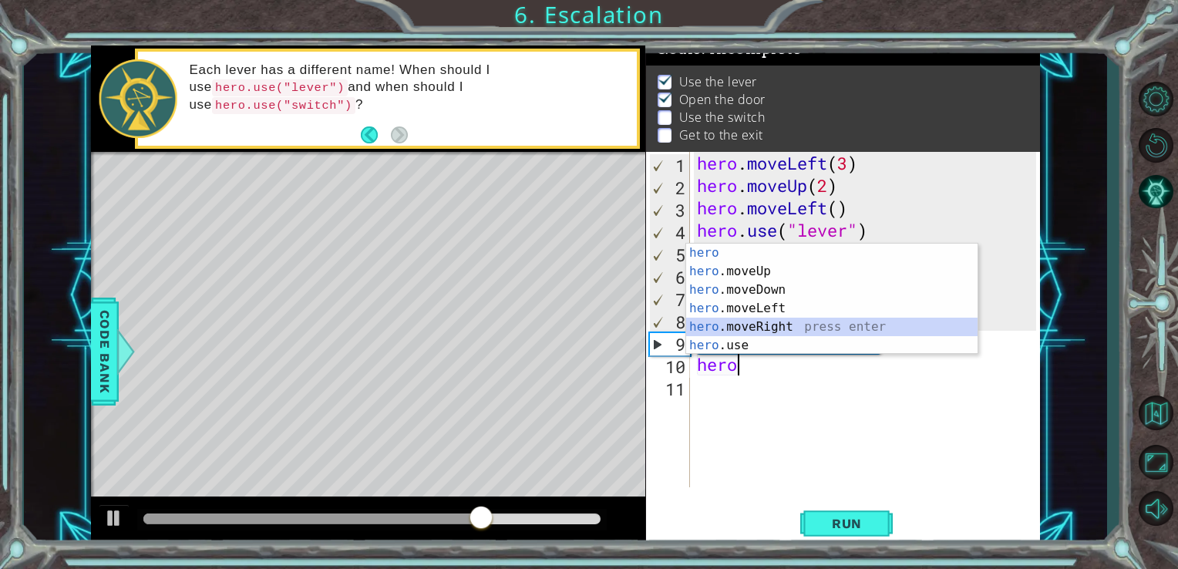
click at [742, 324] on div "hero press enter hero .moveUp press enter hero .moveDown press enter hero .move…" at bounding box center [831, 318] width 291 height 148
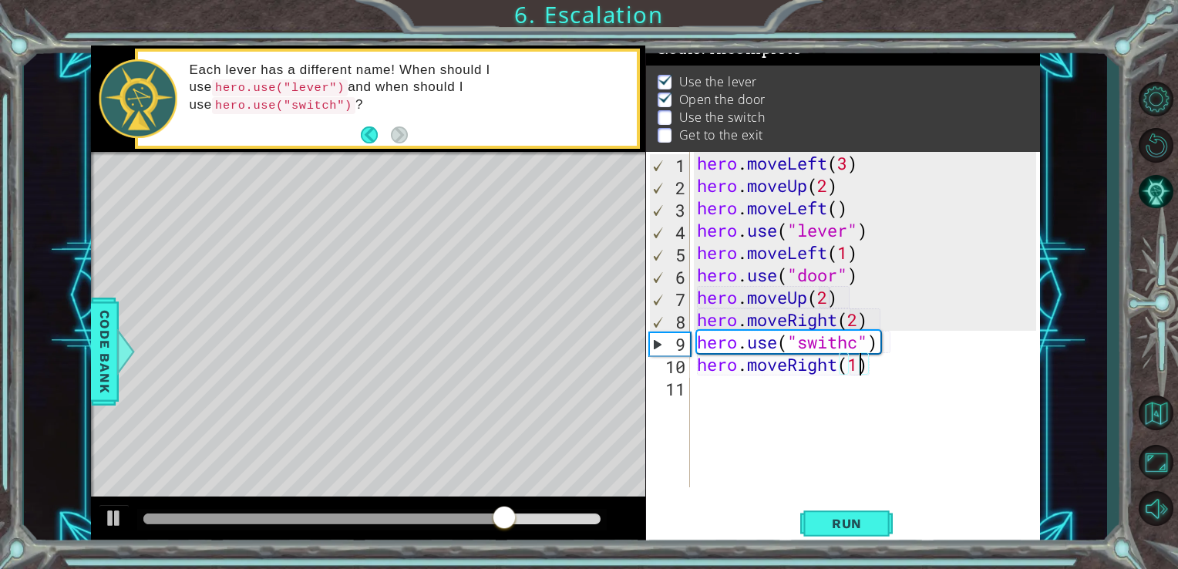
scroll to position [0, 6]
click at [834, 520] on span "Run" at bounding box center [846, 523] width 61 height 15
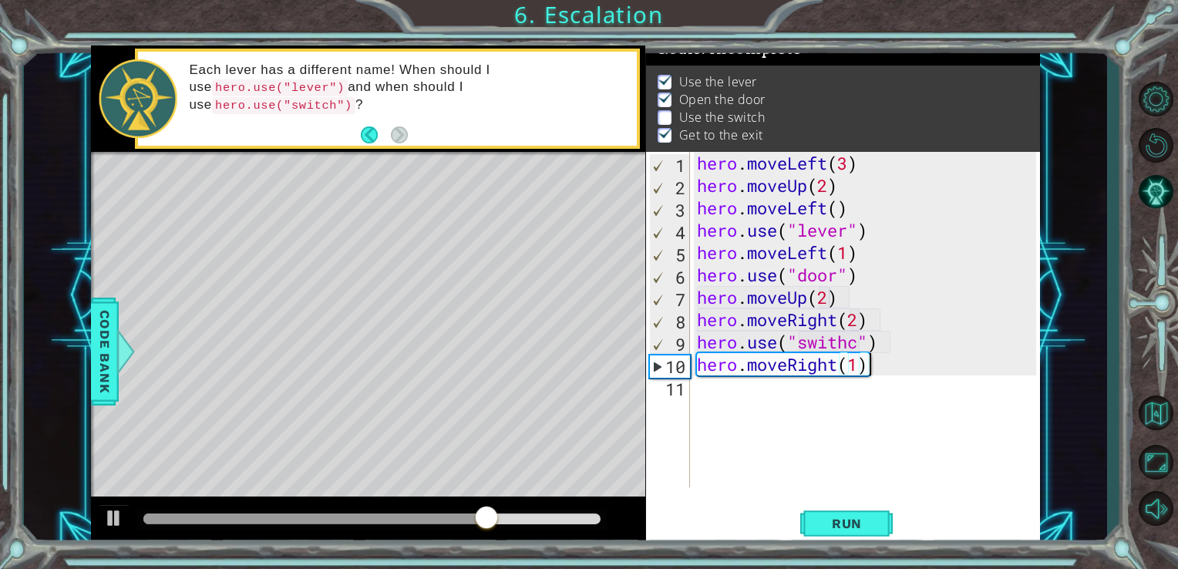
click at [869, 370] on div "hero . moveLeft ( 3 ) hero . moveUp ( 2 ) hero . moveLeft ( ) hero . use ( "lev…" at bounding box center [869, 342] width 351 height 380
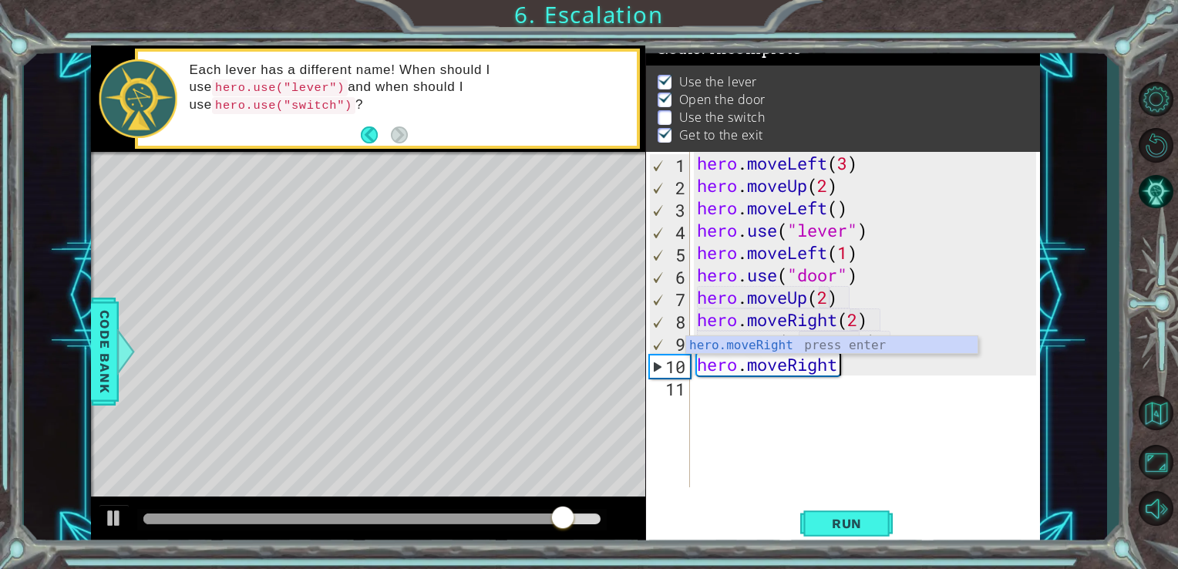
type textarea "hero.moveRight(1)"
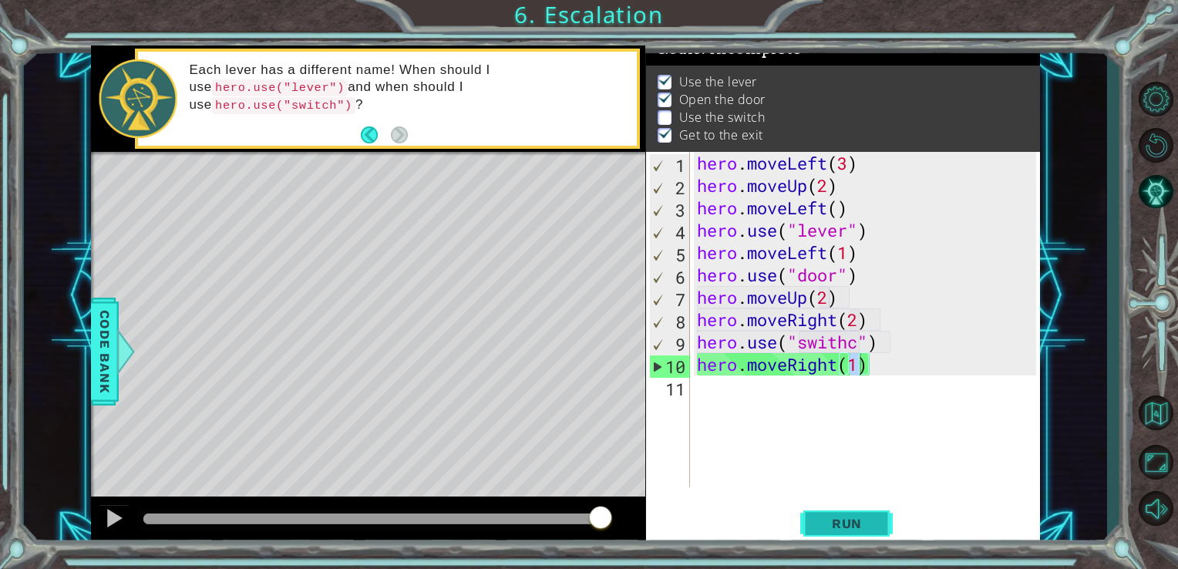
click at [840, 527] on span "Run" at bounding box center [846, 523] width 61 height 15
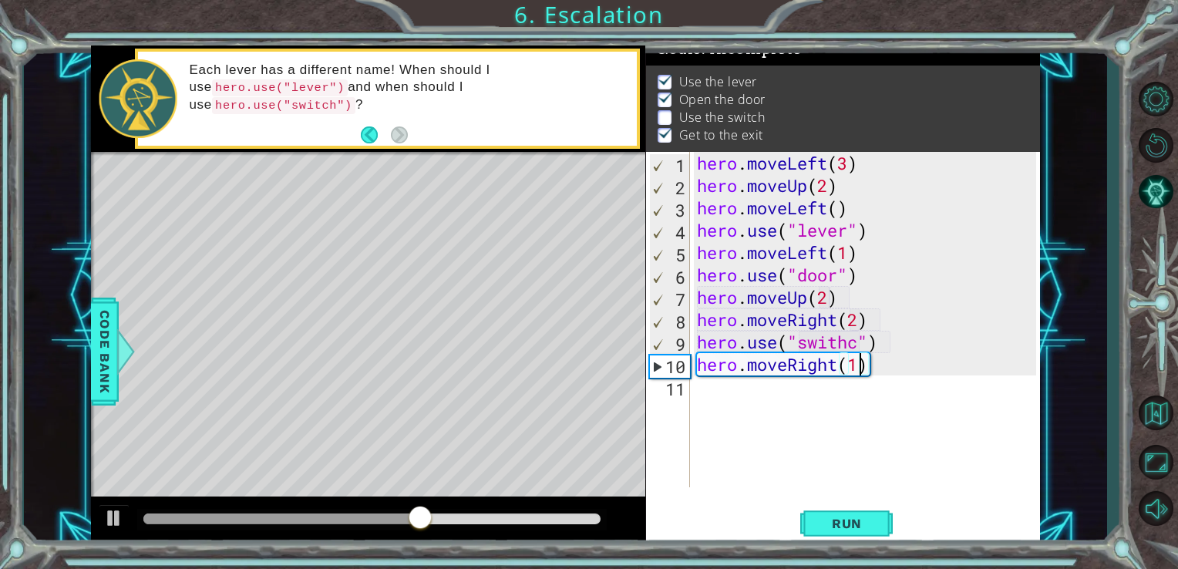
click at [701, 387] on div "hero . moveLeft ( 3 ) hero . moveUp ( 2 ) hero . moveLeft ( ) hero . use ( "lev…" at bounding box center [869, 342] width 351 height 380
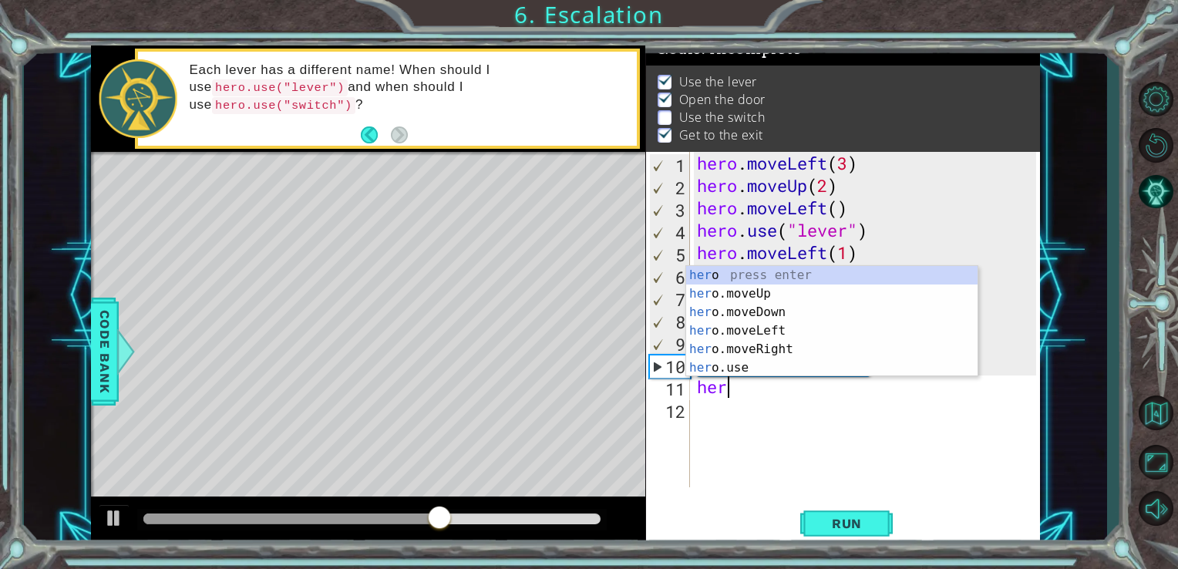
scroll to position [0, 0]
type textarea "hero"
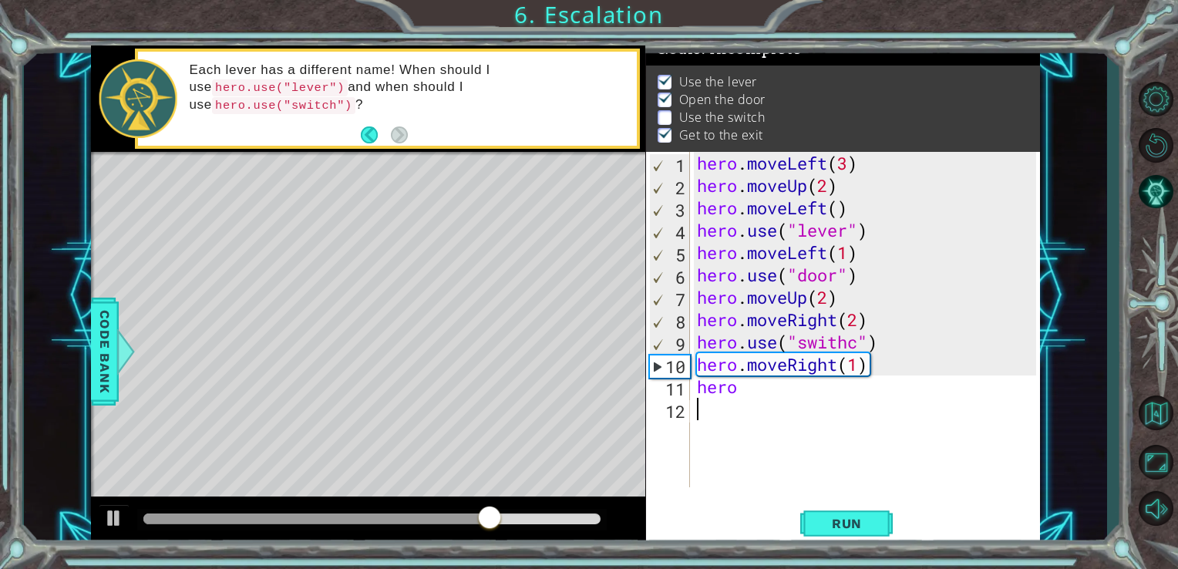
click at [747, 432] on div "hero . moveLeft ( 3 ) hero . moveUp ( 2 ) hero . moveLeft ( ) hero . use ( "lev…" at bounding box center [869, 342] width 351 height 380
click at [737, 386] on div "hero . moveLeft ( 3 ) hero . moveUp ( 2 ) hero . moveLeft ( ) hero . use ( "lev…" at bounding box center [869, 342] width 351 height 380
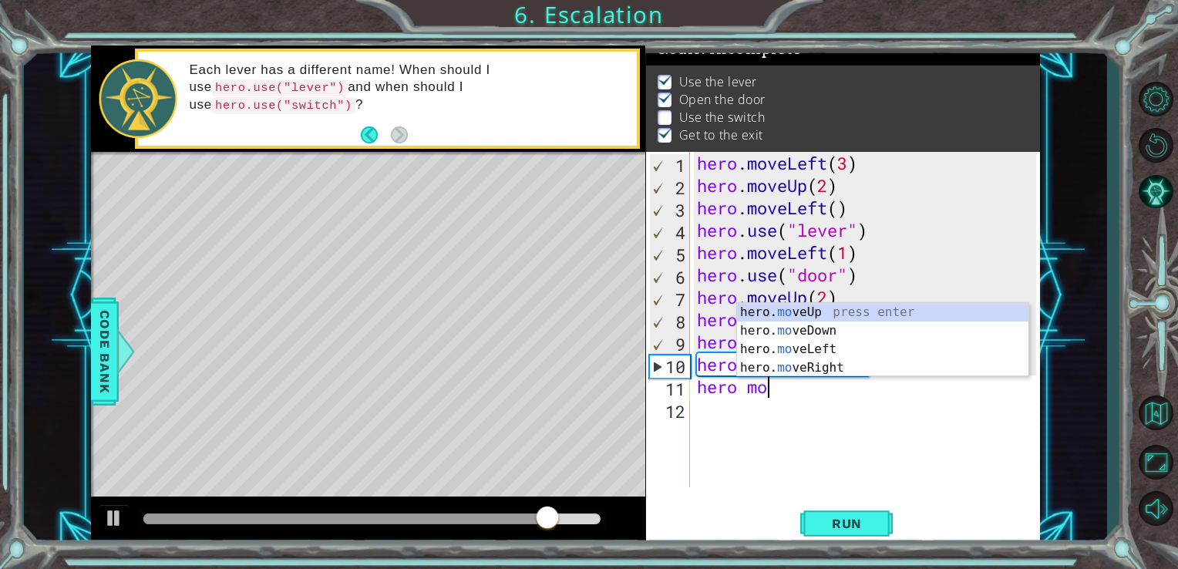
scroll to position [0, 2]
click at [782, 313] on div "hero. mo veUp press enter hero. mo veDown press enter hero. mo veLeft press ent…" at bounding box center [882, 358] width 291 height 111
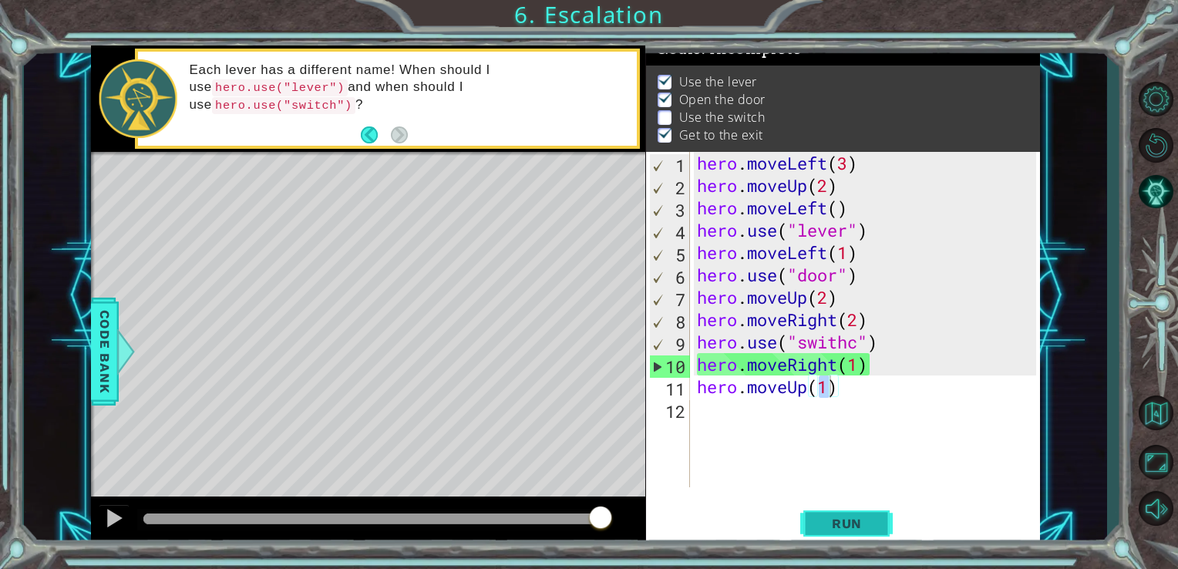
click at [828, 523] on span "Run" at bounding box center [846, 523] width 61 height 15
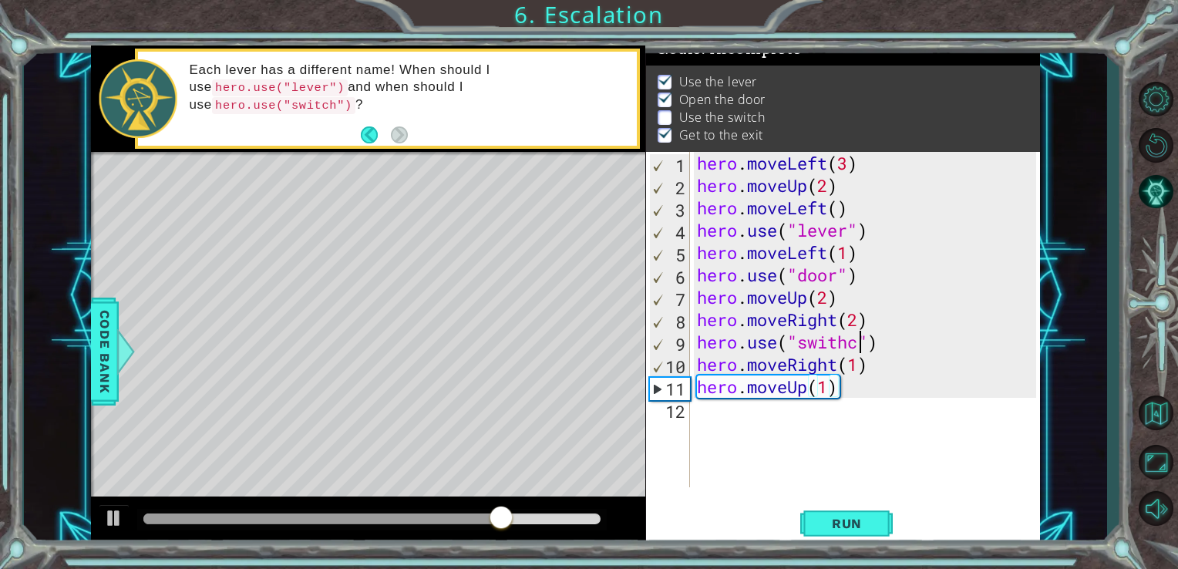
click at [862, 344] on div "hero . moveLeft ( 3 ) hero . moveUp ( 2 ) hero . moveLeft ( ) hero . use ( "lev…" at bounding box center [869, 342] width 351 height 380
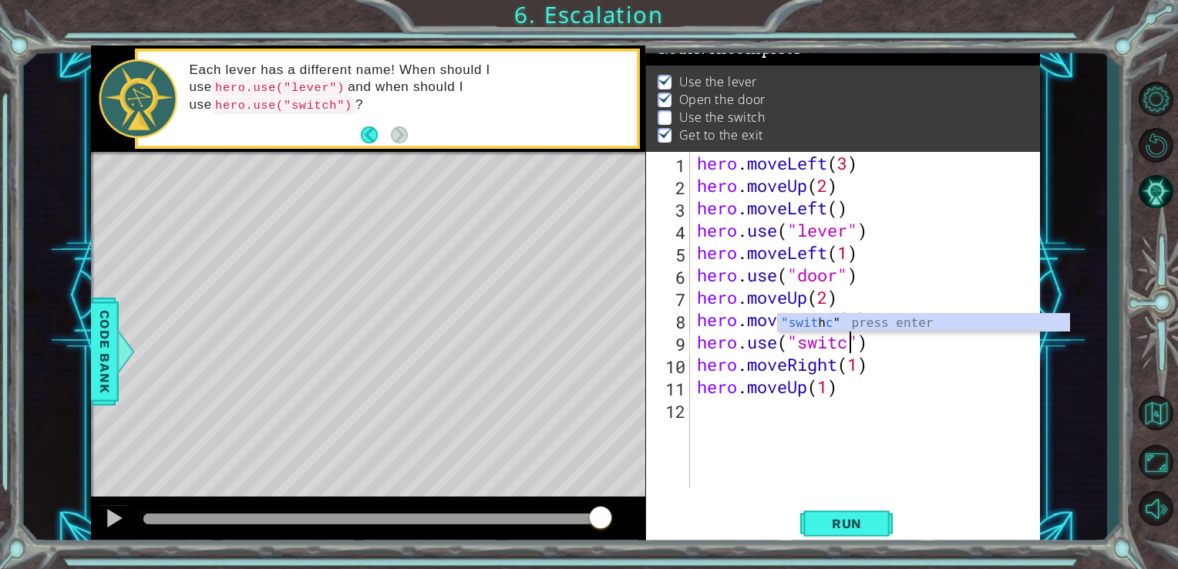
scroll to position [0, 6]
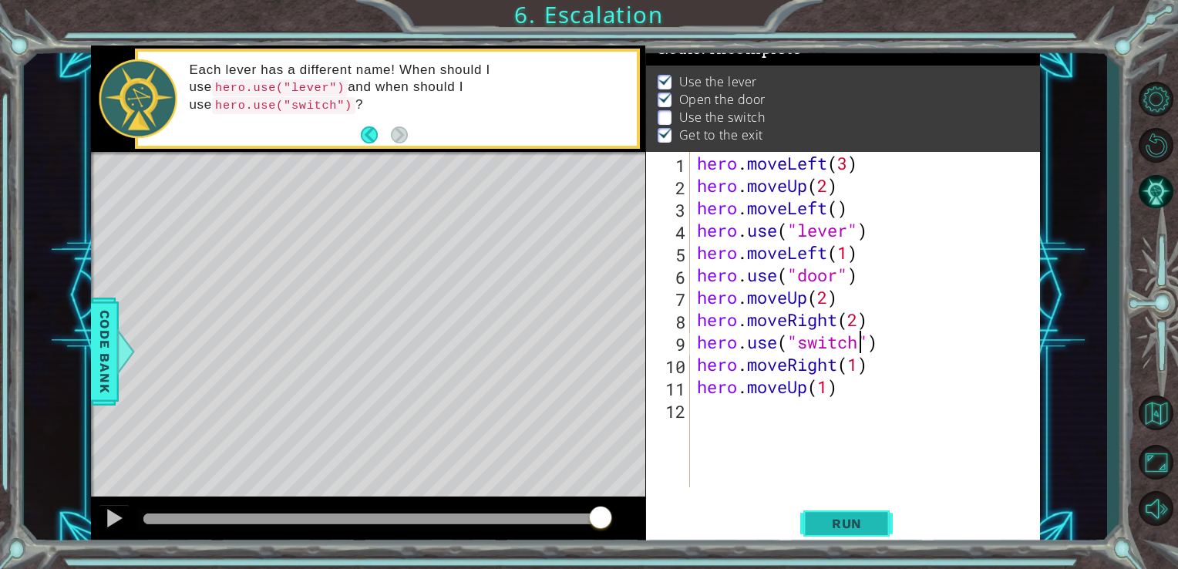
type textarea "hero.use("switch")"
click at [854, 524] on span "Run" at bounding box center [846, 523] width 61 height 15
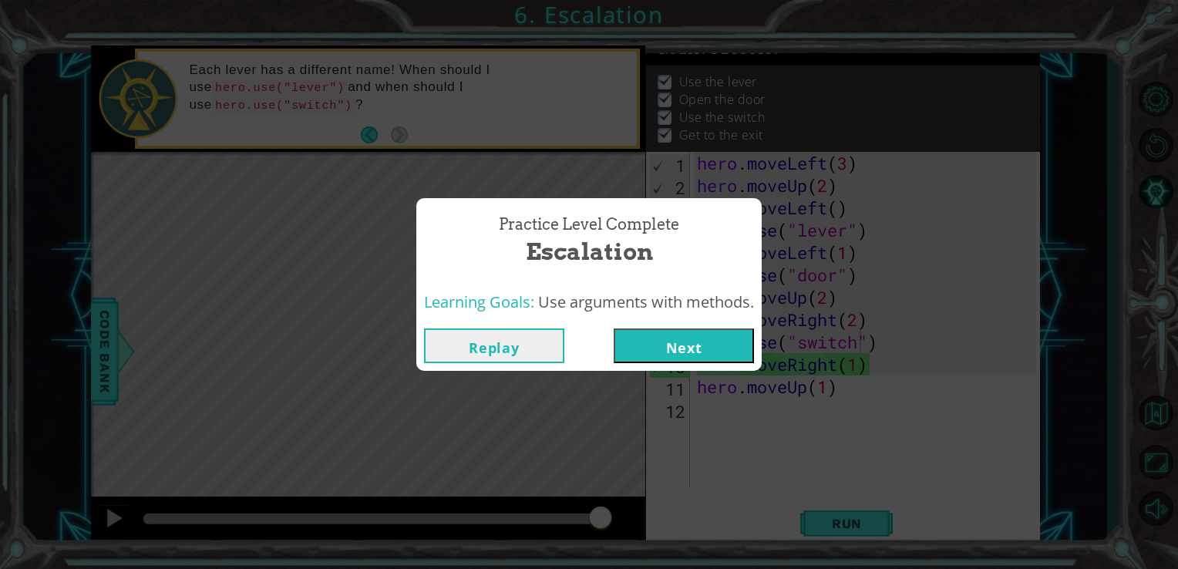
click at [711, 338] on button "Next" at bounding box center [683, 345] width 140 height 35
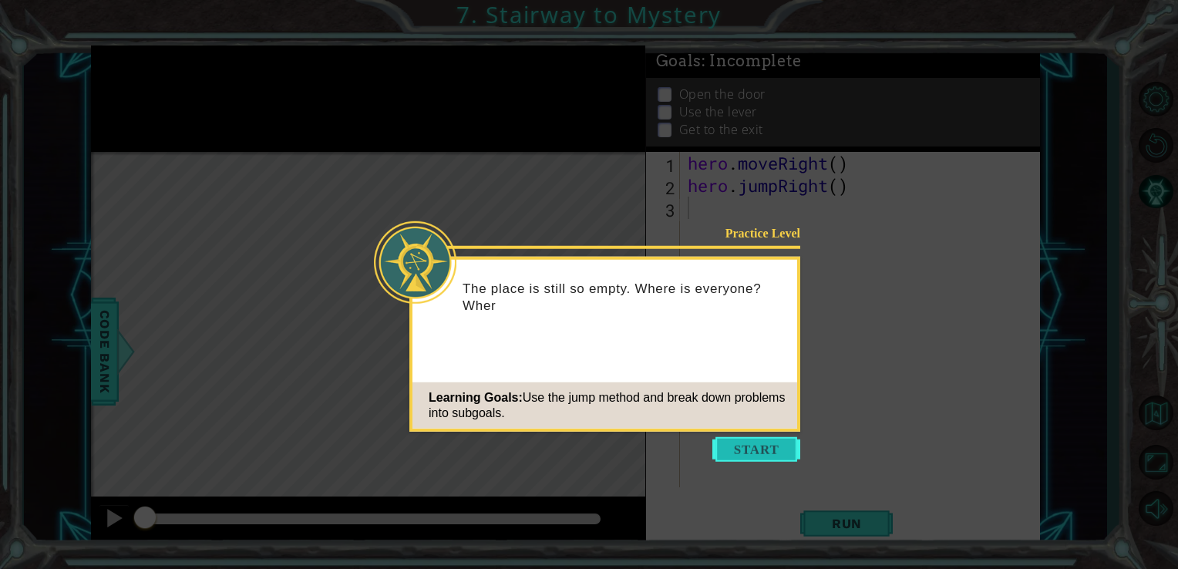
click at [734, 446] on button "Start" at bounding box center [756, 449] width 88 height 25
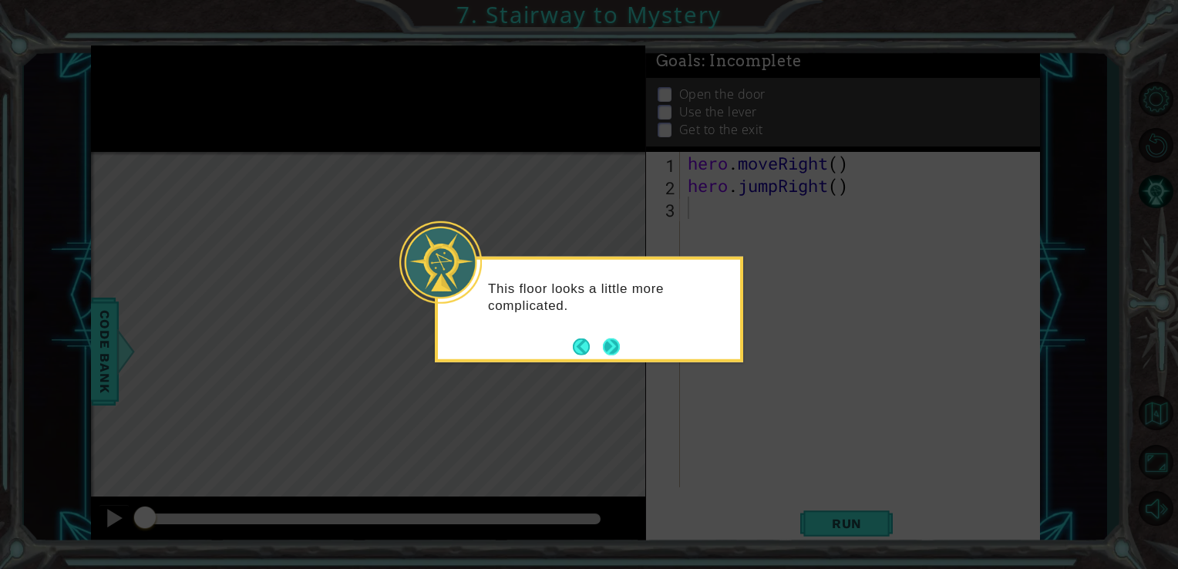
click at [607, 347] on button "Next" at bounding box center [611, 346] width 26 height 26
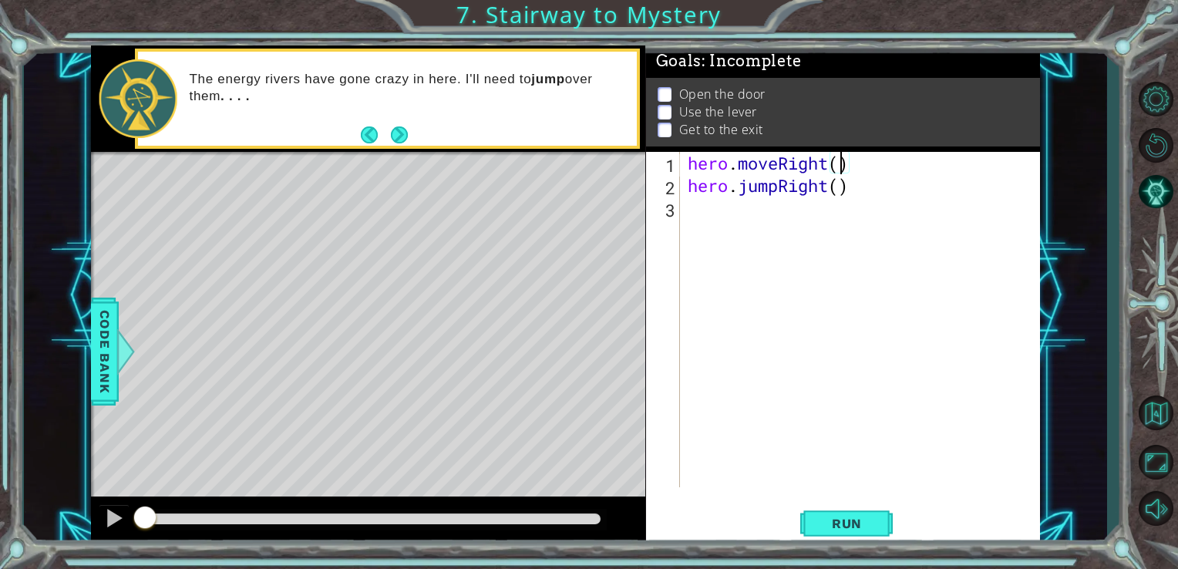
click at [836, 159] on div "hero . moveRight ( ) hero . jumpRight ( )" at bounding box center [864, 342] width 360 height 380
click at [829, 516] on span "Run" at bounding box center [846, 523] width 61 height 15
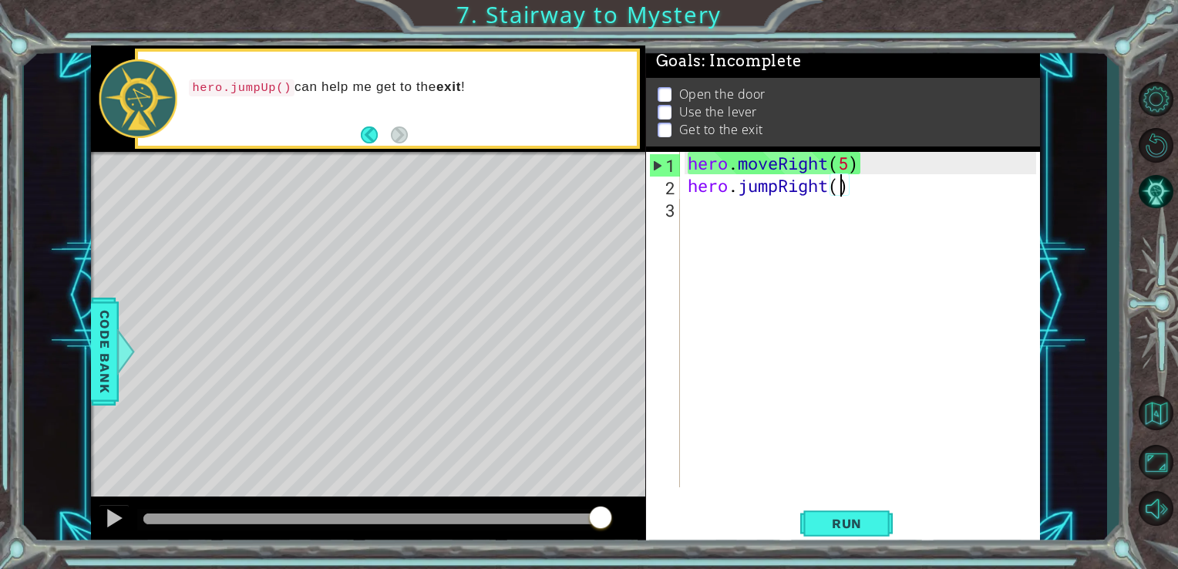
click at [835, 197] on div "hero . moveRight ( 5 ) hero . jumpRight ( )" at bounding box center [864, 342] width 360 height 380
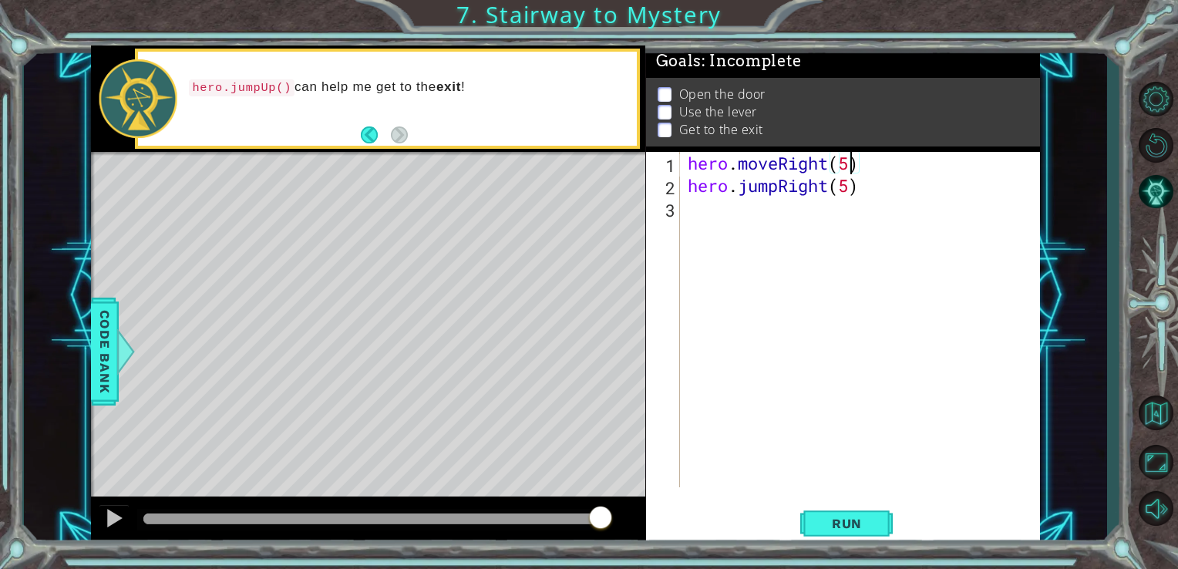
click at [850, 171] on div "hero . moveRight ( 5 ) hero . jumpRight ( 5 )" at bounding box center [864, 342] width 360 height 380
click at [849, 532] on button "Run" at bounding box center [846, 522] width 92 height 39
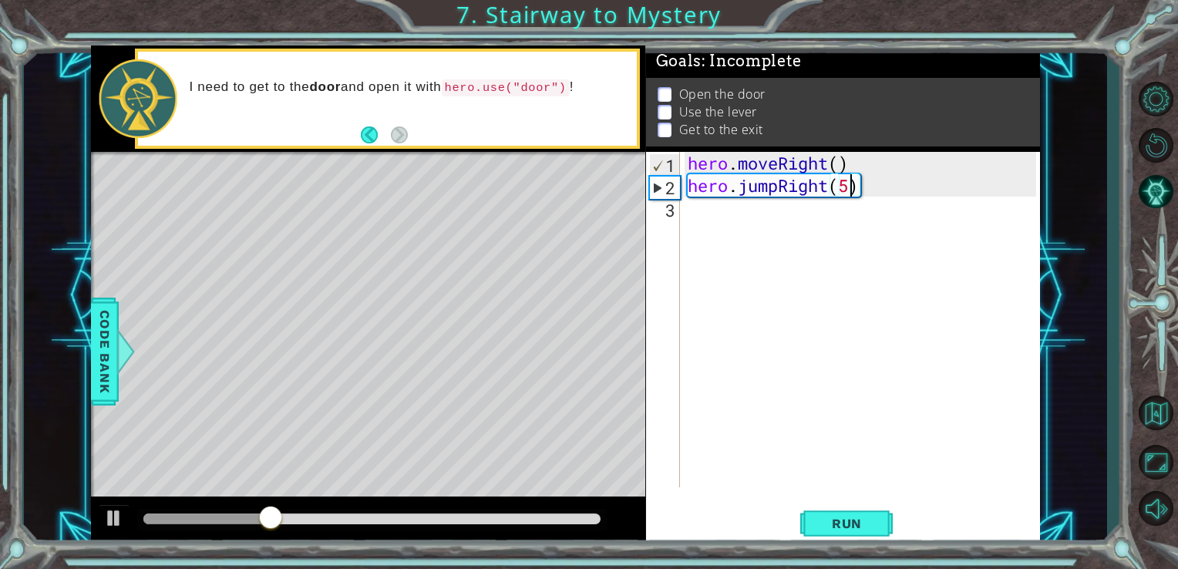
click at [845, 187] on div "hero . moveRight ( ) hero . jumpRight ( 5 )" at bounding box center [864, 342] width 360 height 380
click at [838, 166] on div "hero . moveRight ( ) hero . jumpRight ( 1 )" at bounding box center [864, 342] width 360 height 380
type textarea "hero.moveRight(1)"
click at [831, 519] on span "Run" at bounding box center [846, 523] width 61 height 15
click at [689, 212] on div "hero . moveRight ( 1 ) hero . jumpRight ( 1 )" at bounding box center [864, 342] width 360 height 380
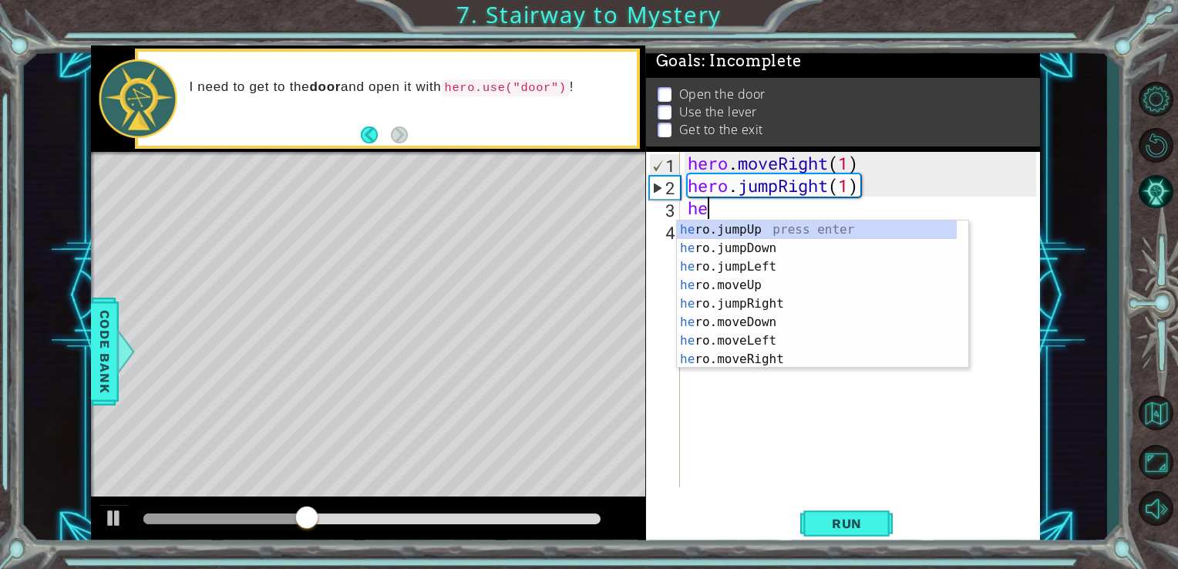
scroll to position [0, 0]
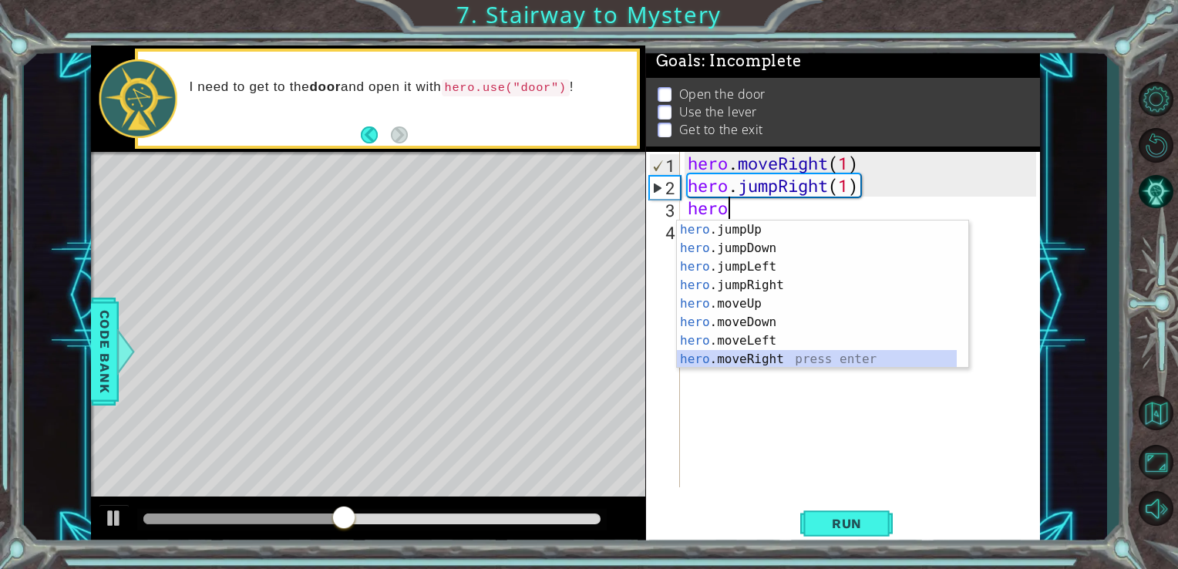
click at [737, 362] on div "hero .jumpUp press enter hero .jumpDown press enter hero .jumpLeft press enter …" at bounding box center [817, 312] width 280 height 185
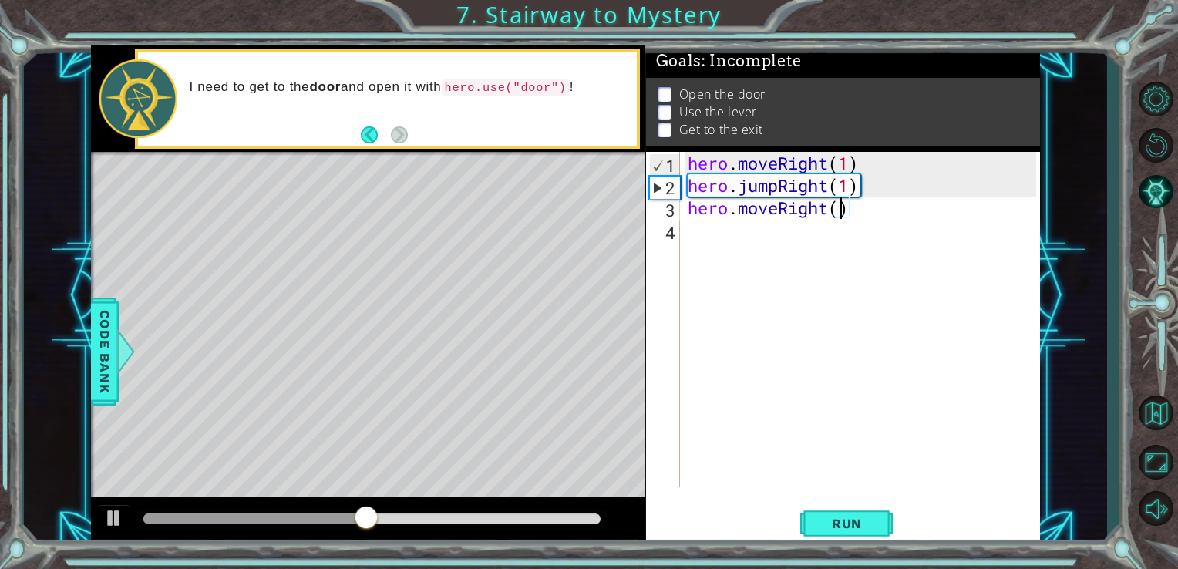
scroll to position [0, 6]
type textarea "hero.moveRight(4)"
click at [843, 519] on span "Run" at bounding box center [846, 523] width 61 height 15
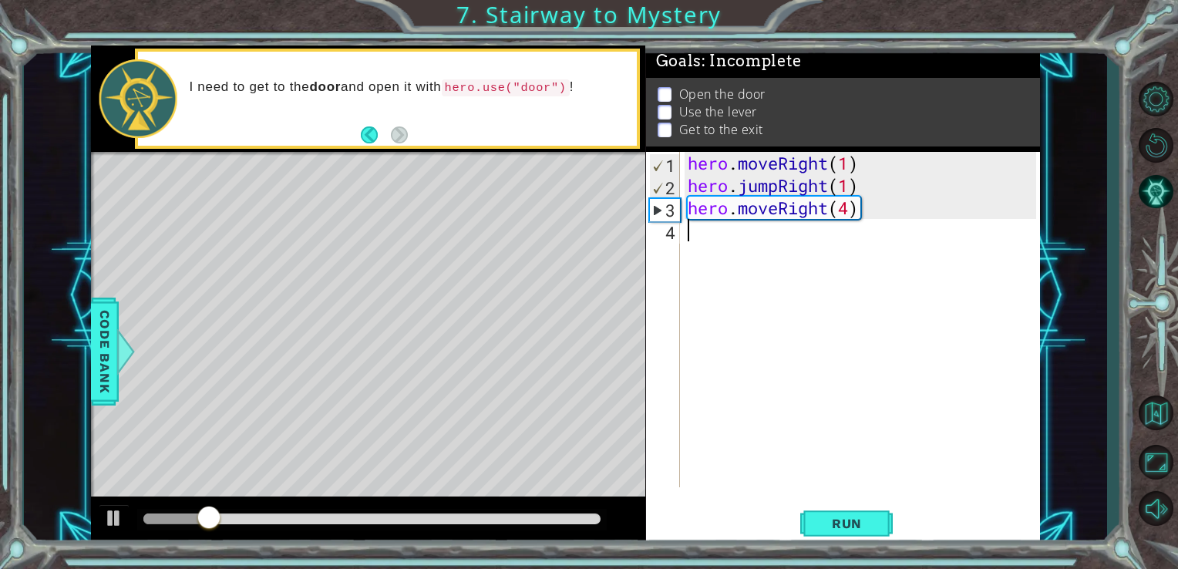
click at [690, 237] on div "hero . moveRight ( 1 ) hero . jumpRight ( 1 ) hero . moveRight ( 4 )" at bounding box center [864, 342] width 360 height 380
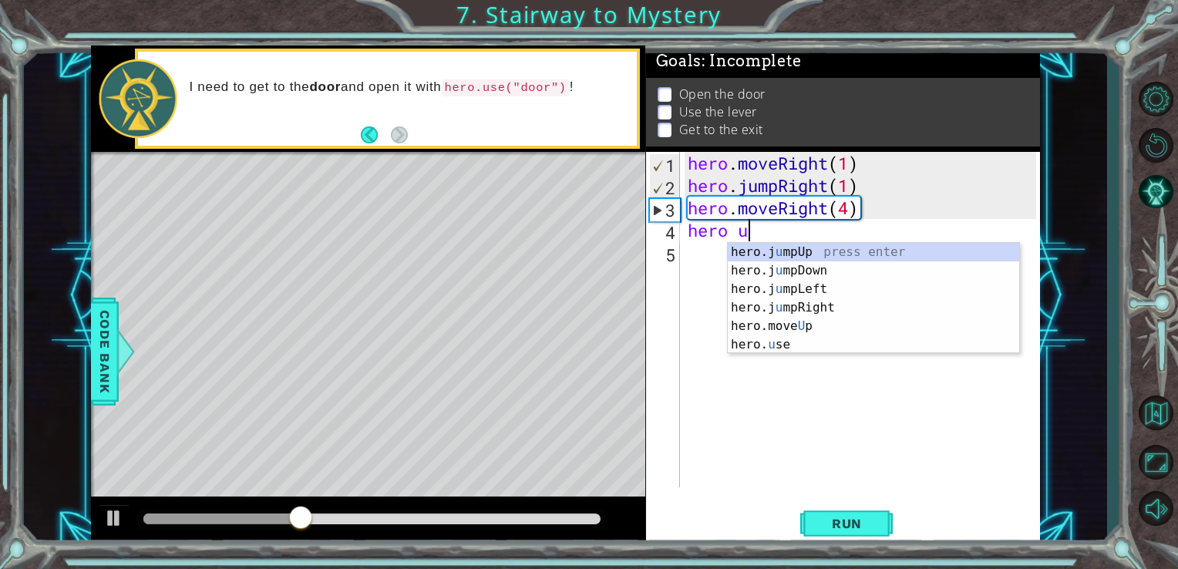
scroll to position [0, 2]
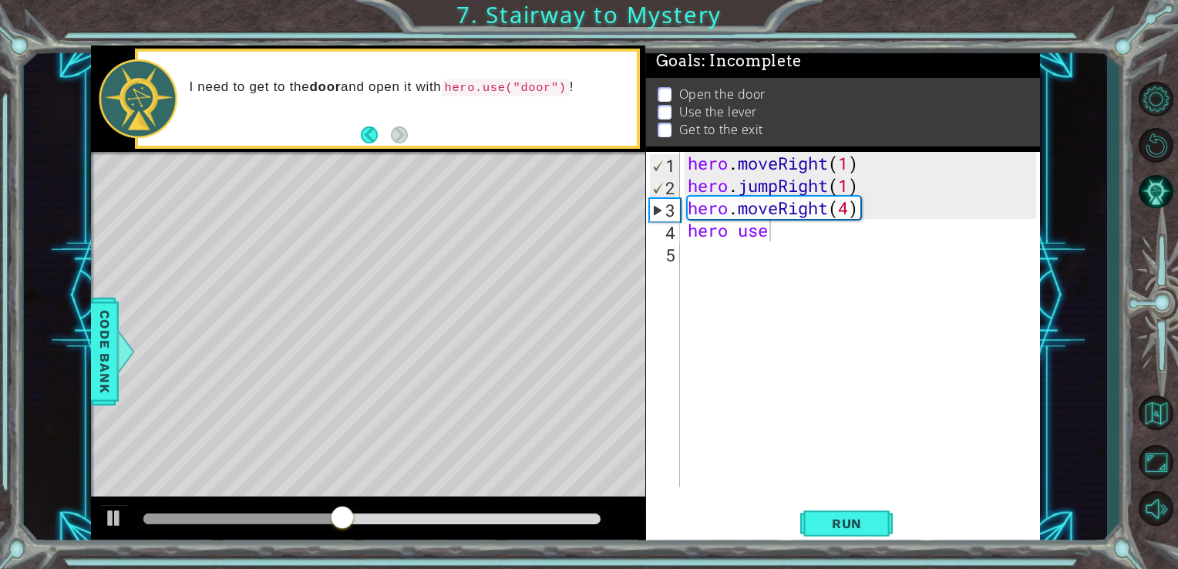
click at [780, 260] on body "1 ההההההההההההההההההההההההההההההההההההההההההההההההההההההההההההההההההההההההההההה…" at bounding box center [589, 284] width 1178 height 569
click at [780, 233] on div "hero . moveRight ( 1 ) hero . jumpRight ( 1 ) hero . moveRight ( 4 ) hero use" at bounding box center [864, 342] width 360 height 380
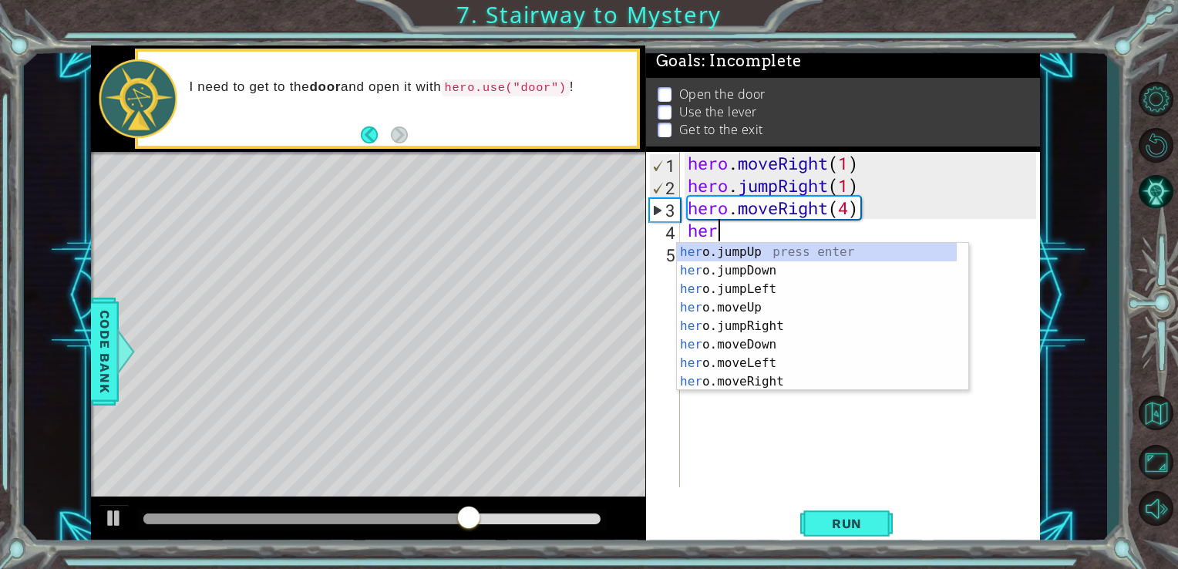
scroll to position [0, 0]
type textarea "h"
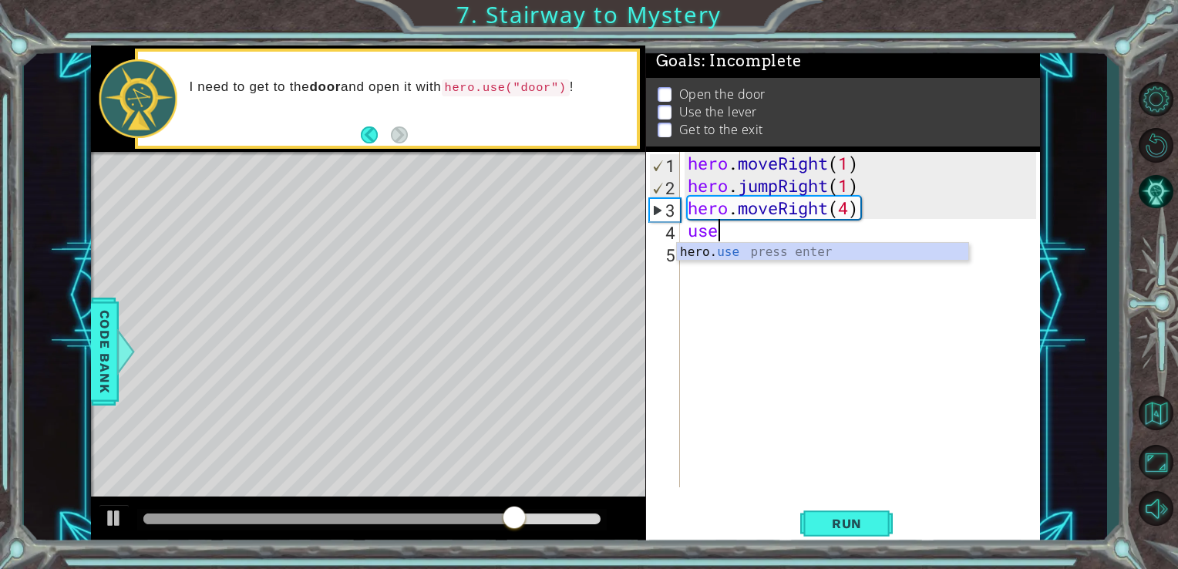
type textarea "u"
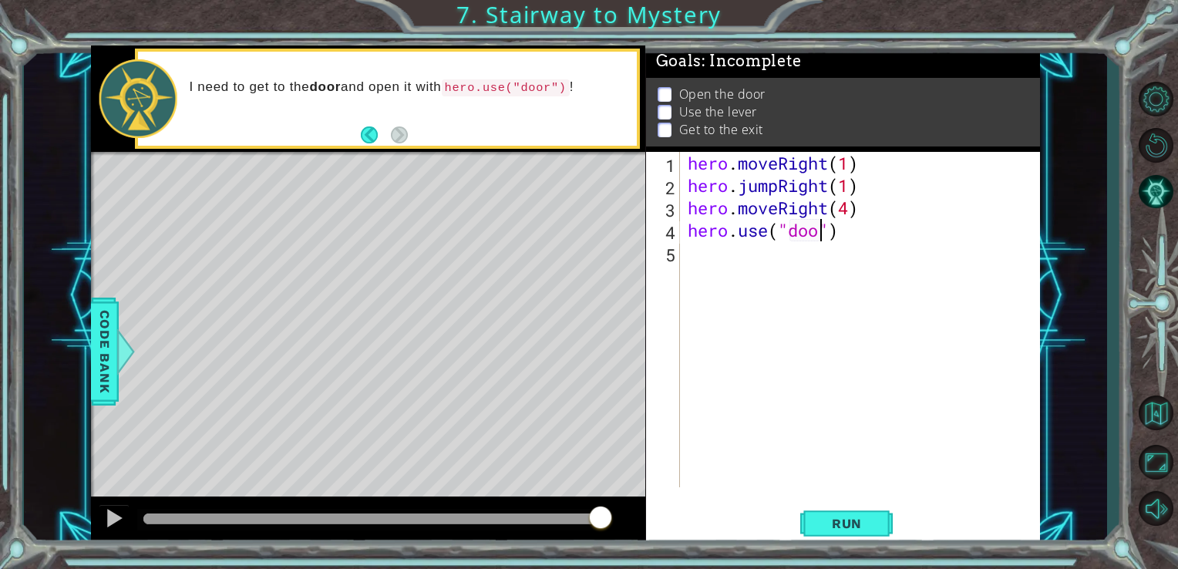
scroll to position [0, 6]
click at [848, 515] on button "Run" at bounding box center [846, 522] width 92 height 39
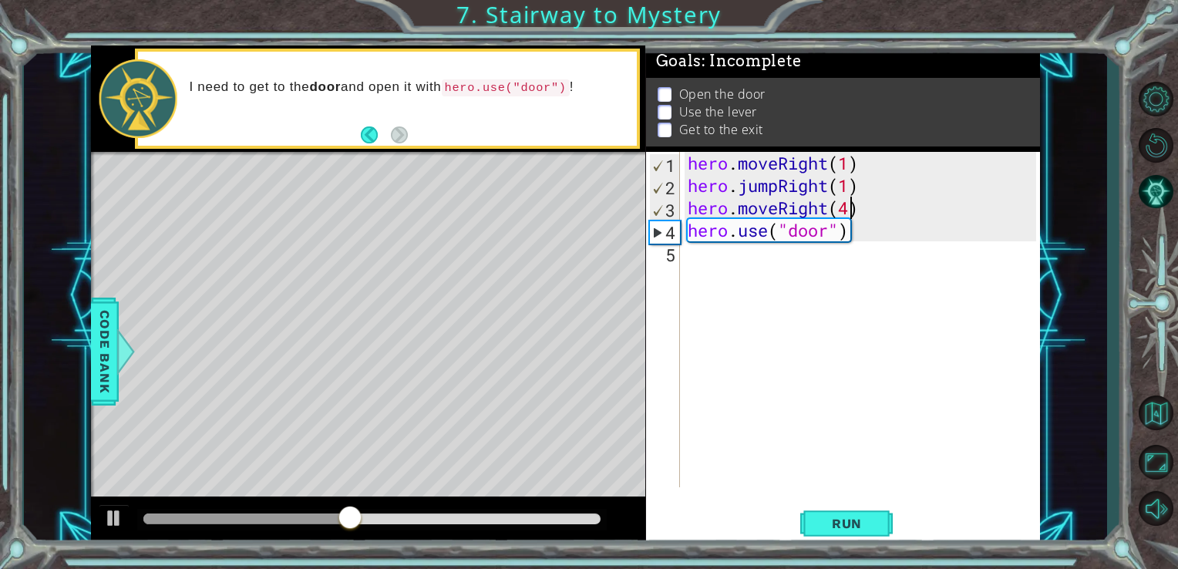
click at [852, 211] on div "hero . moveRight ( 1 ) hero . jumpRight ( 1 ) hero . moveRight ( 4 ) hero . use…" at bounding box center [864, 342] width 360 height 380
click at [853, 229] on div "hero . moveRight ( 1 ) hero . jumpRight ( 1 ) hero . moveRight ( 2 ) hero . use…" at bounding box center [864, 342] width 360 height 380
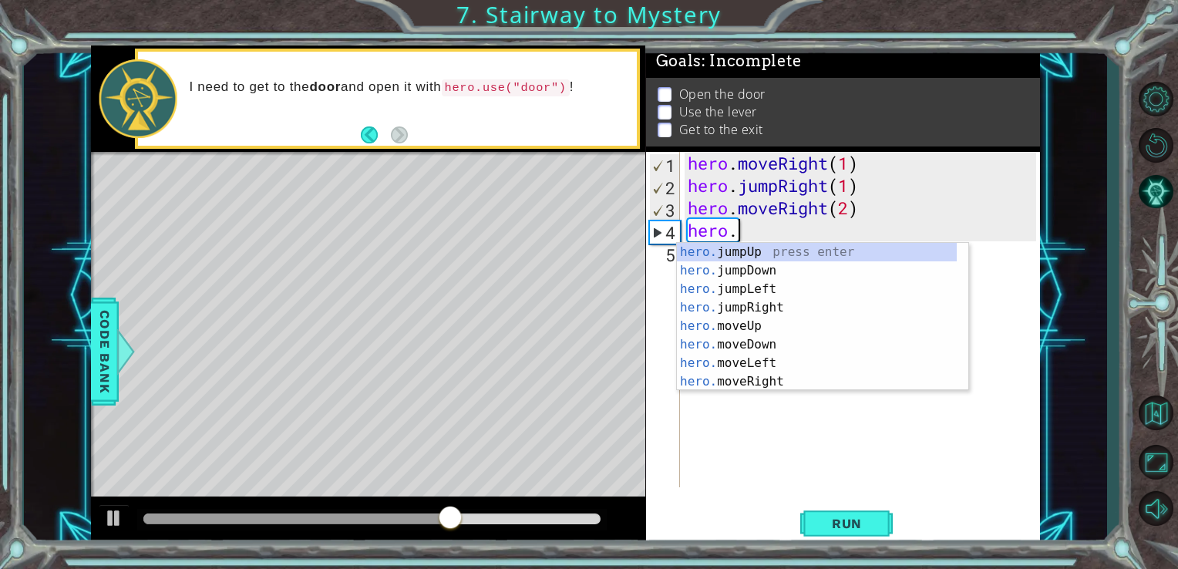
scroll to position [0, 1]
click at [765, 355] on div "hero. jumpUp press enter hero. jumpDown press enter hero. jumpLeft press enter …" at bounding box center [817, 335] width 280 height 185
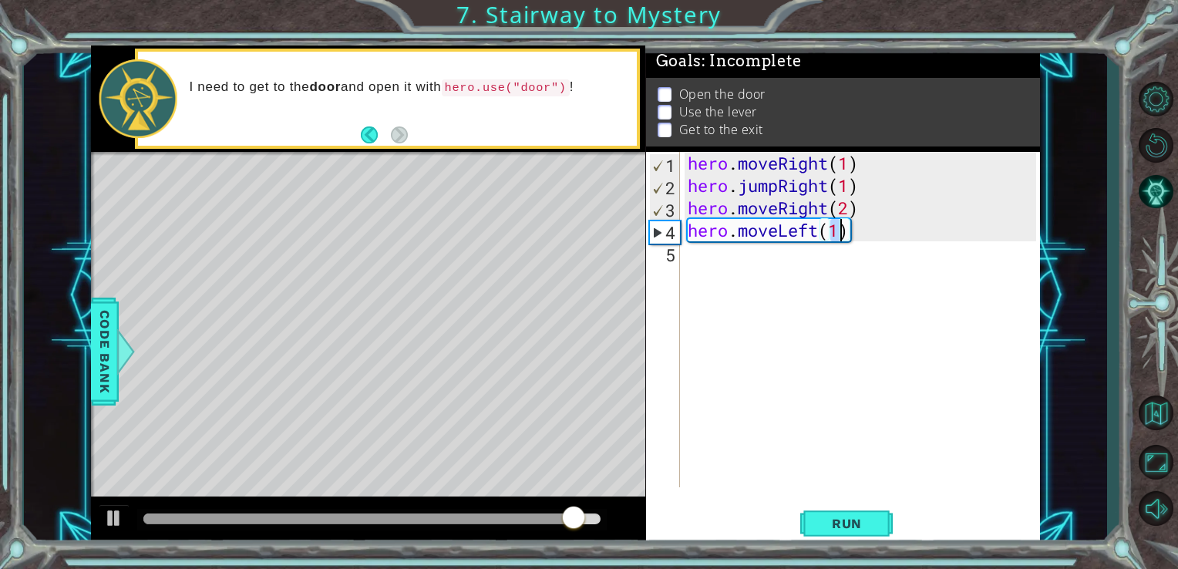
scroll to position [0, 6]
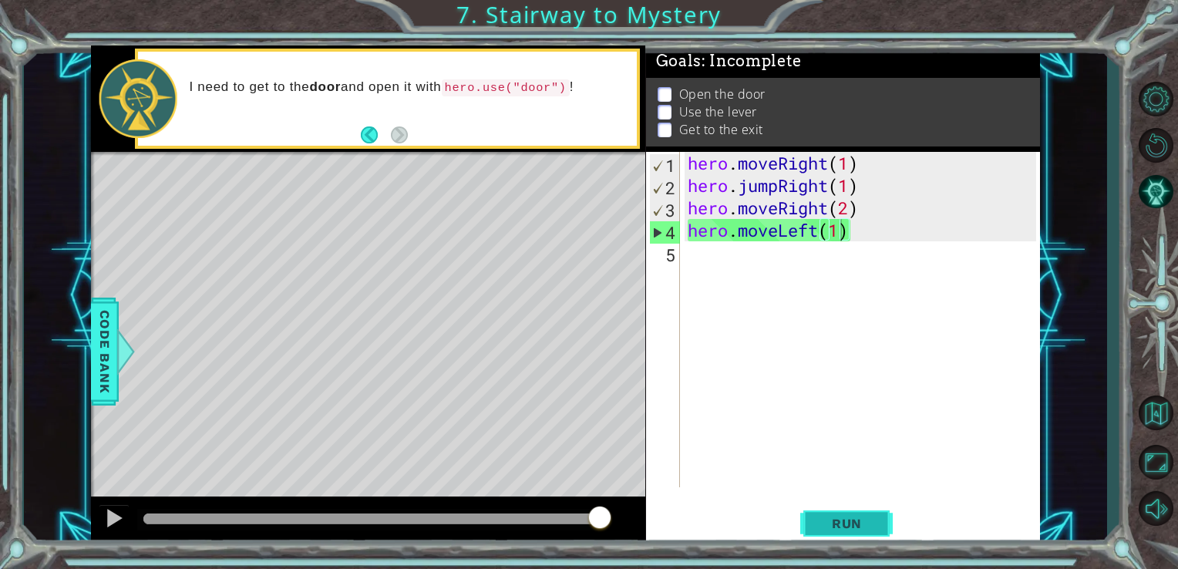
click at [833, 532] on button "Run" at bounding box center [846, 522] width 92 height 39
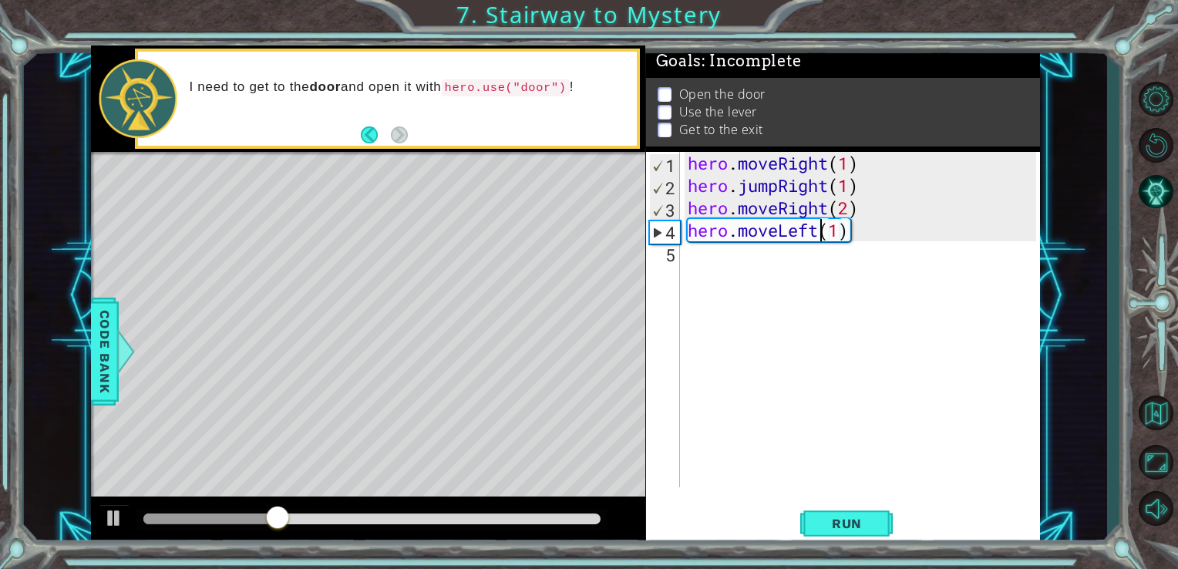
click at [818, 232] on div "hero . moveRight ( 1 ) hero . jumpRight ( 1 ) hero . moveRight ( 2 ) hero . mov…" at bounding box center [864, 342] width 360 height 380
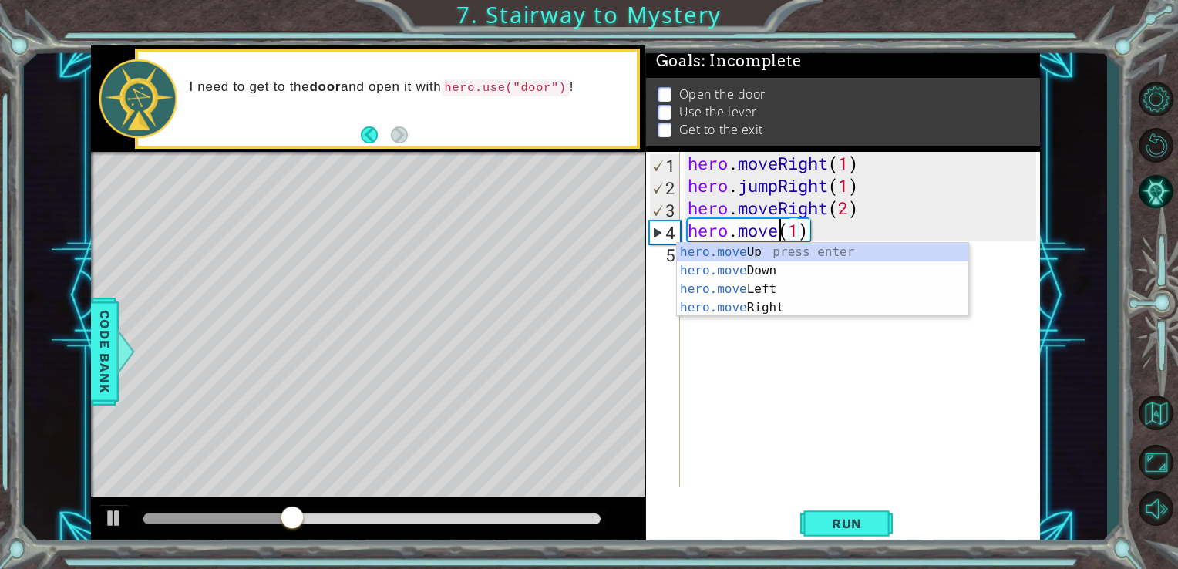
scroll to position [0, 4]
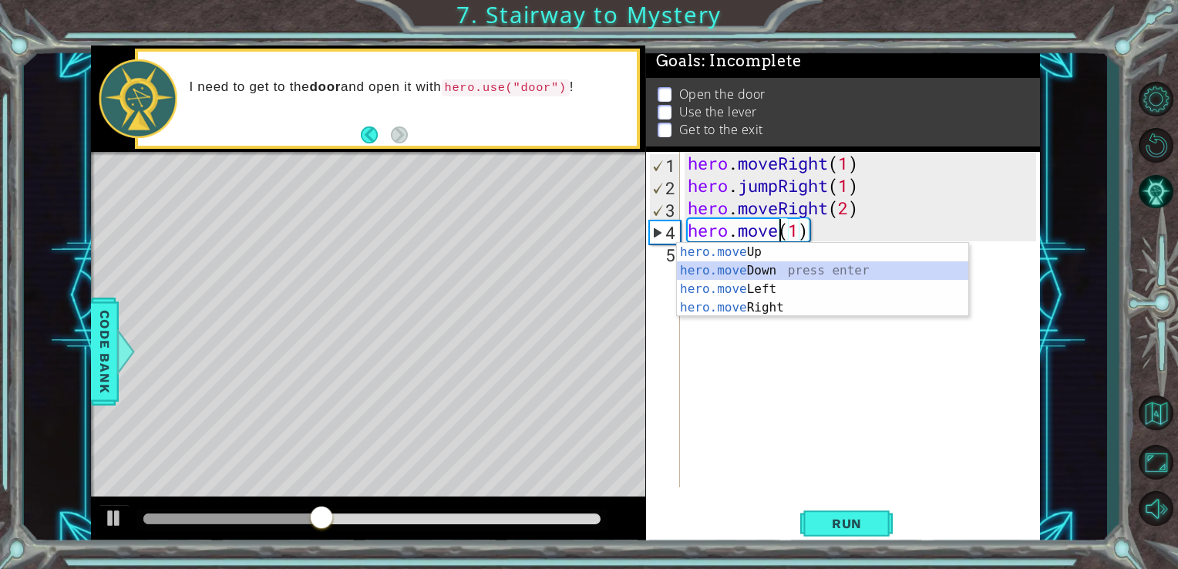
click at [817, 266] on div "hero.move Up press enter hero.move Down press enter hero.move Left press enter …" at bounding box center [822, 298] width 291 height 111
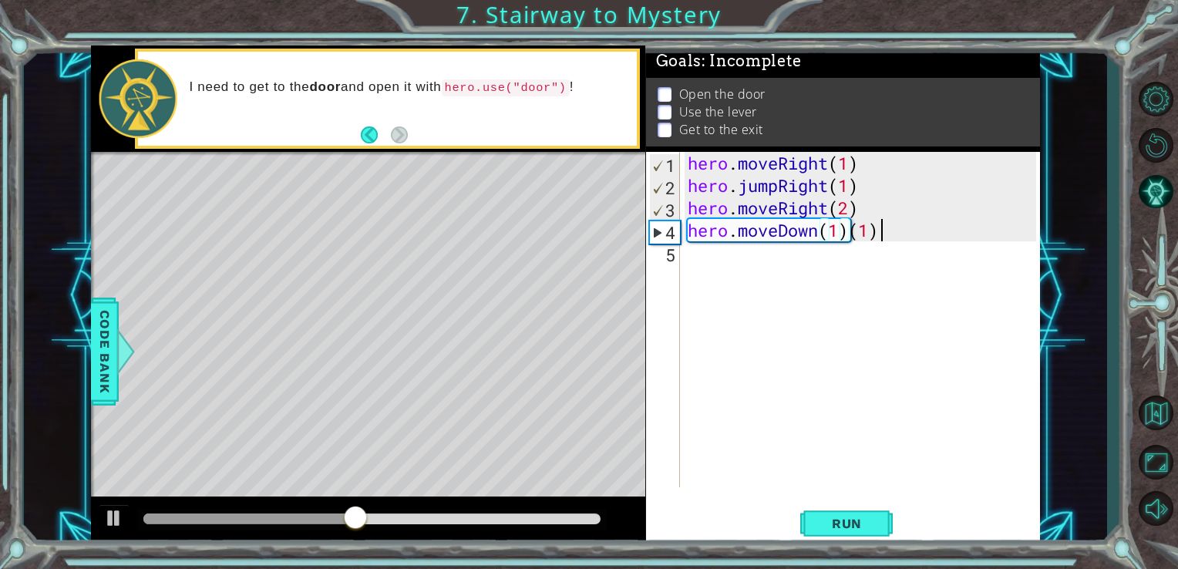
click at [886, 228] on div "hero . moveRight ( 1 ) hero . jumpRight ( 1 ) hero . moveRight ( 2 ) hero . mov…" at bounding box center [864, 342] width 360 height 380
click at [842, 526] on span "Run" at bounding box center [846, 523] width 61 height 15
click at [856, 239] on div "hero . moveRight ( 1 ) hero . jumpRight ( 1 ) hero . moveRight ( 2 ) hero . mov…" at bounding box center [864, 342] width 360 height 380
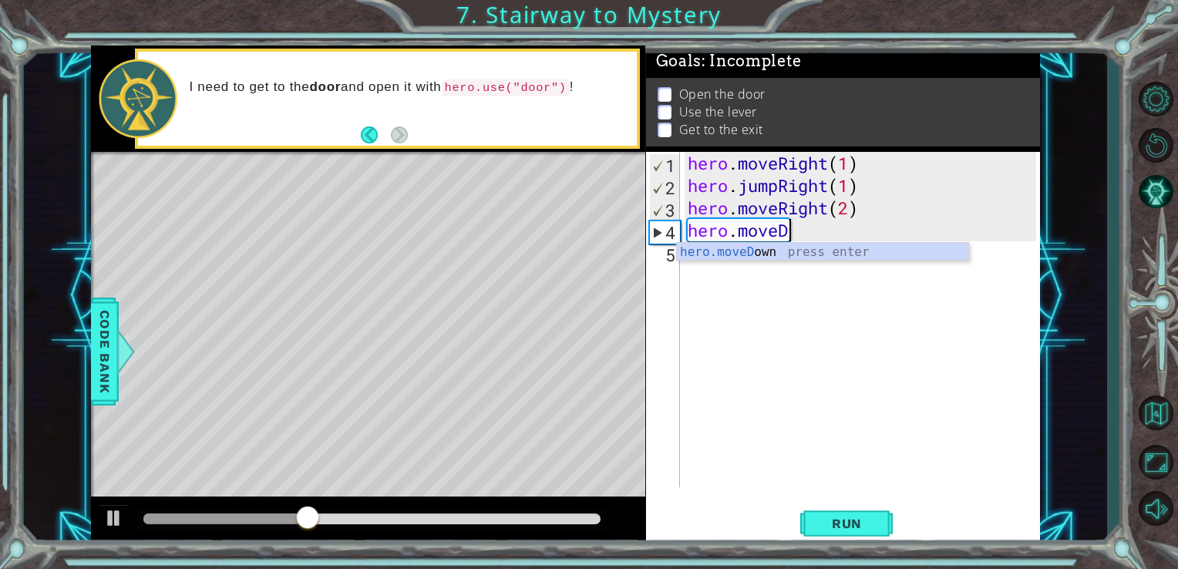
scroll to position [0, 3]
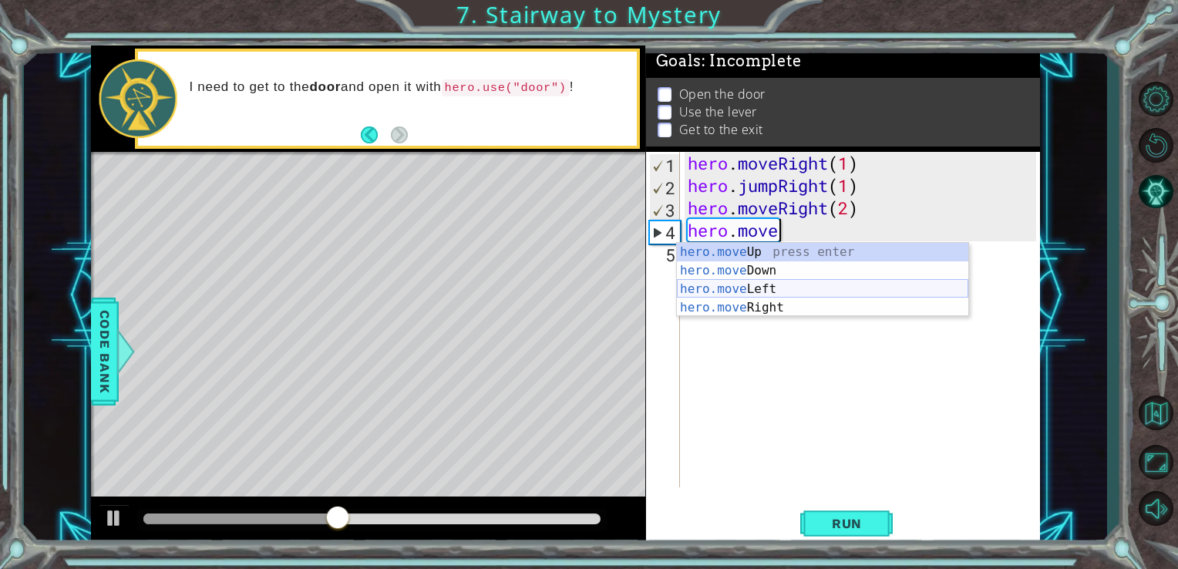
click at [848, 284] on div "hero.move Up press enter hero.move Down press enter hero.move Left press enter …" at bounding box center [822, 298] width 291 height 111
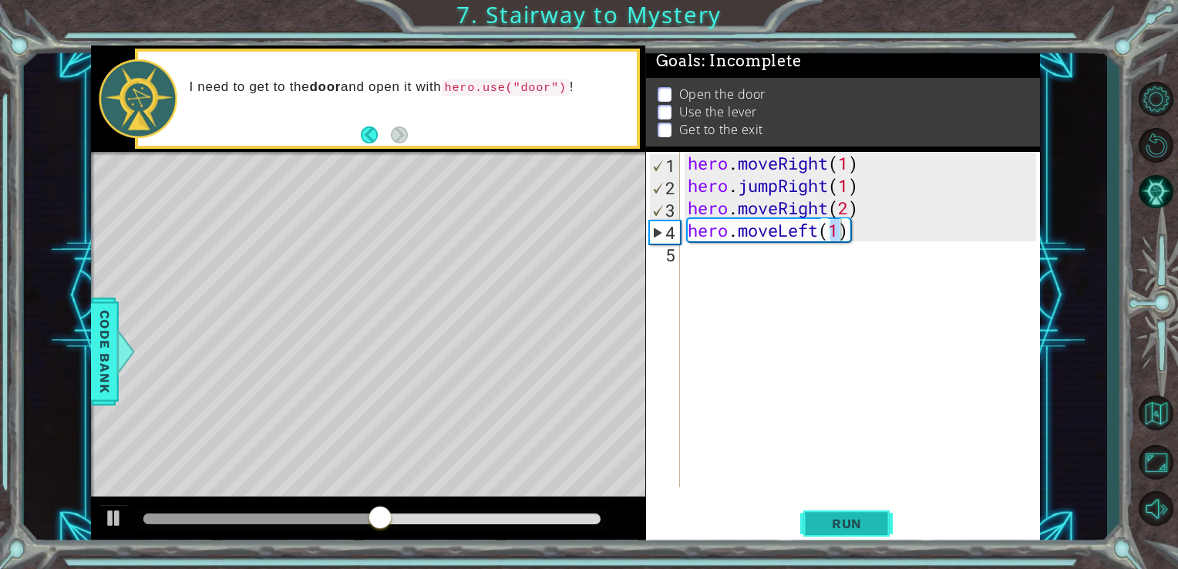
click at [856, 526] on span "Run" at bounding box center [846, 523] width 61 height 15
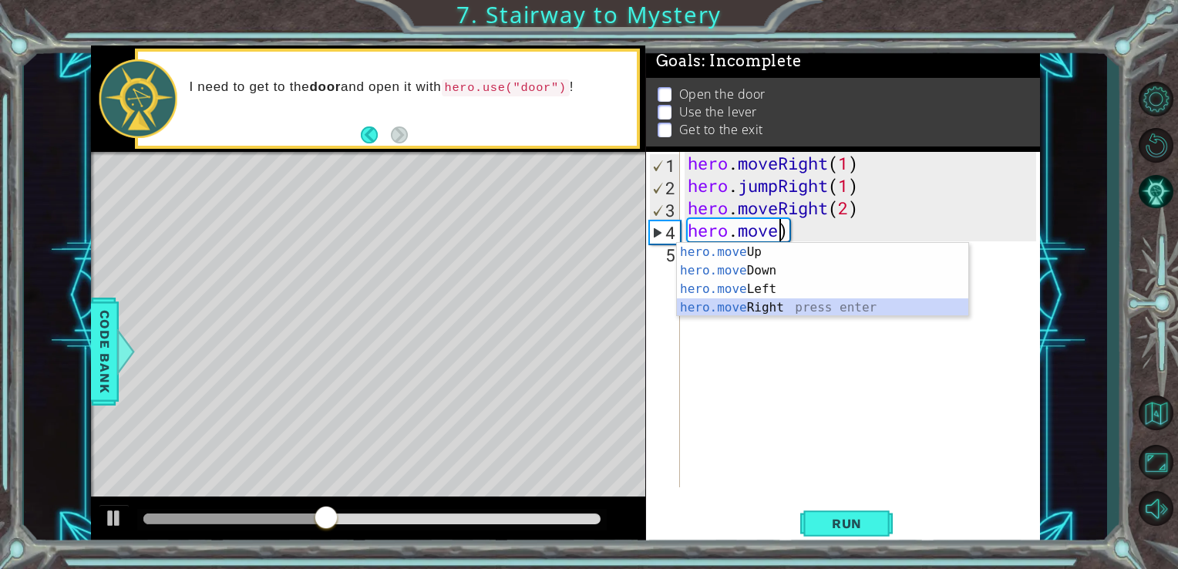
click at [832, 309] on div "hero.move Up press enter hero.move Down press enter hero.move Left press enter …" at bounding box center [822, 298] width 291 height 111
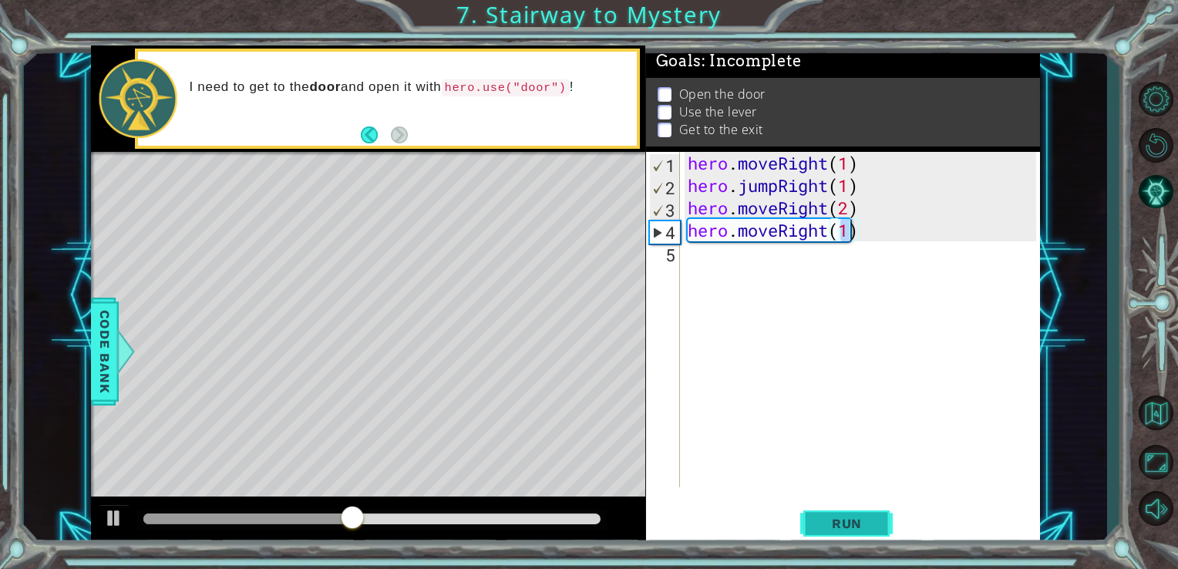
click at [879, 522] on button "Run" at bounding box center [846, 522] width 92 height 39
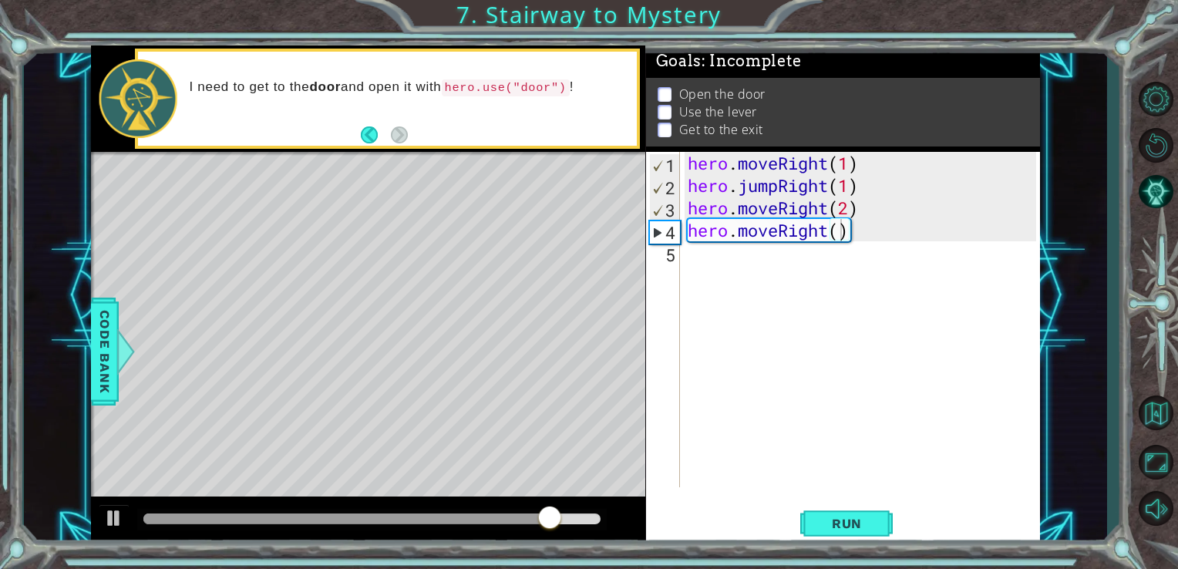
click at [666, 92] on p at bounding box center [664, 94] width 14 height 15
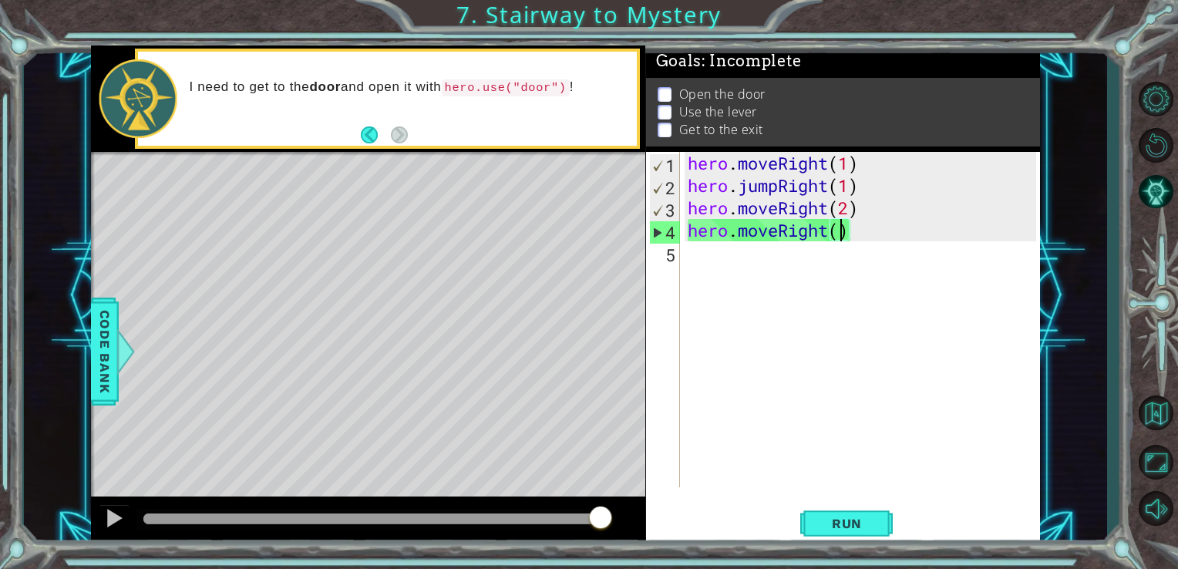
click at [838, 233] on div "hero . moveRight ( 1 ) hero . jumpRight ( 1 ) hero . moveRight ( 2 ) hero . mov…" at bounding box center [864, 342] width 360 height 380
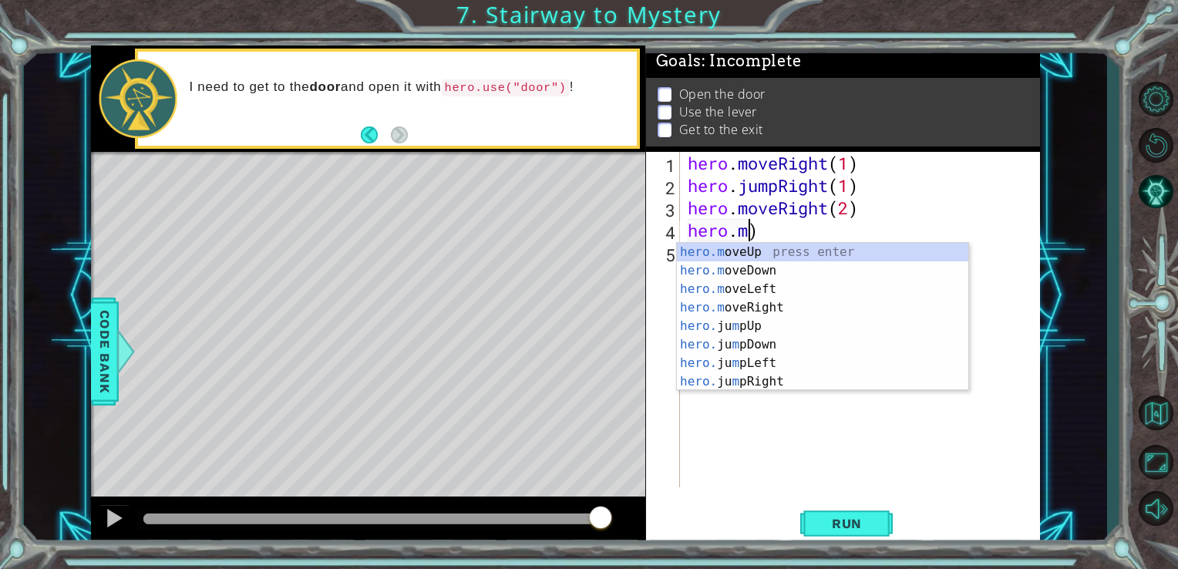
scroll to position [0, 2]
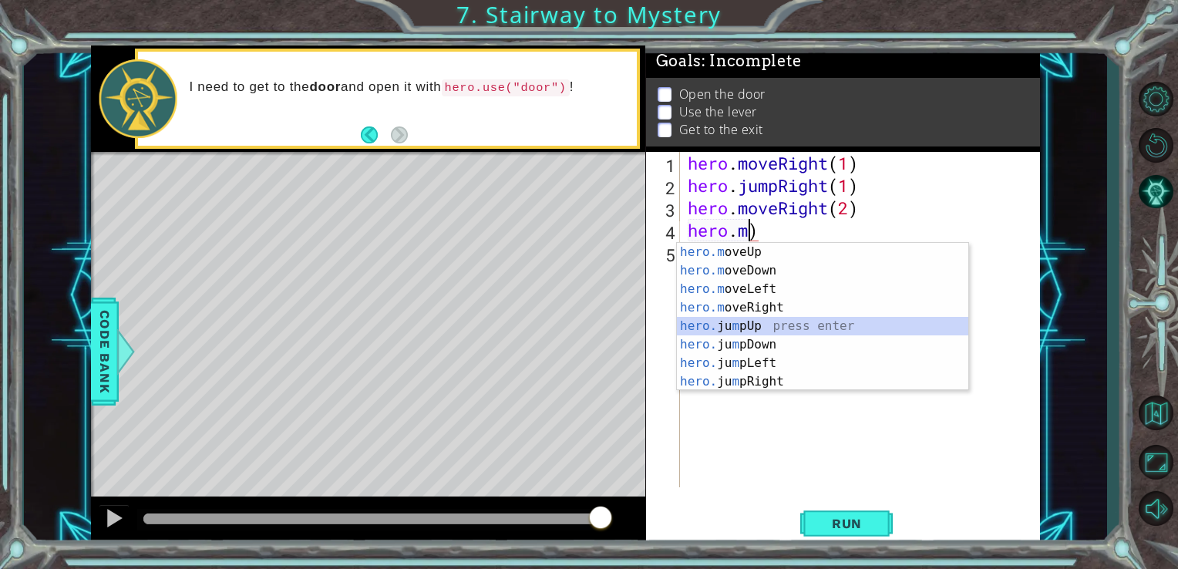
click at [762, 328] on div "hero.m oveUp press enter hero.m oveDown press enter hero.m oveLeft press enter …" at bounding box center [822, 335] width 291 height 185
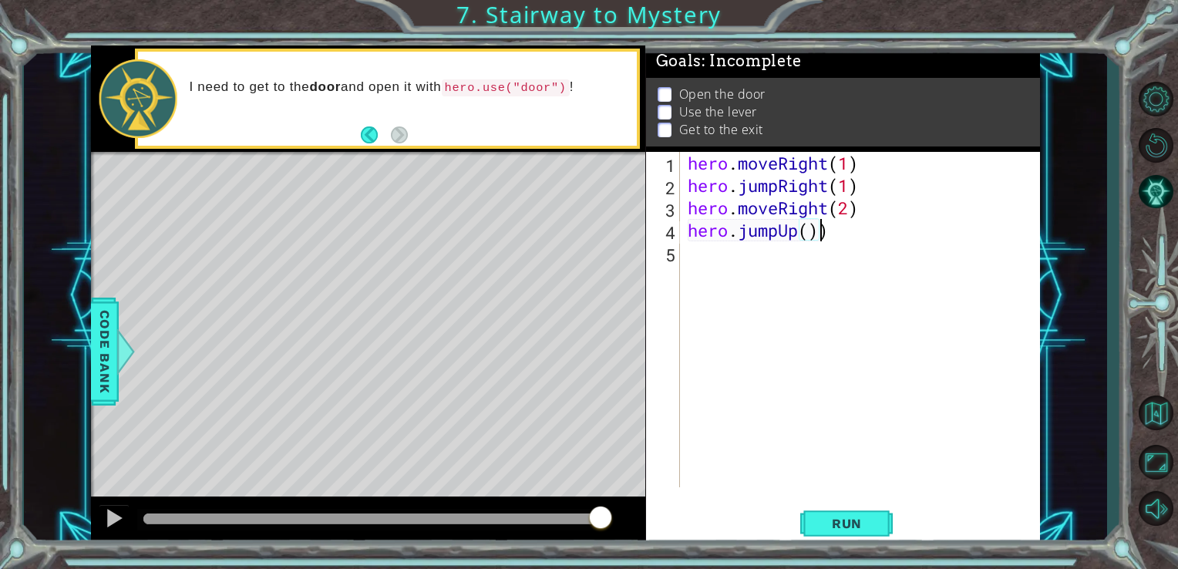
scroll to position [0, 6]
click at [832, 521] on span "Run" at bounding box center [846, 523] width 61 height 15
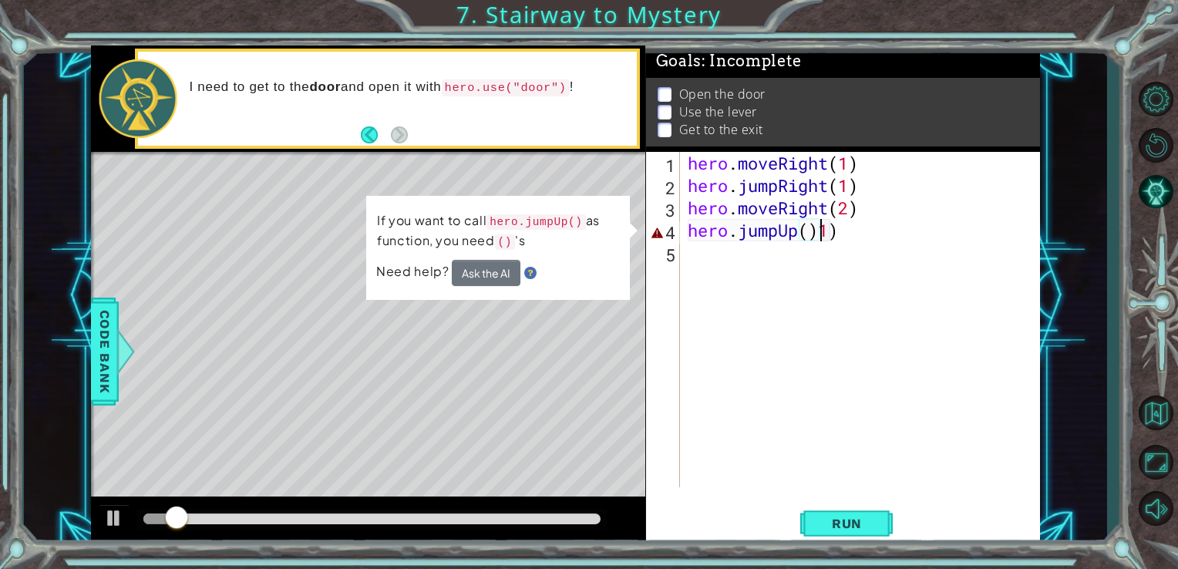
click at [815, 229] on div "hero . moveRight ( 1 ) hero . jumpRight ( 1 ) hero . moveRight ( 2 ) hero . jum…" at bounding box center [864, 342] width 360 height 380
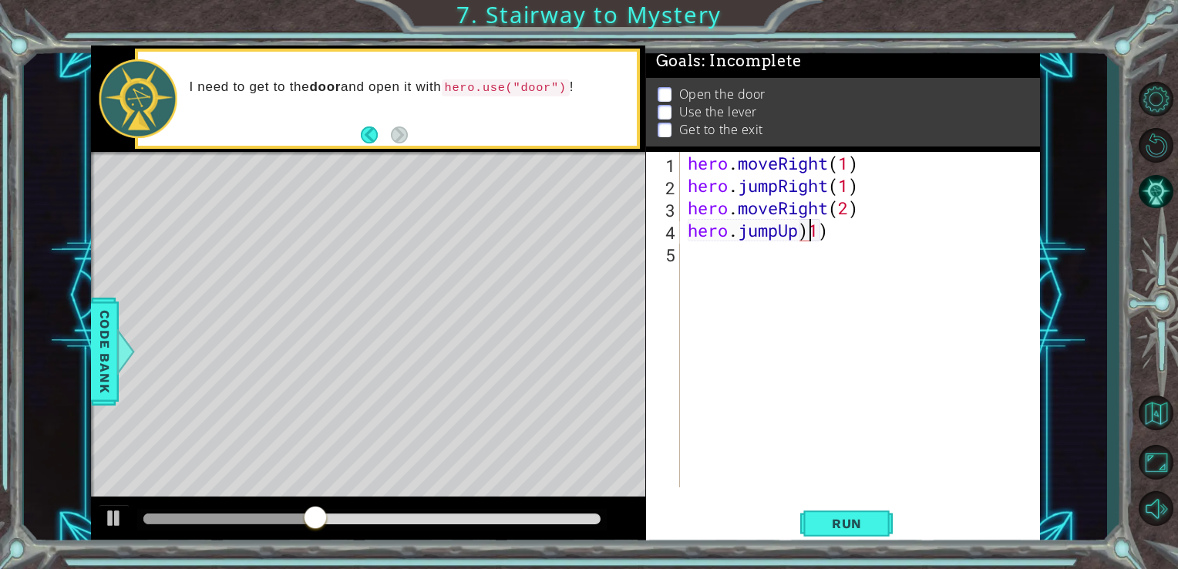
scroll to position [0, 5]
click at [817, 233] on div "hero . moveRight ( 1 ) hero . jumpRight ( 1 ) hero . moveRight ( 2 ) hero . jum…" at bounding box center [864, 342] width 360 height 380
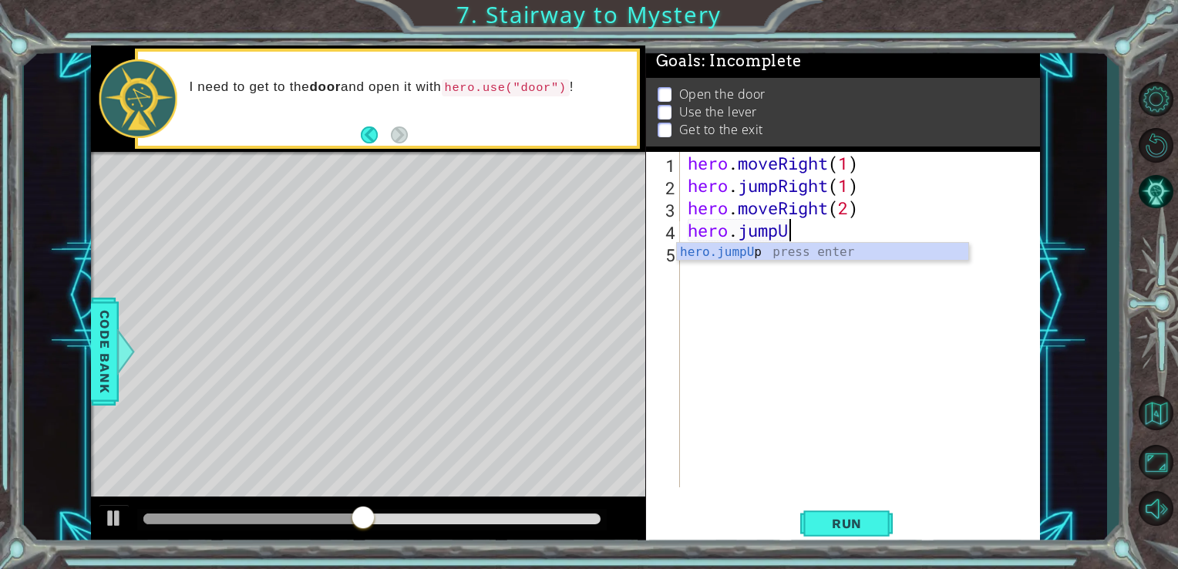
type textarea "hero.jump"
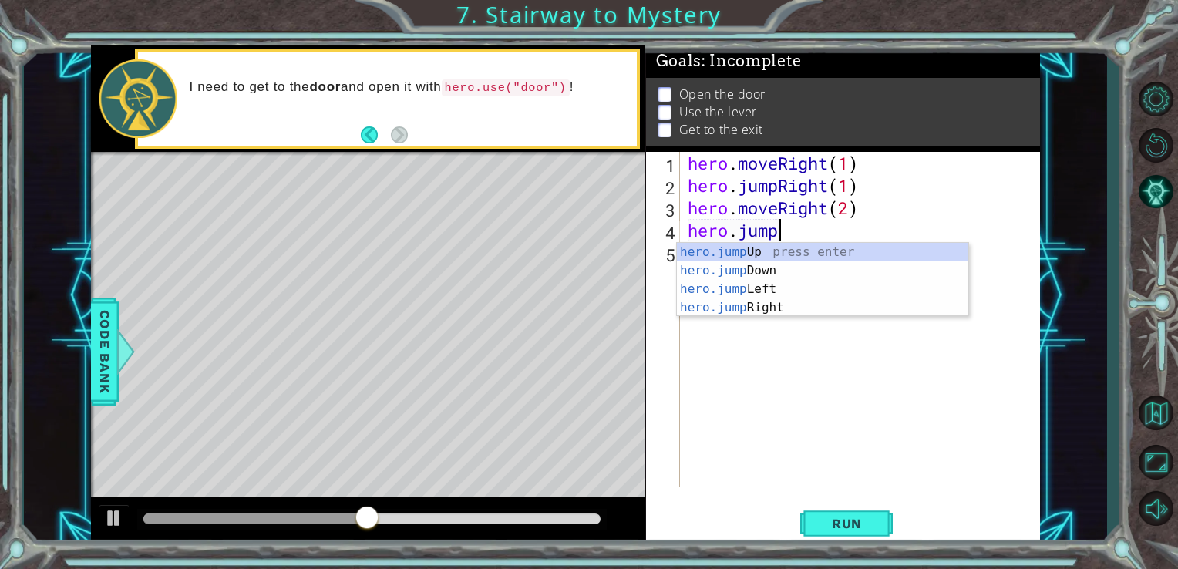
scroll to position [0, 3]
click at [819, 252] on div "hero.jump Up press enter hero.jump Down press enter hero.jump Left press enter …" at bounding box center [822, 298] width 291 height 111
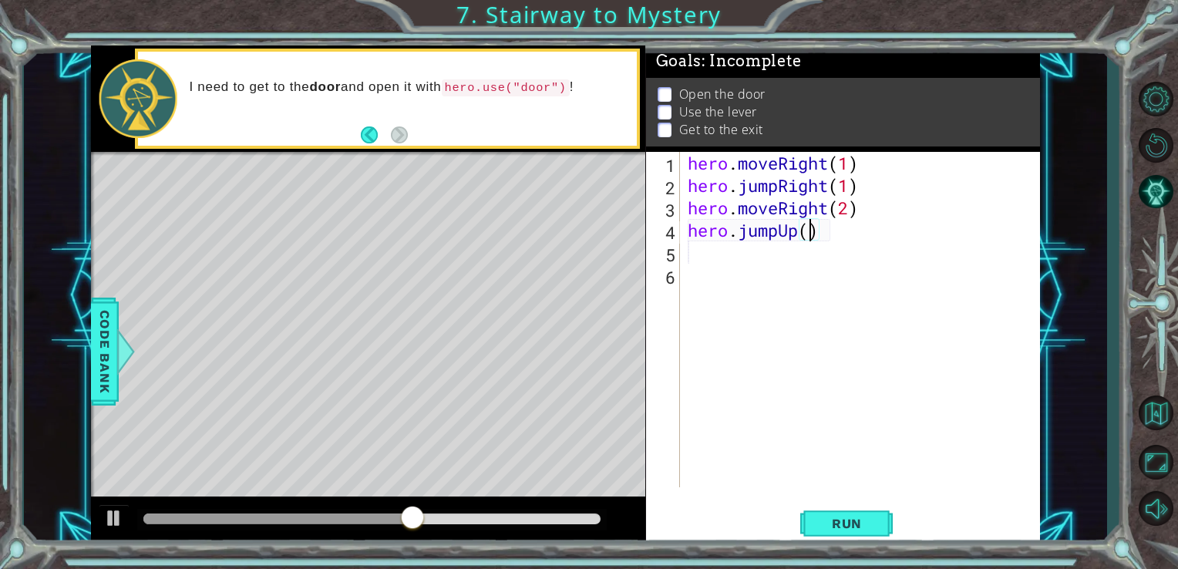
click at [808, 237] on div "hero . moveRight ( 1 ) hero . jumpRight ( 1 ) hero . moveRight ( 2 ) hero . jum…" at bounding box center [864, 342] width 360 height 380
click at [838, 516] on span "Run" at bounding box center [846, 523] width 61 height 15
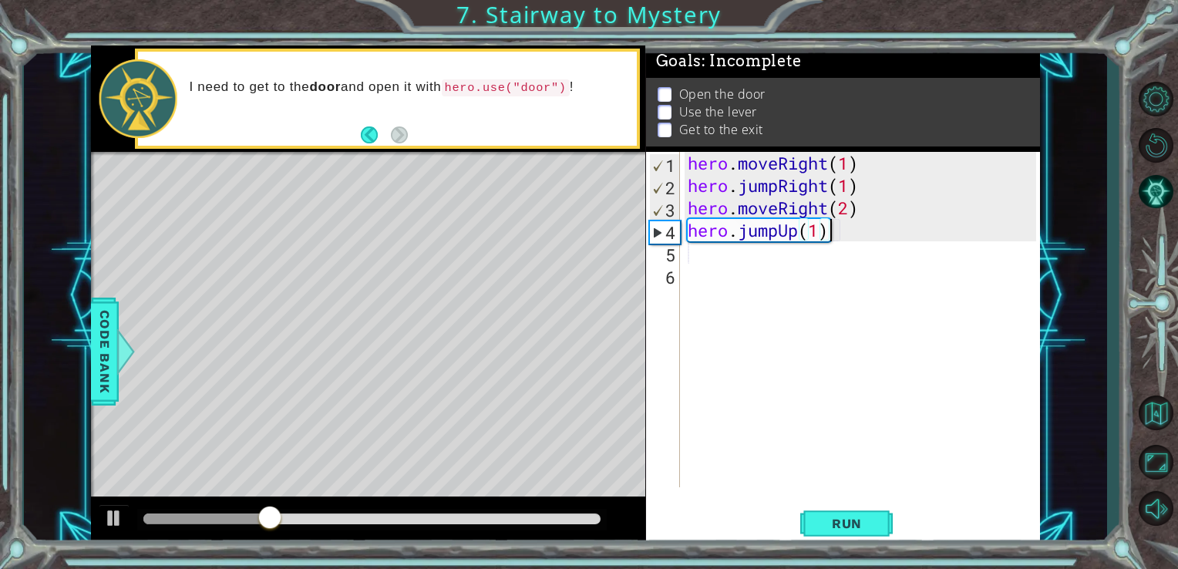
click at [838, 238] on div "hero . moveRight ( 1 ) hero . jumpRight ( 1 ) hero . moveRight ( 2 ) hero . jum…" at bounding box center [864, 342] width 360 height 380
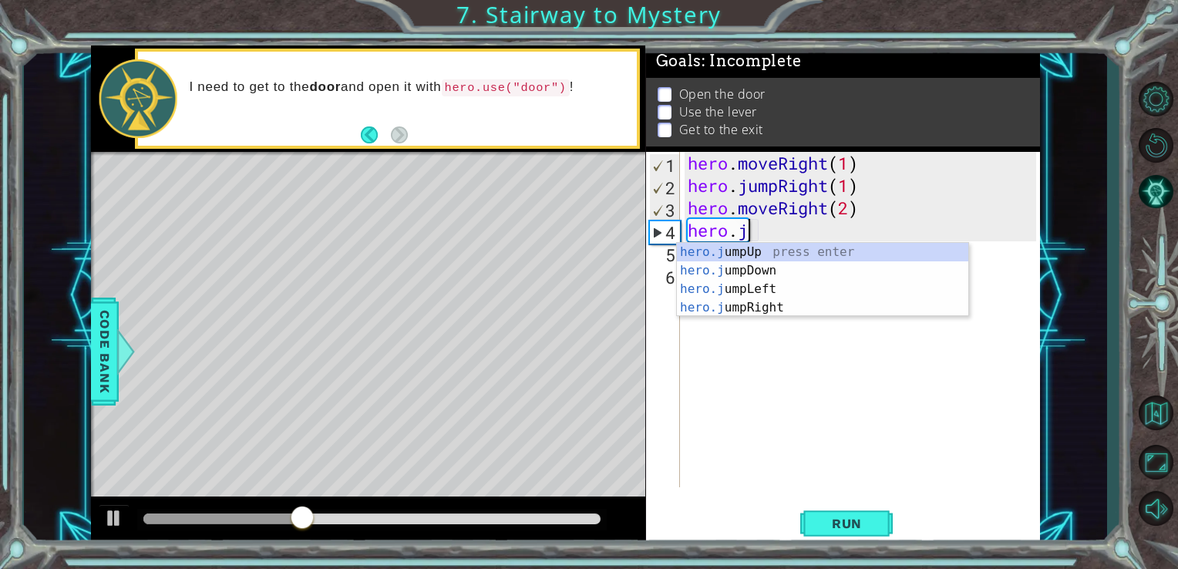
scroll to position [0, 1]
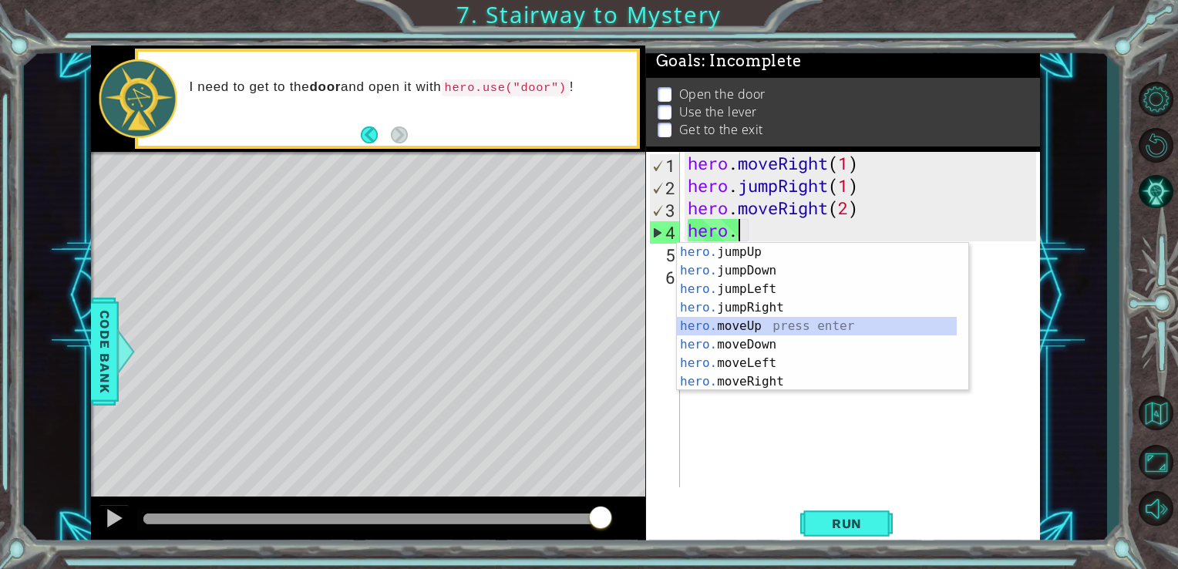
click at [764, 319] on div "hero. jumpUp press enter hero. jumpDown press enter hero. jumpLeft press enter …" at bounding box center [817, 335] width 280 height 185
type textarea "hero.moveUp(1)"
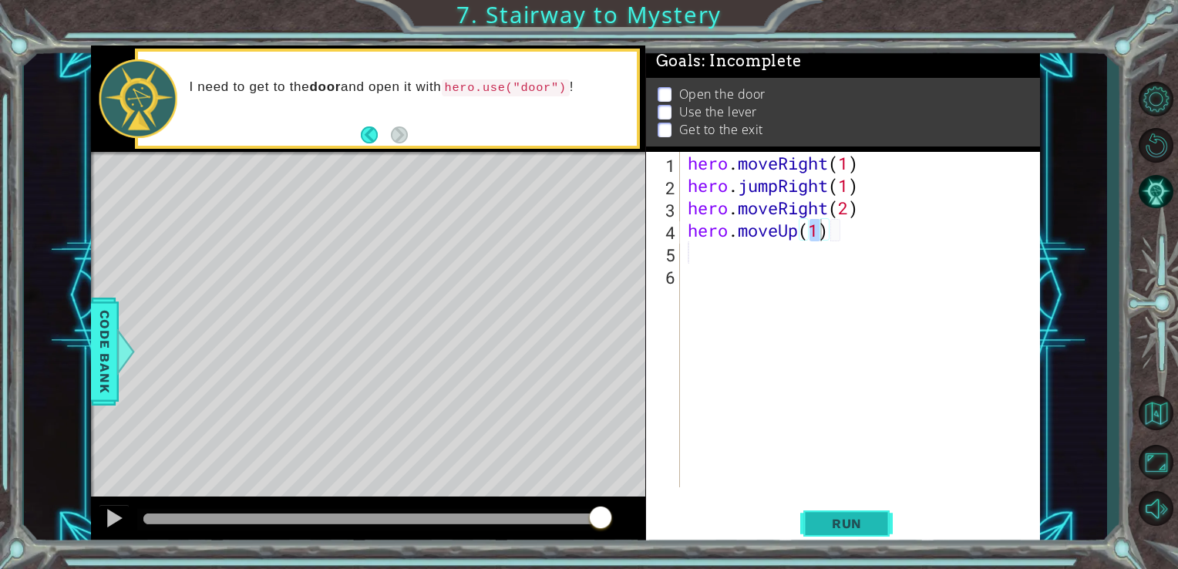
click at [848, 521] on span "Run" at bounding box center [846, 523] width 61 height 15
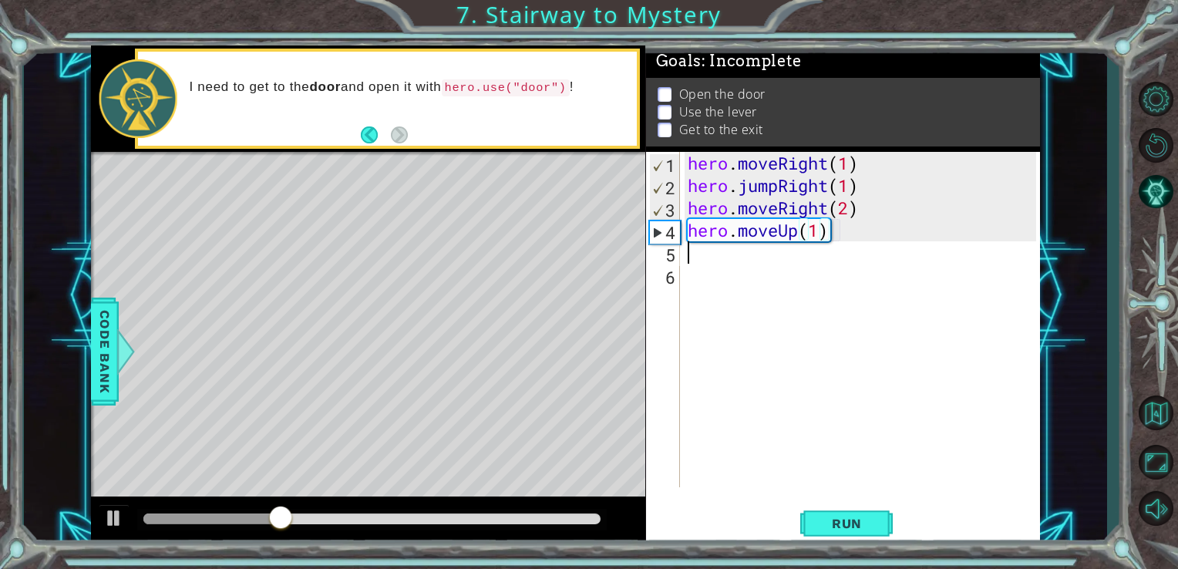
click at [692, 258] on div "hero . moveRight ( 1 ) hero . jumpRight ( 1 ) hero . moveRight ( 2 ) hero . mov…" at bounding box center [864, 342] width 360 height 380
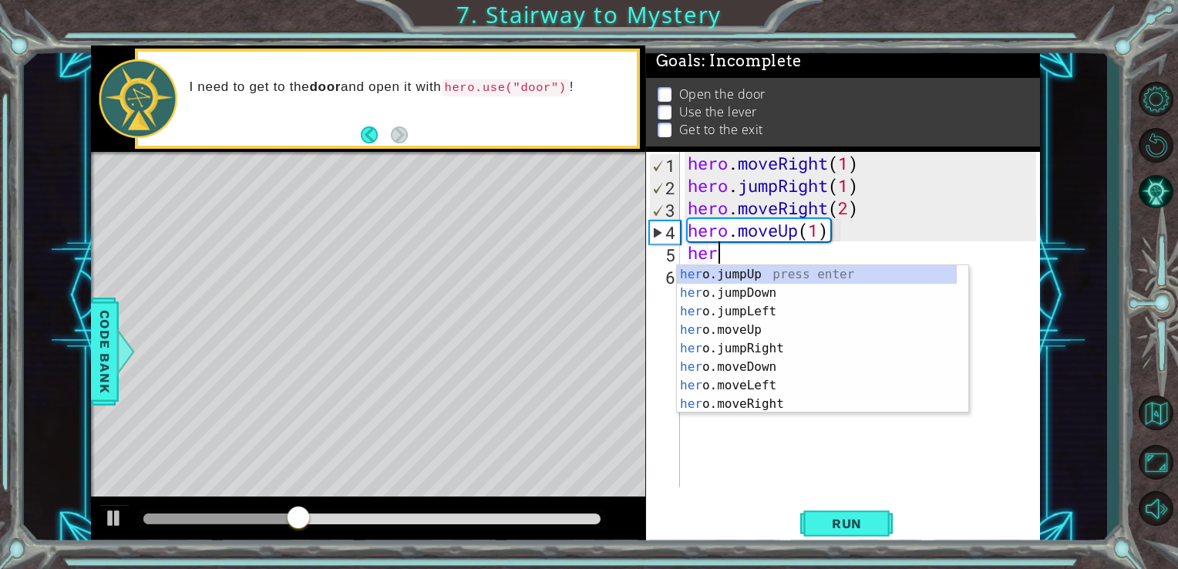
scroll to position [0, 0]
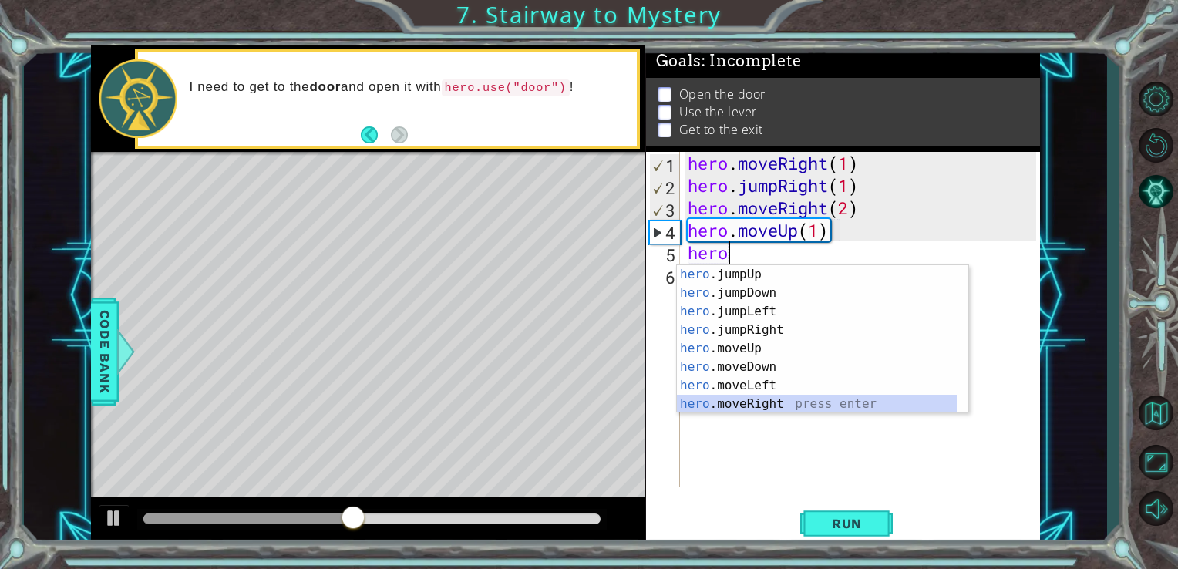
click at [756, 405] on div "hero .jumpUp press enter hero .jumpDown press enter hero .jumpLeft press enter …" at bounding box center [817, 357] width 280 height 185
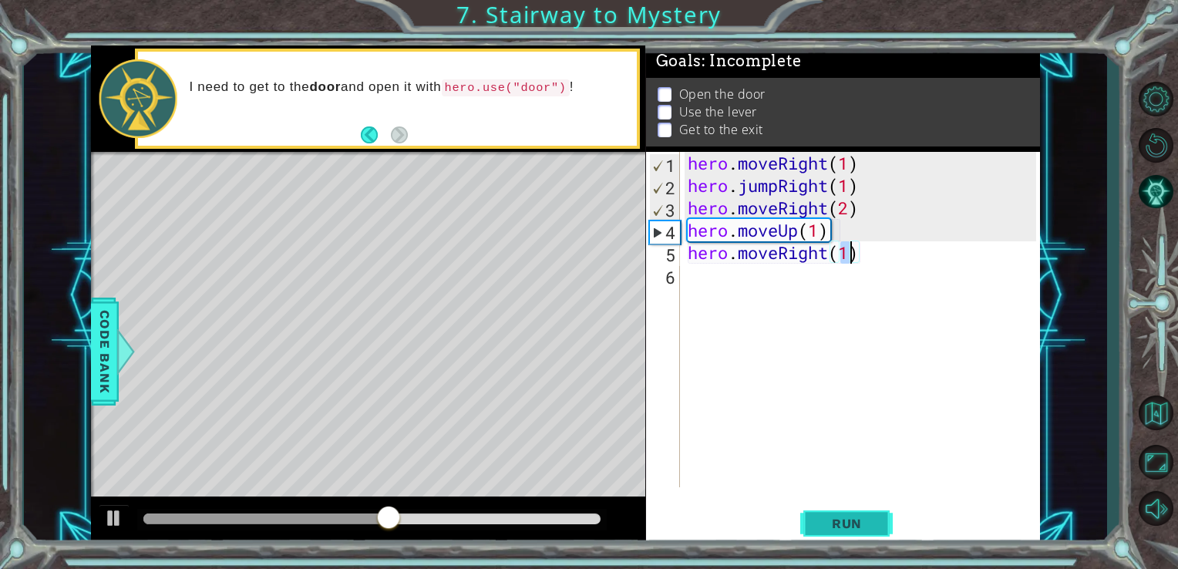
type textarea "hero.moveRight(1)"
click at [849, 523] on span "Run" at bounding box center [846, 523] width 61 height 15
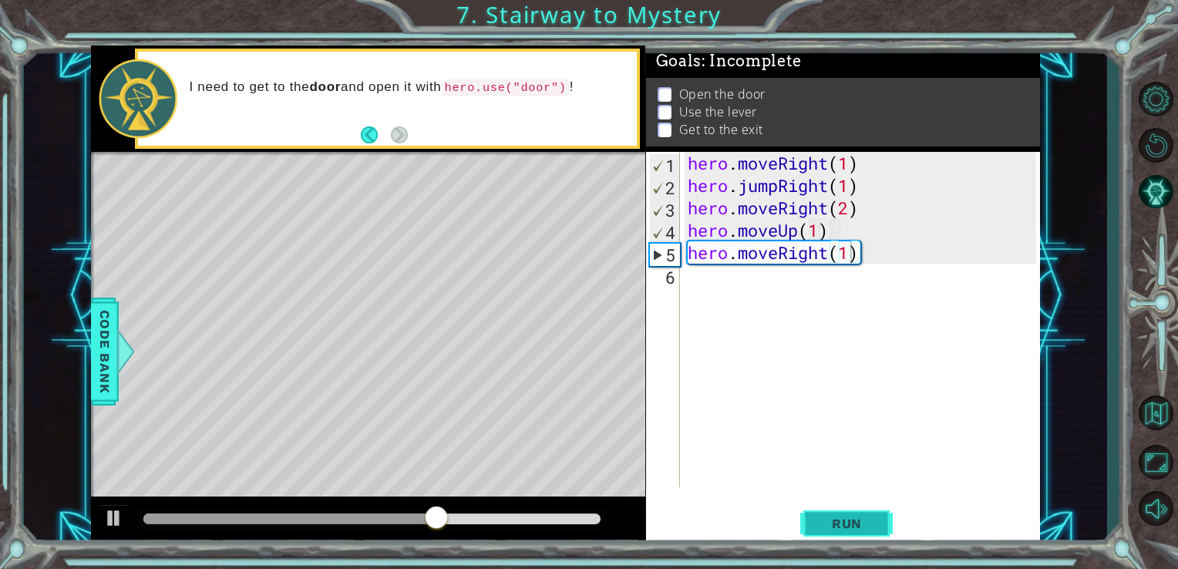
click at [851, 521] on span "Run" at bounding box center [846, 523] width 61 height 15
